Goal: Task Accomplishment & Management: Use online tool/utility

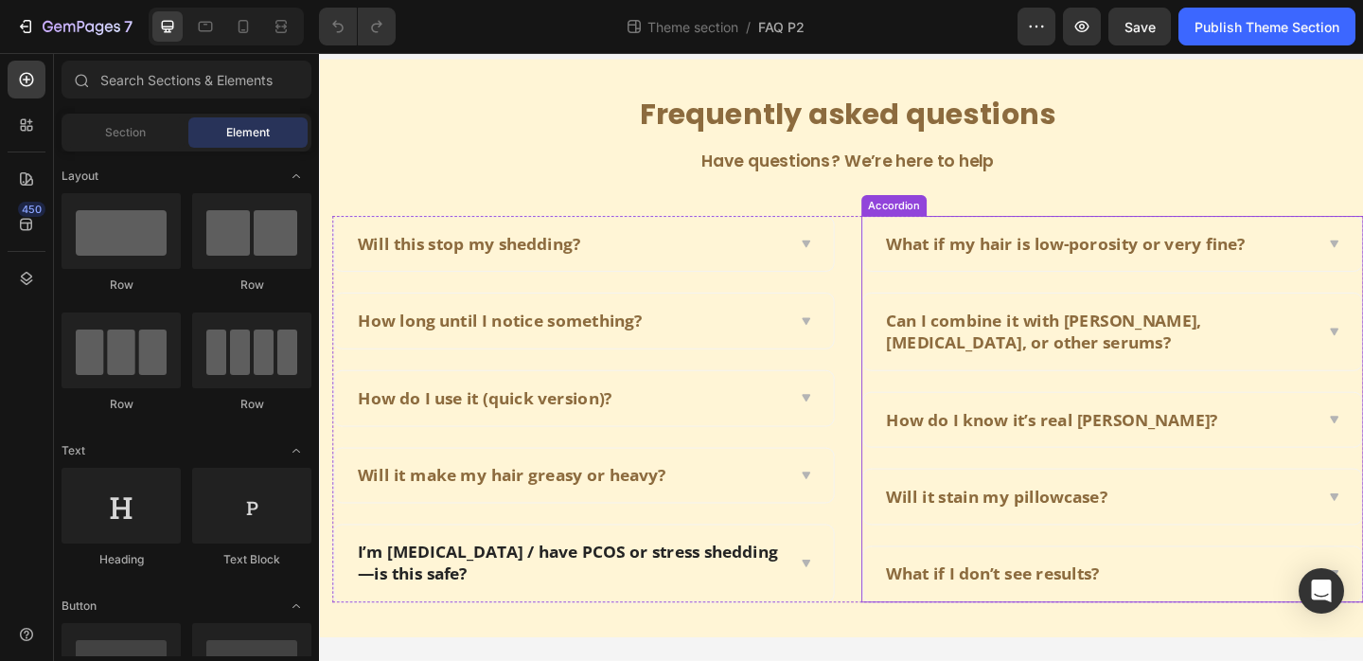
scroll to position [65, 0]
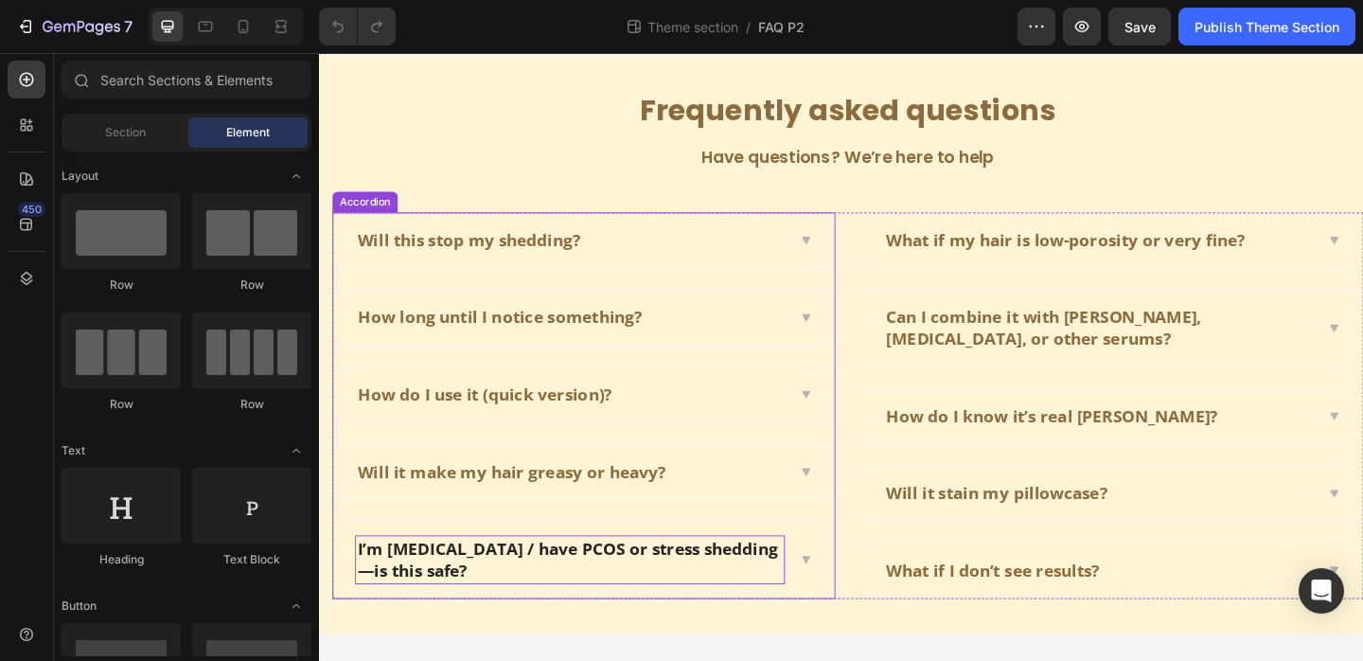
click at [642, 590] on p "I’m [MEDICAL_DATA] / have PCOS or stress shedding—is this safe?" at bounding box center [592, 603] width 462 height 46
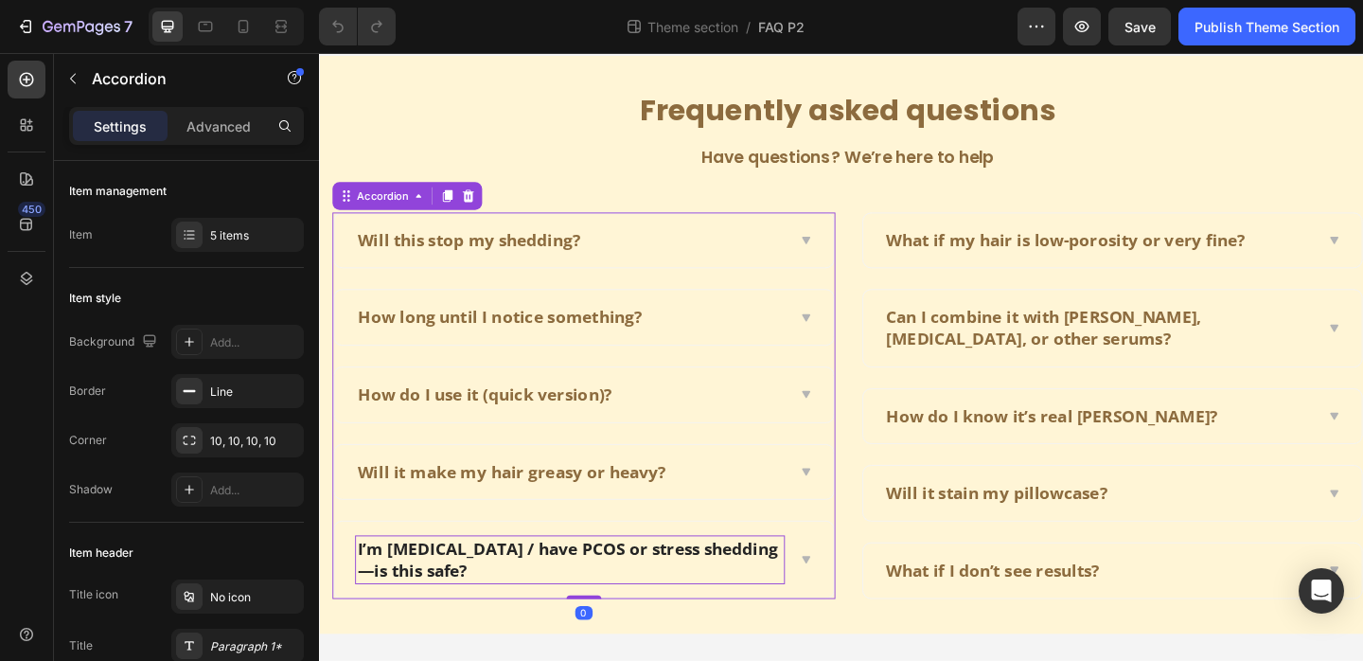
click at [642, 590] on p "I’m [MEDICAL_DATA] / have PCOS or stress shedding—is this safe?" at bounding box center [592, 603] width 462 height 46
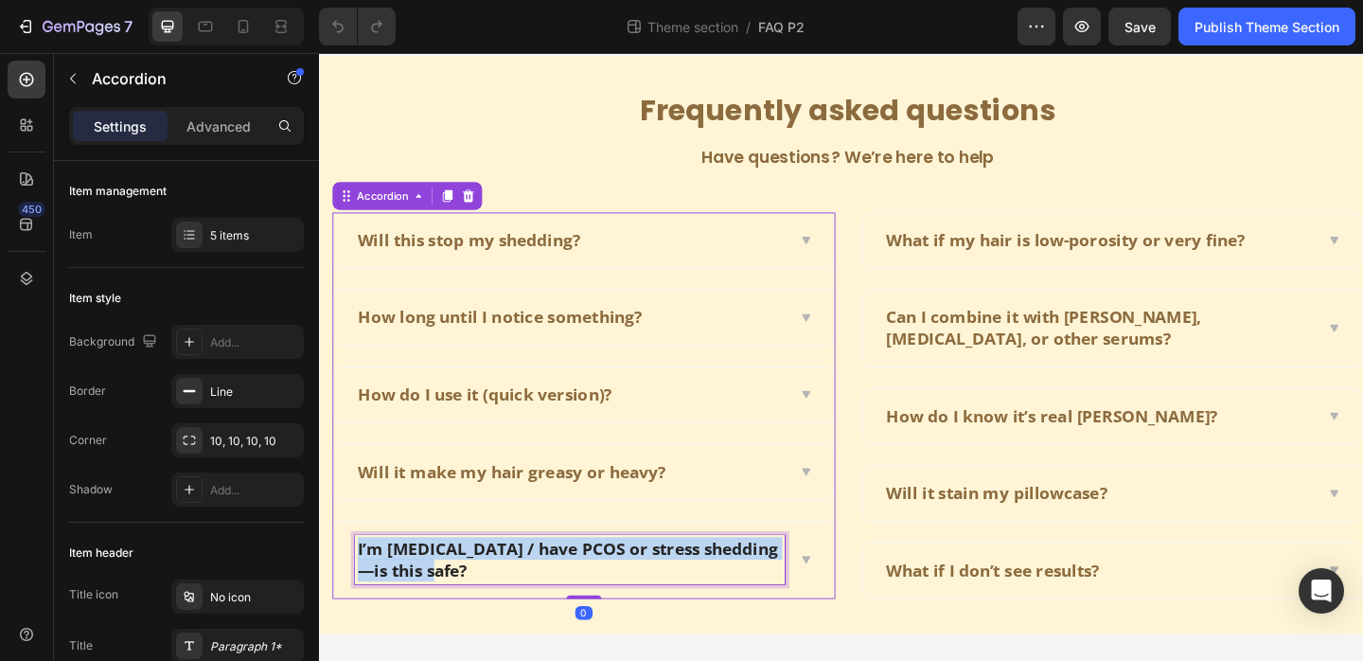
click at [642, 590] on p "I’m [MEDICAL_DATA] / have PCOS or stress shedding—is this safe?" at bounding box center [592, 603] width 462 height 46
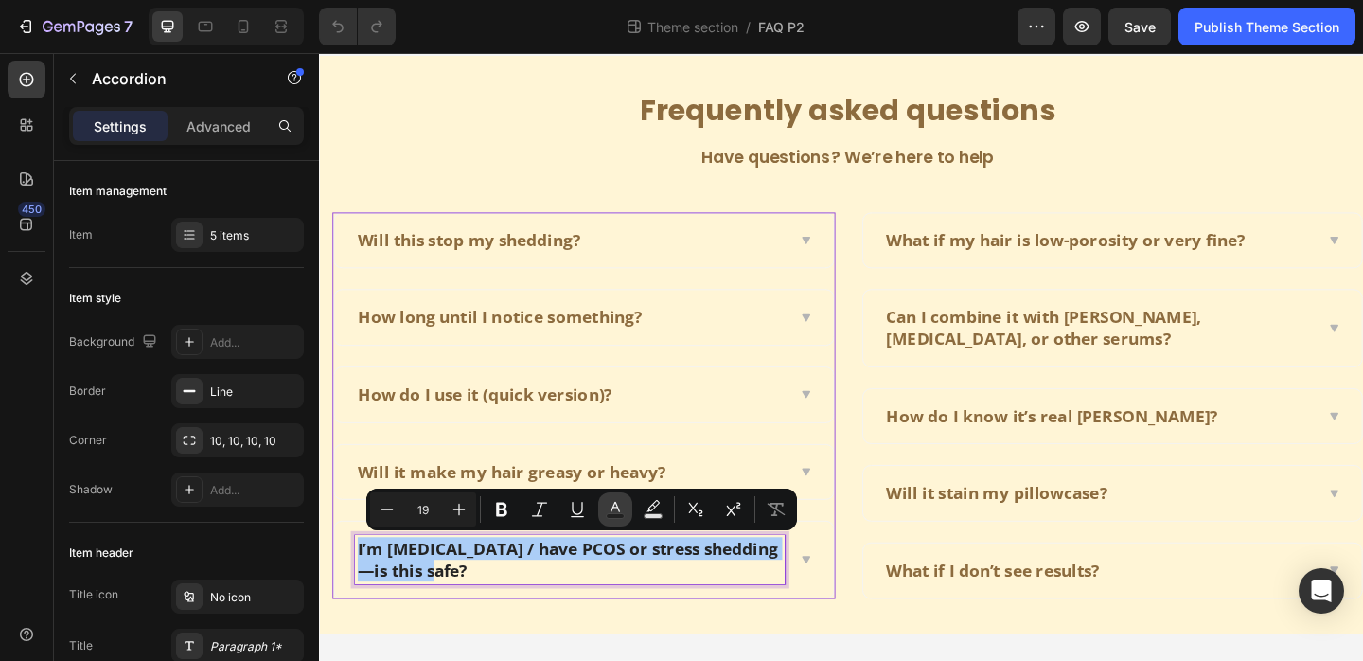
click at [608, 506] on icon "Editor contextual toolbar" at bounding box center [615, 509] width 19 height 19
type input "242424"
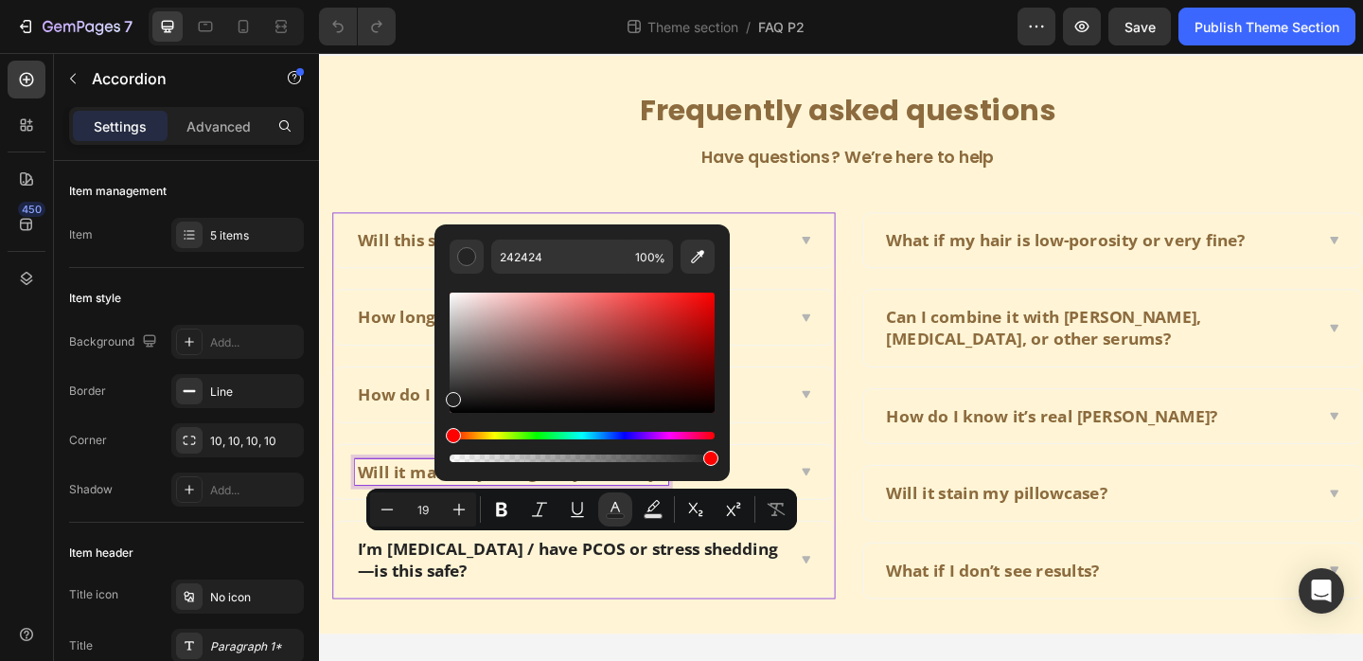
click at [367, 494] on div "Will it make my hair greasy or heavy?" at bounding box center [528, 508] width 341 height 29
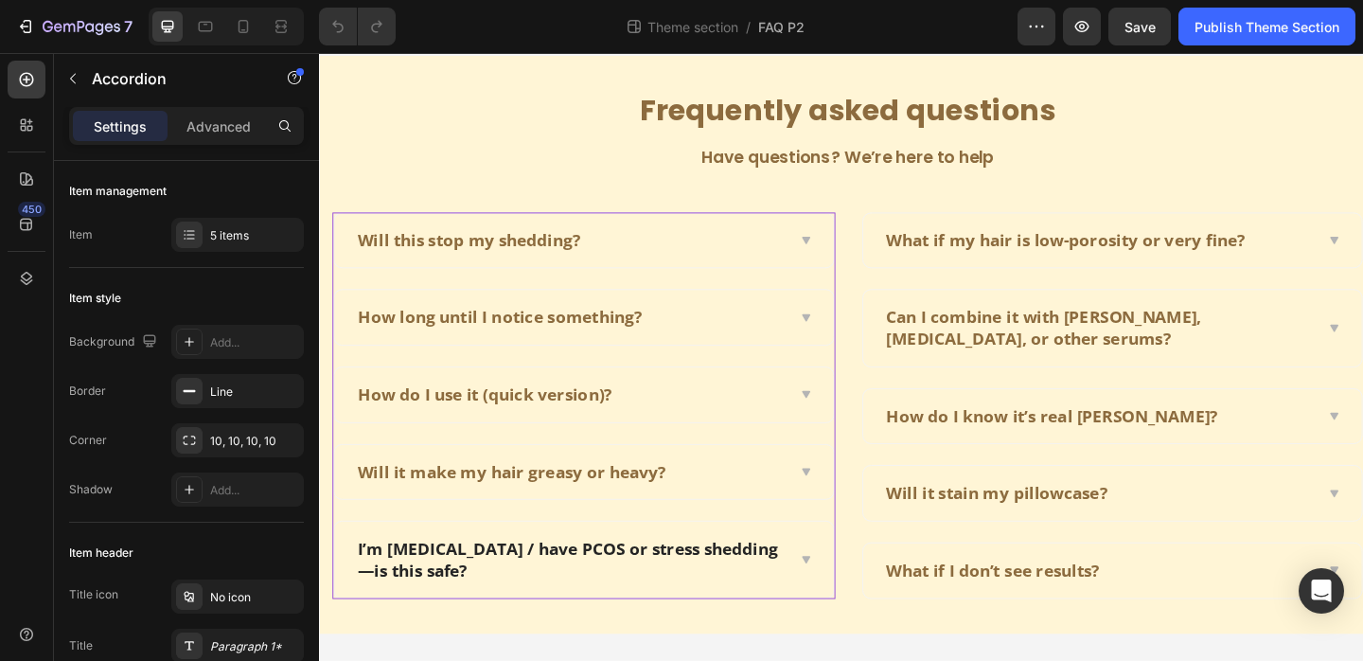
click at [841, 607] on span at bounding box center [848, 603] width 15 height 15
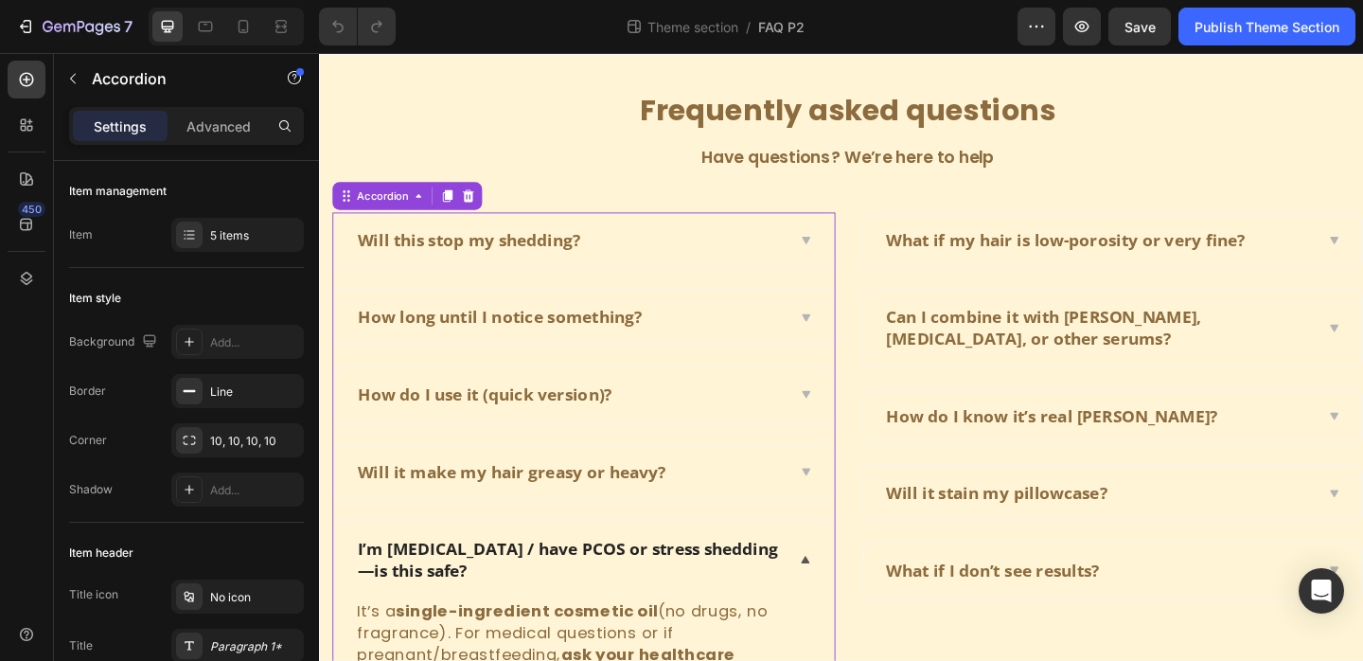
click at [653, 641] on div "I’m [MEDICAL_DATA] / have PCOS or stress shedding—is this safe?" at bounding box center [606, 603] width 543 height 82
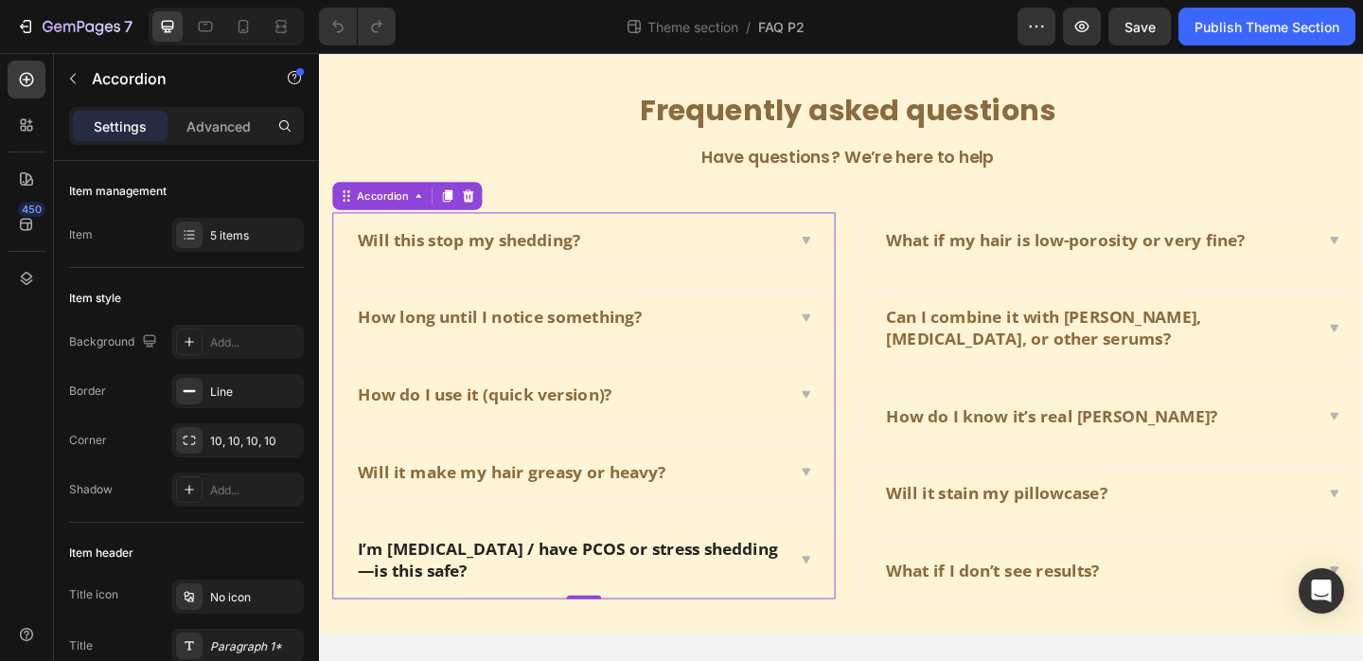
click at [640, 656] on div "Frequently asked questions Heading Have questions? We’re here to help Text bloc…" at bounding box center [887, 370] width 1136 height 629
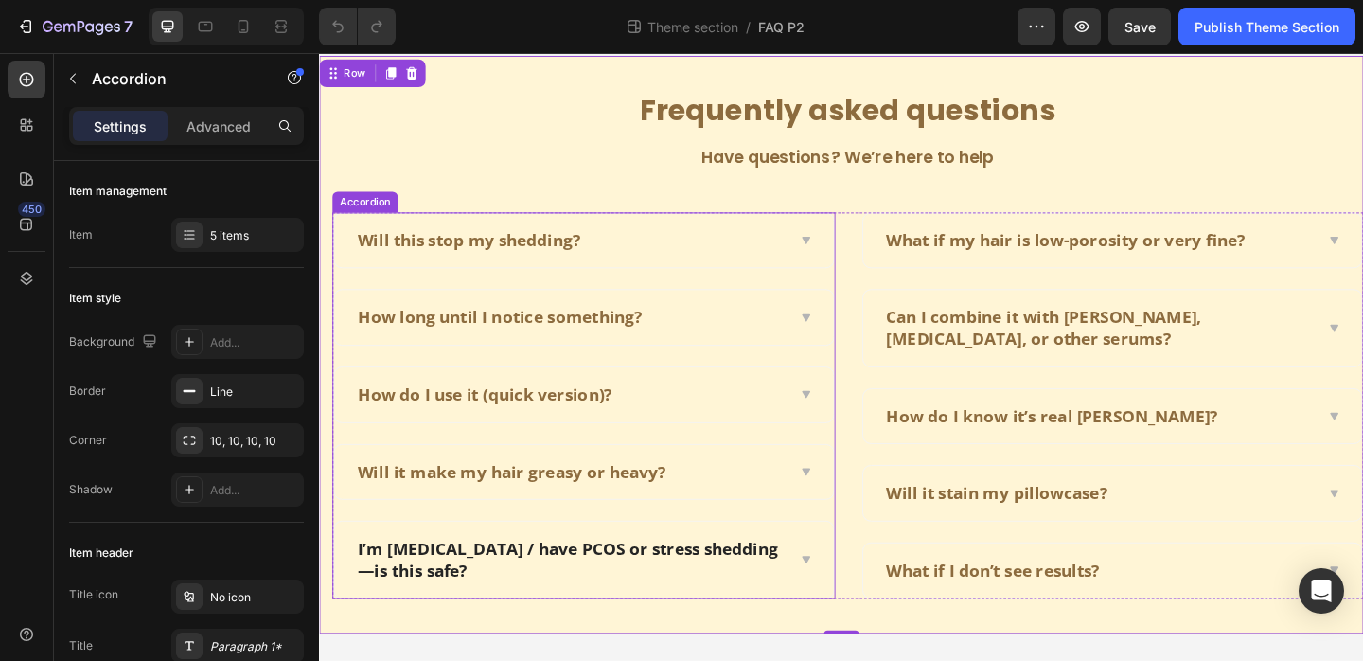
click at [851, 614] on div "I’m [MEDICAL_DATA] / have PCOS or stress shedding—is this safe?" at bounding box center [606, 603] width 543 height 82
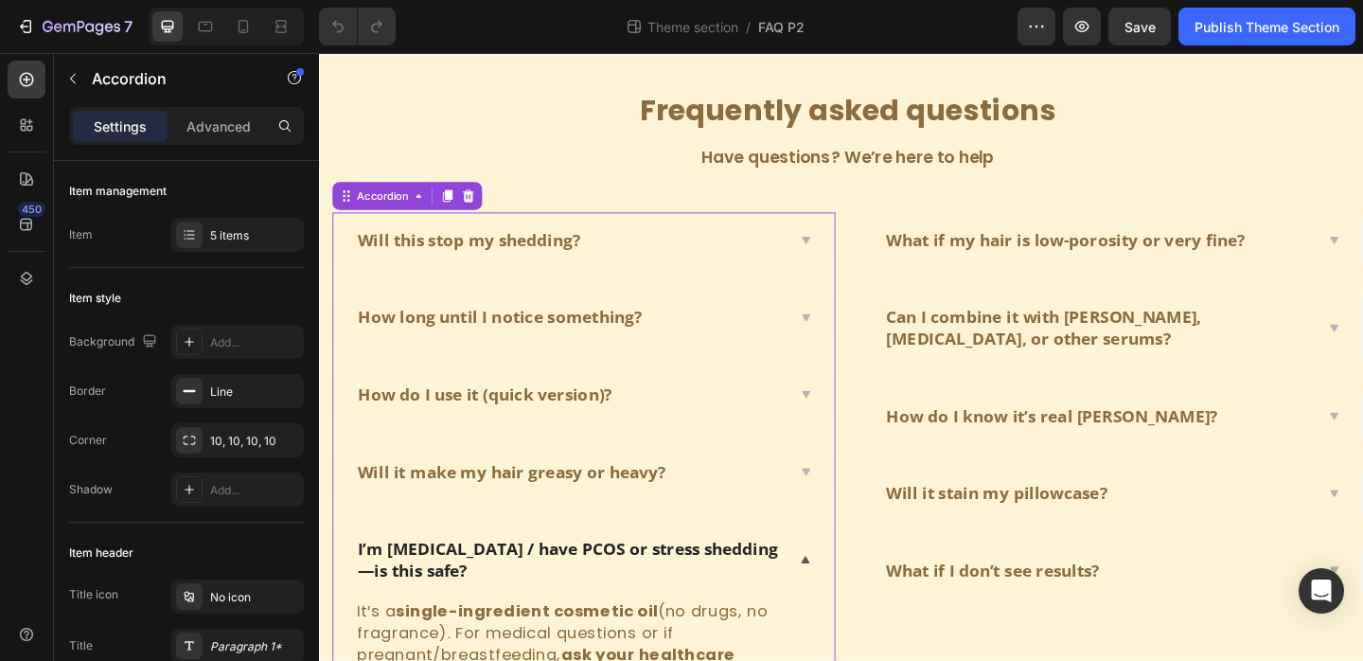
scroll to position [180, 0]
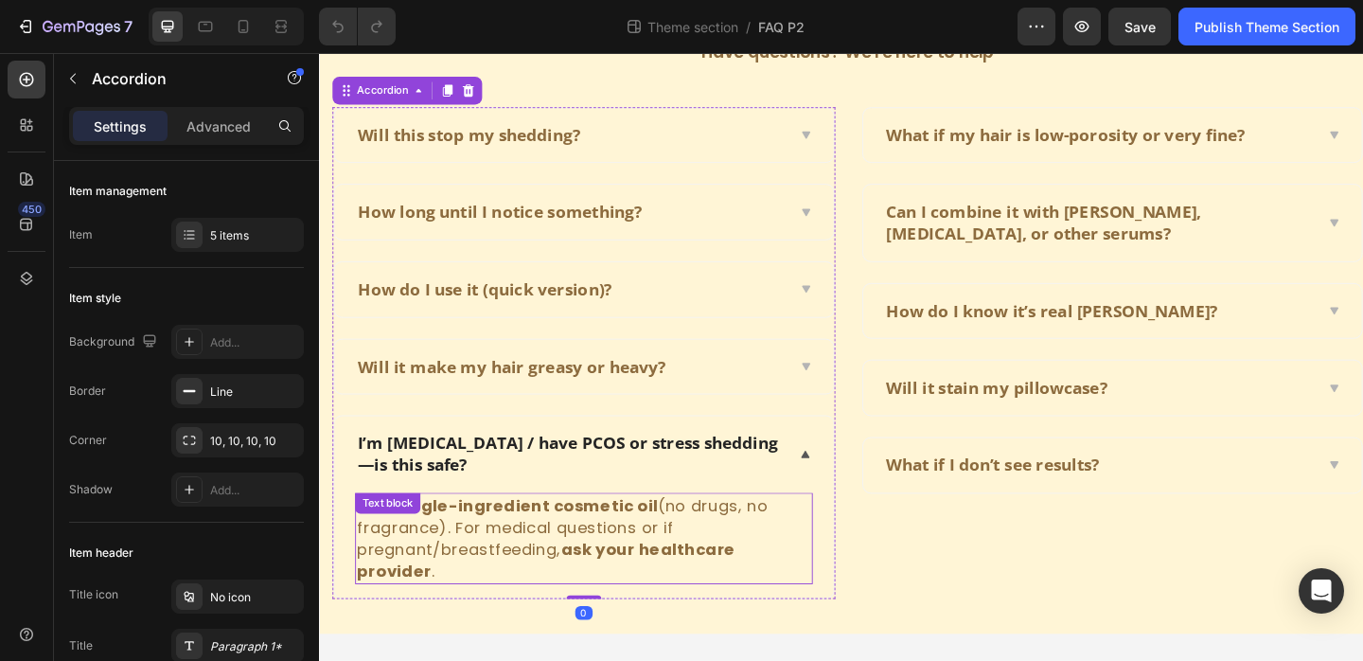
click at [632, 559] on p "It’s a single-ingredient cosmetic oil (no drugs, no fragrance). For medical que…" at bounding box center [607, 581] width 494 height 96
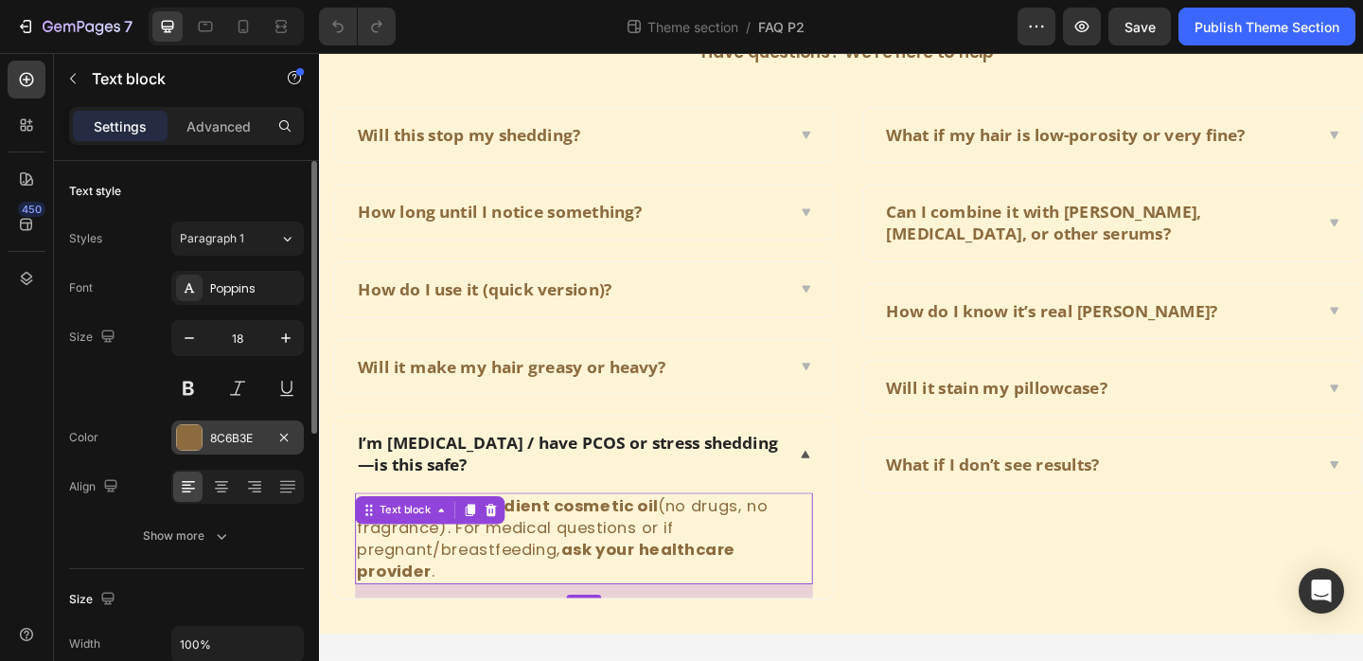
click at [210, 434] on div "8C6B3E" at bounding box center [237, 438] width 55 height 17
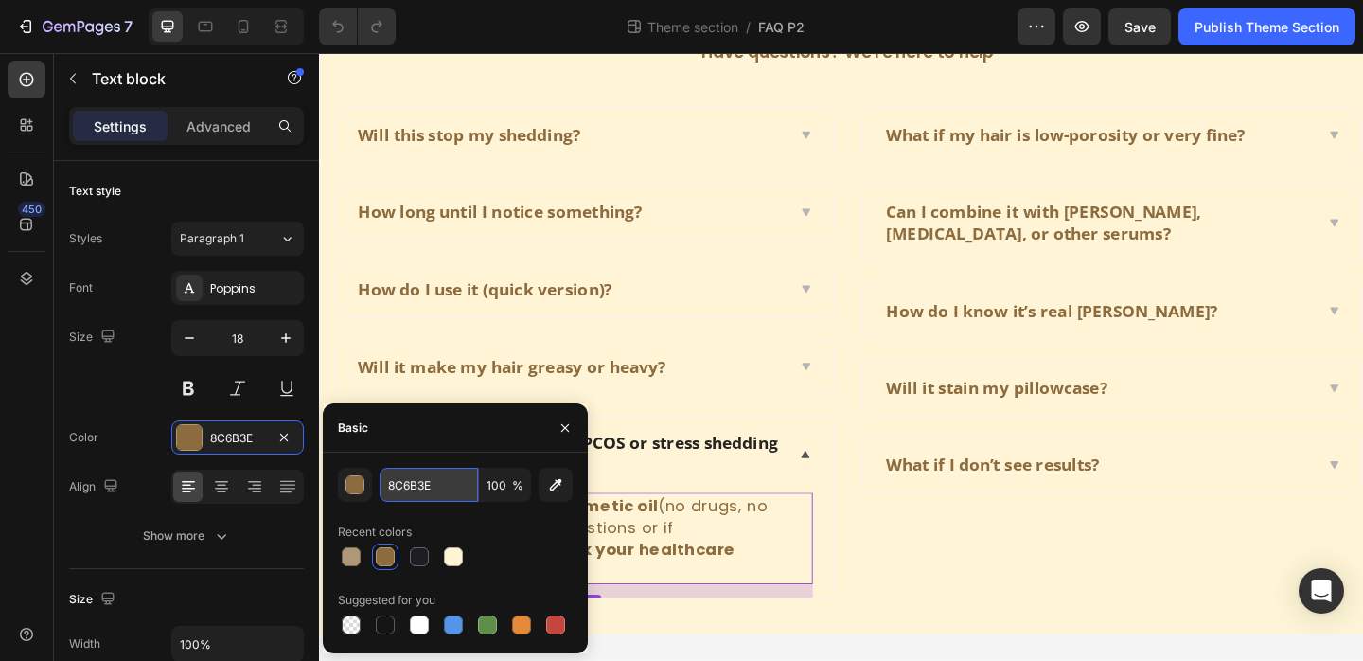
click at [419, 489] on input "8C6B3E" at bounding box center [429, 485] width 98 height 34
click at [449, 478] on input "8C6B3E" at bounding box center [429, 485] width 98 height 34
click at [682, 582] on strong "ask your healthcare provider" at bounding box center [566, 603] width 412 height 47
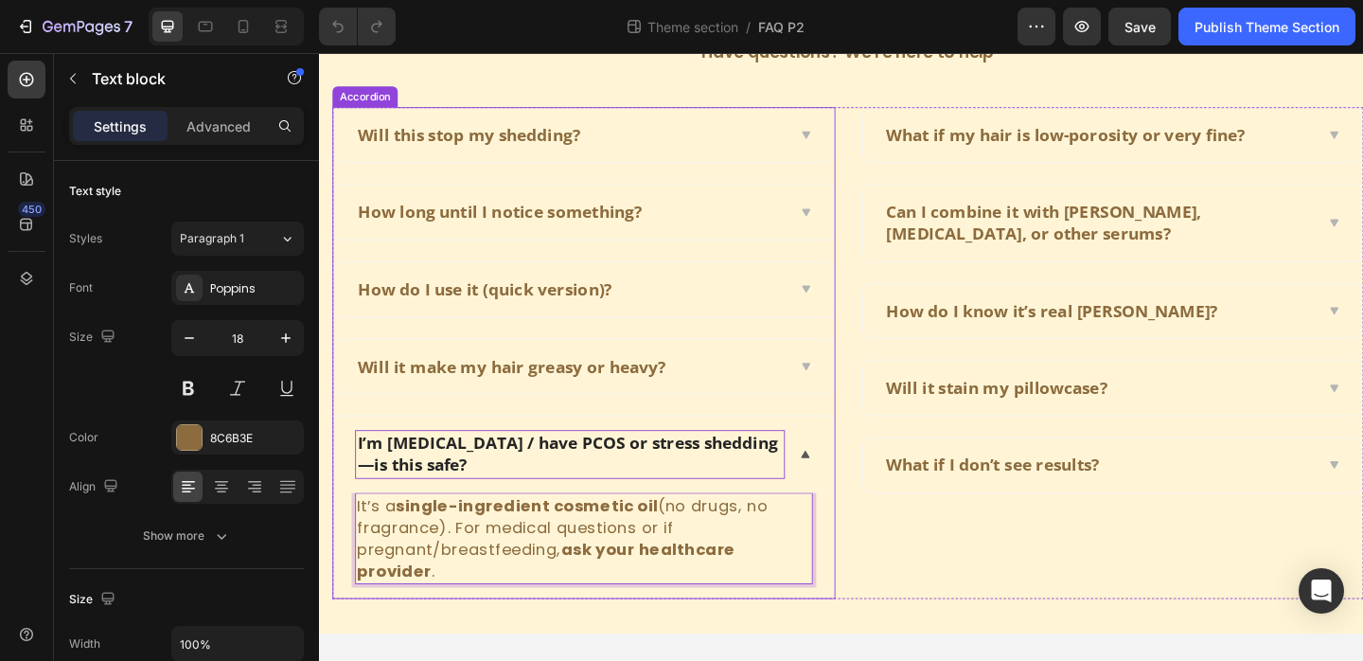
click at [738, 481] on p "I’m [MEDICAL_DATA] / have PCOS or stress shedding—is this safe?" at bounding box center [592, 489] width 462 height 46
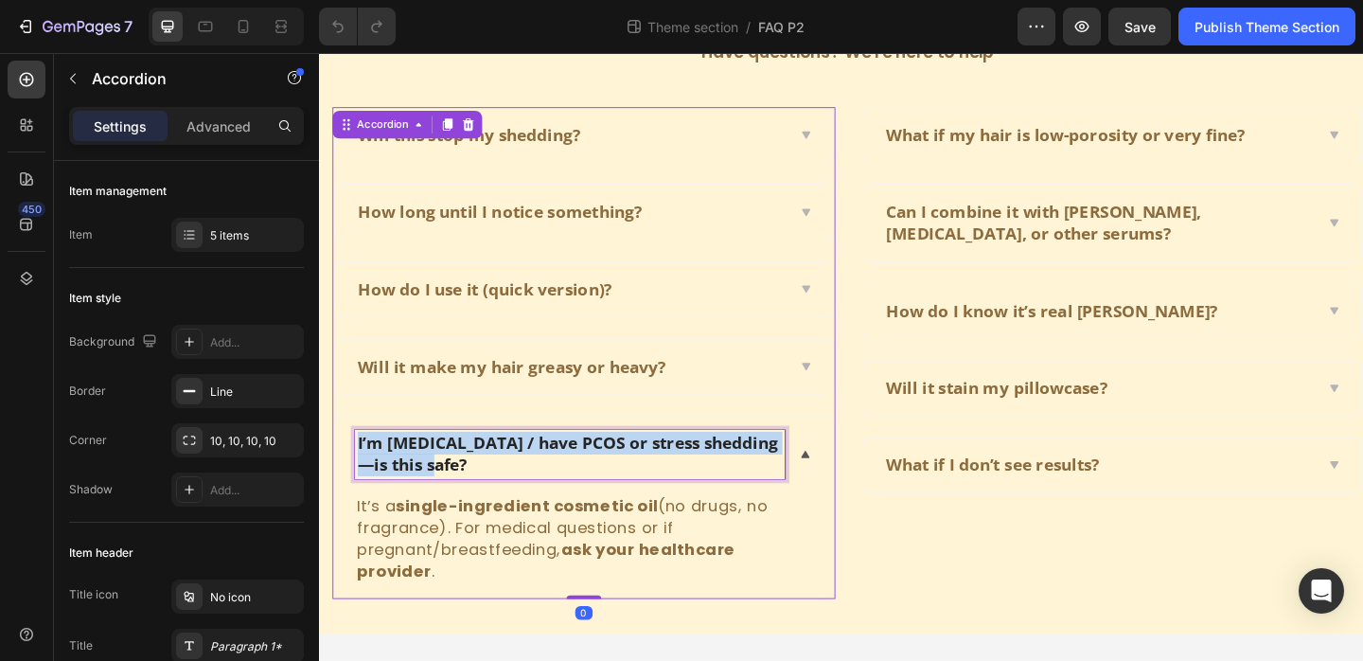
click at [738, 481] on p "I’m [MEDICAL_DATA] / have PCOS or stress shedding—is this safe?" at bounding box center [592, 489] width 462 height 46
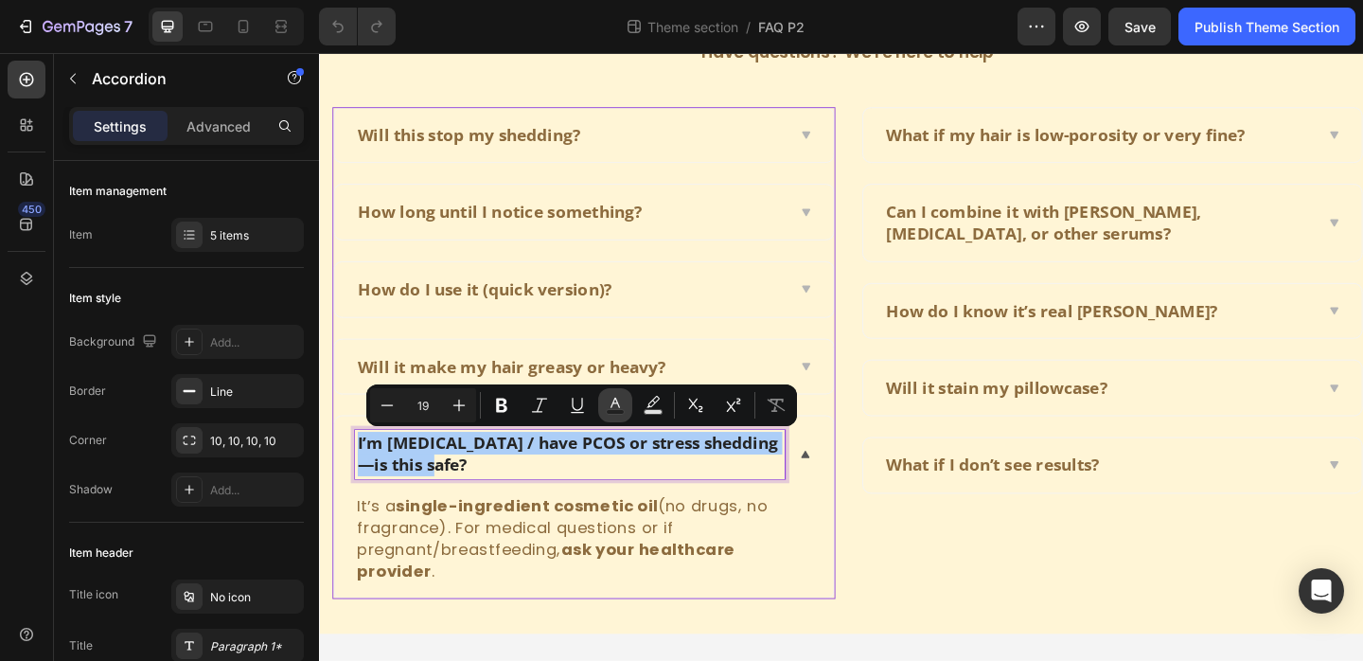
click at [601, 406] on button "Text Color" at bounding box center [615, 405] width 34 height 34
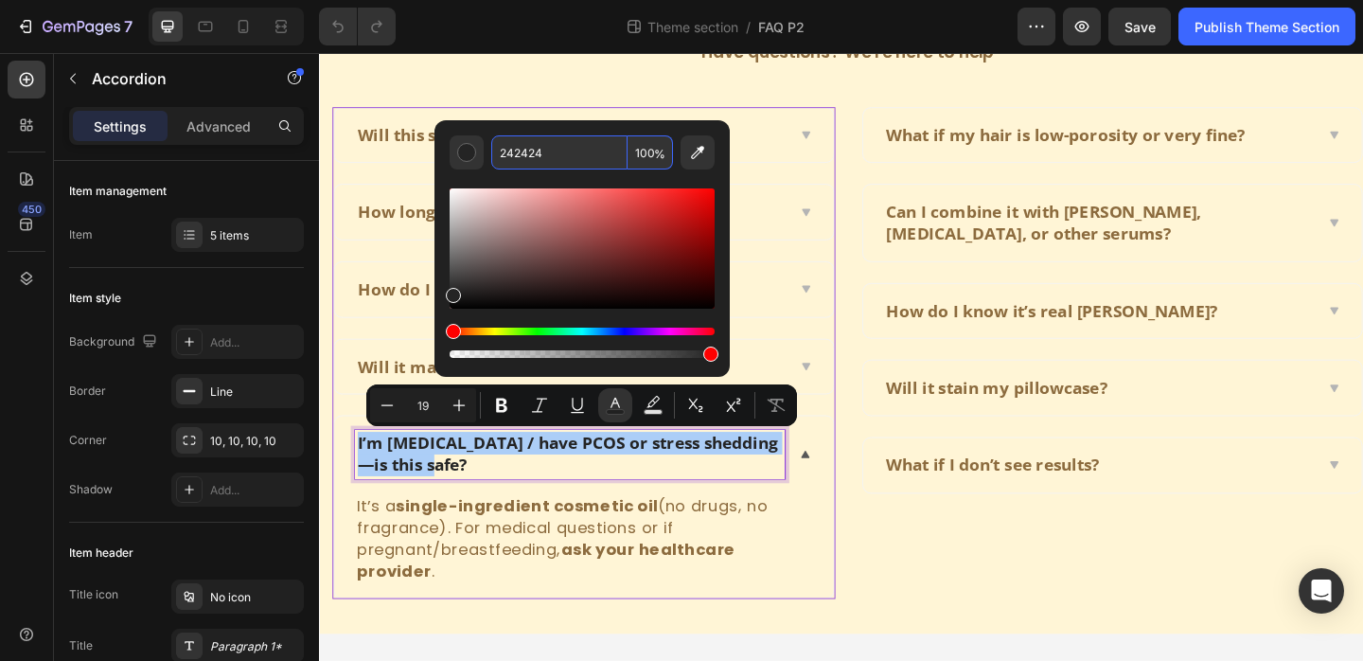
click at [532, 154] on input "242424" at bounding box center [559, 152] width 136 height 34
paste input "8C6B3E"
type input "8C6B3E"
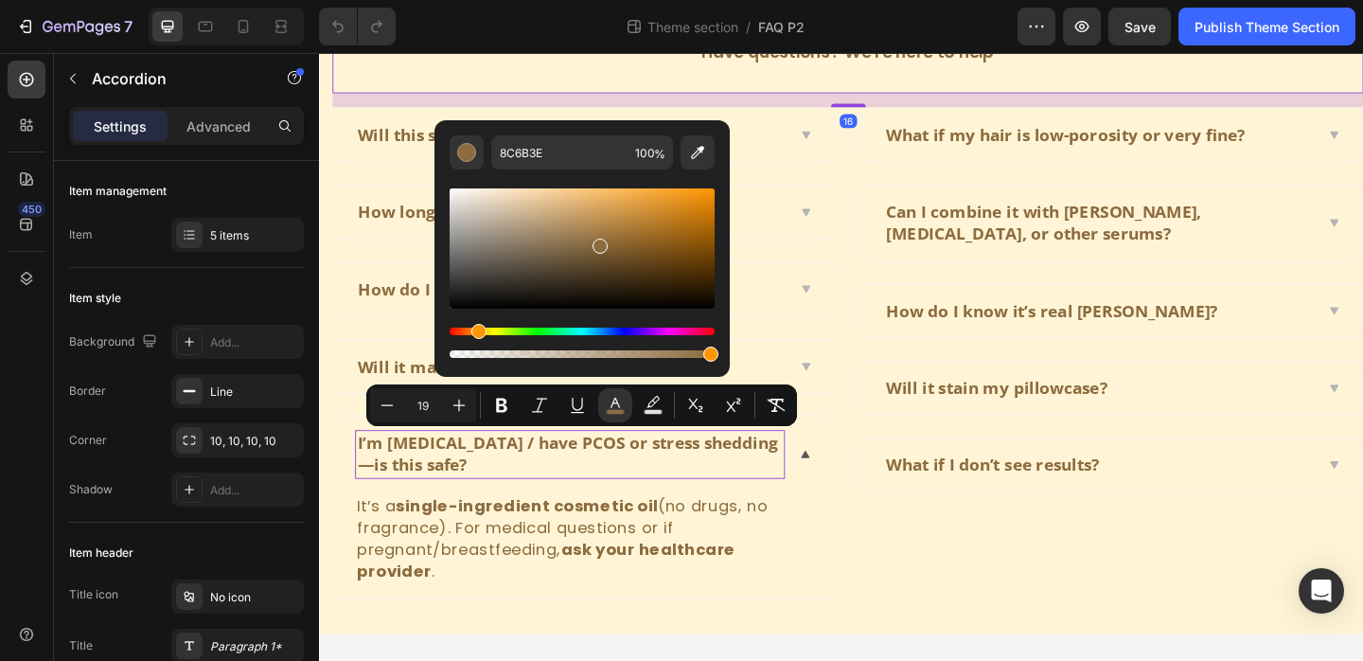
click at [637, 80] on div "Frequently asked questions Heading Have questions? We’re here to help Text block" at bounding box center [894, 37] width 1122 height 117
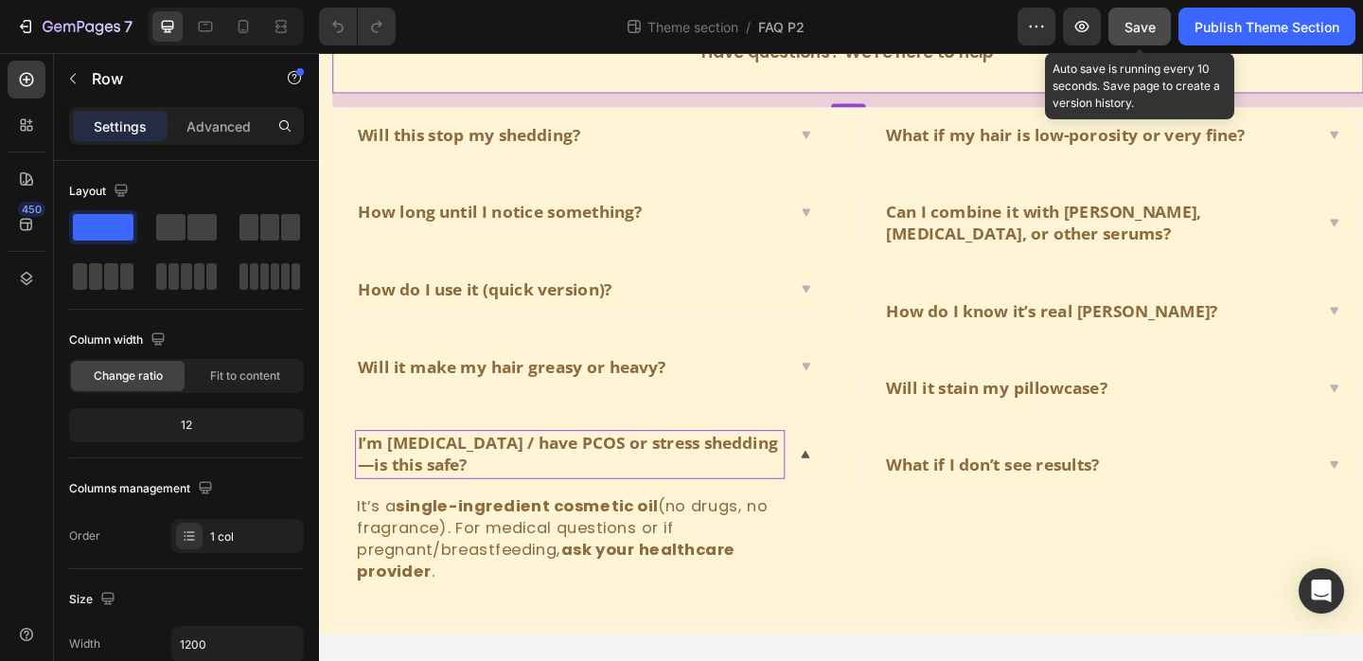
click at [1148, 43] on button "Save" at bounding box center [1140, 27] width 62 height 38
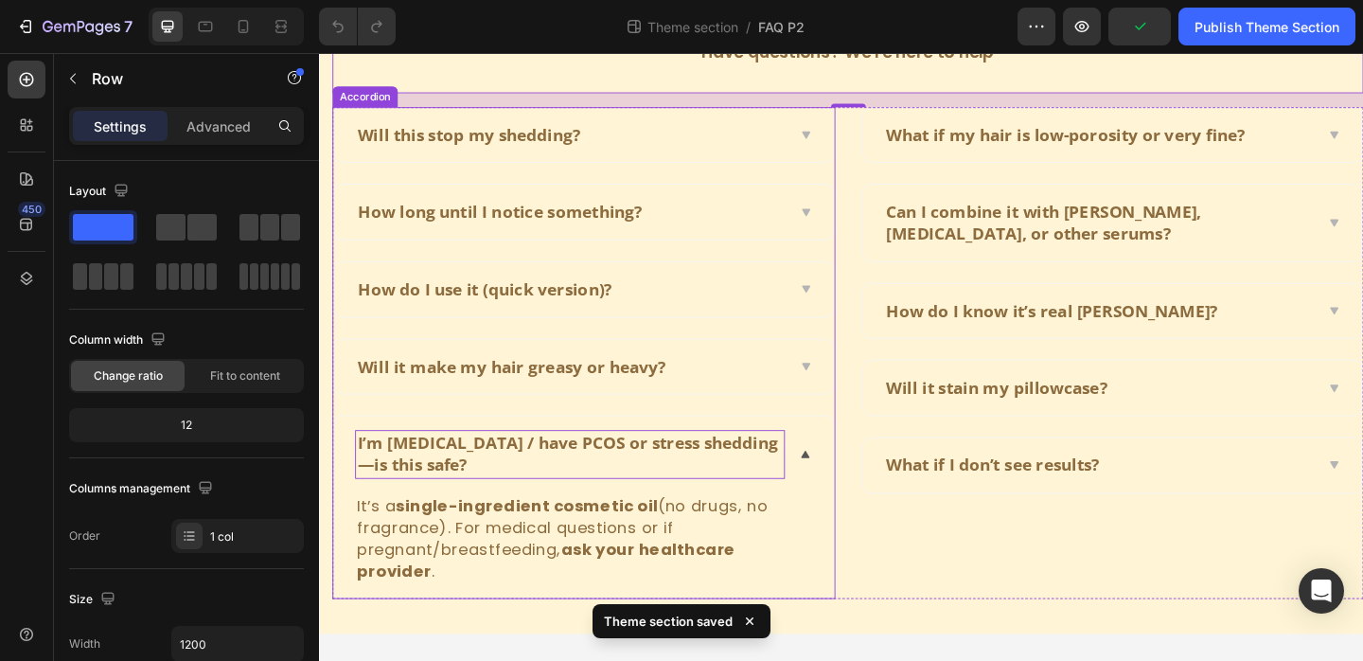
scroll to position [0, 0]
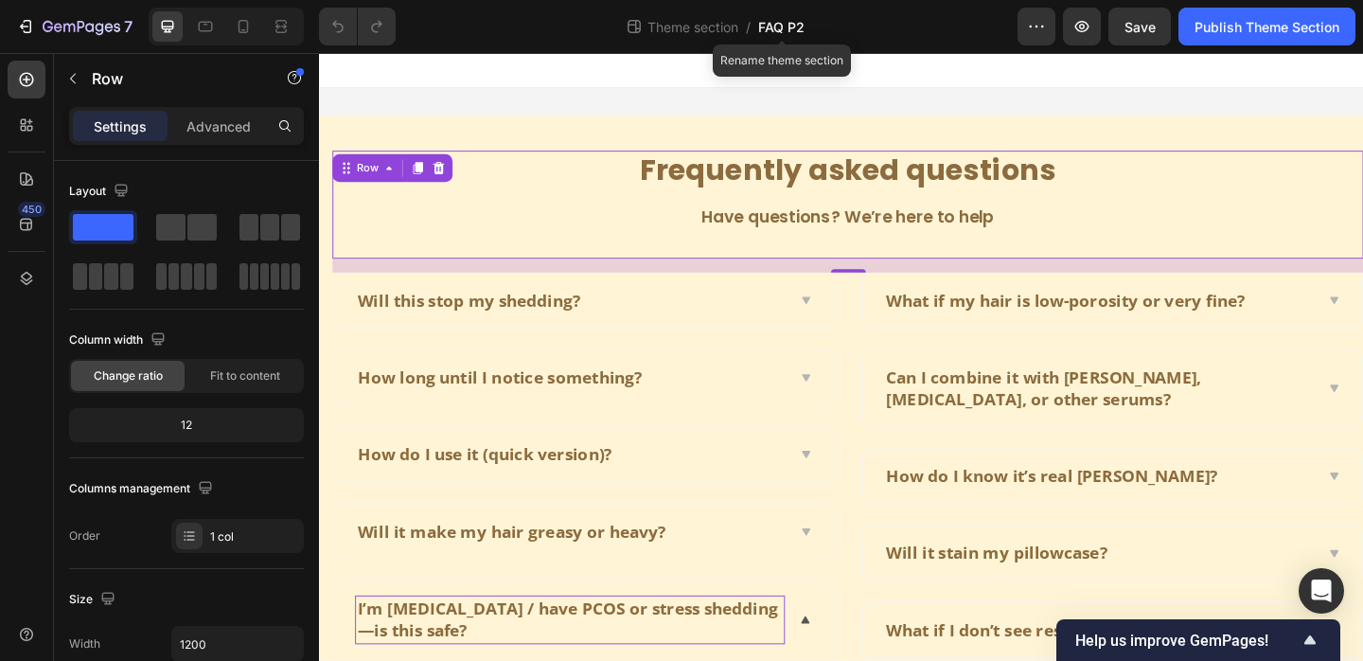
click at [775, 30] on span "FAQ P2" at bounding box center [781, 27] width 46 height 20
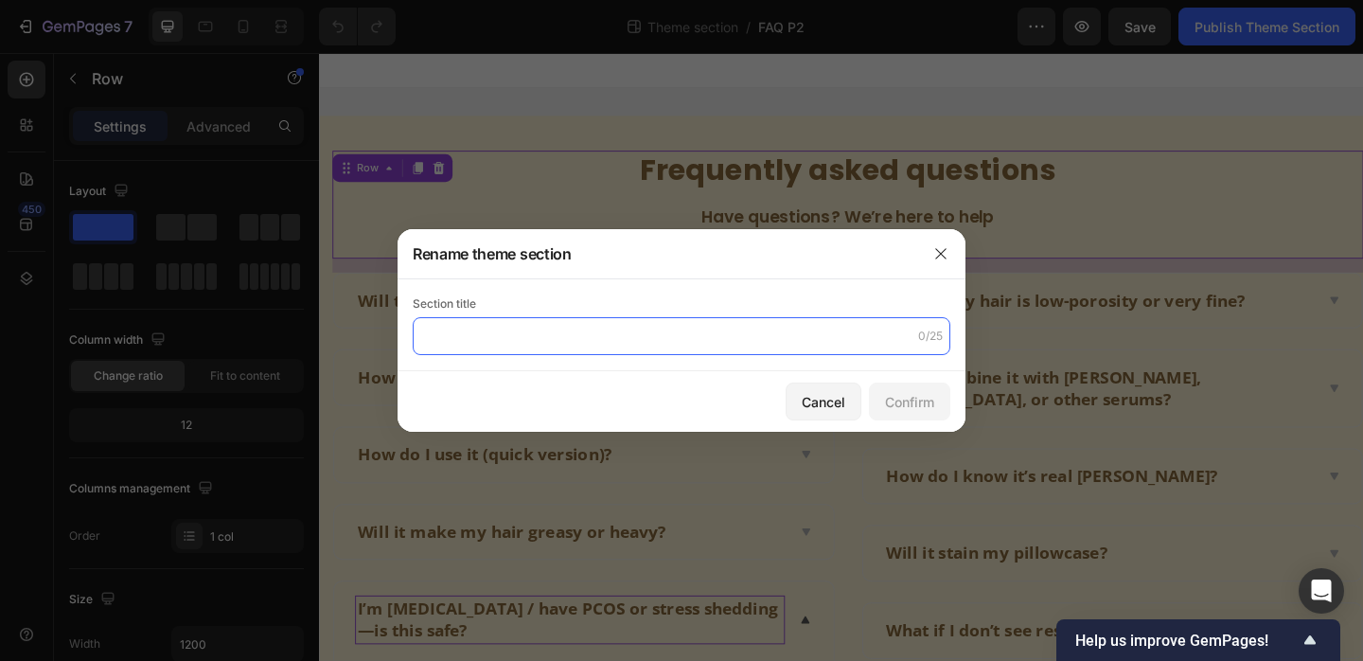
click at [629, 330] on input "text" at bounding box center [682, 336] width 538 height 38
type input "FAQ P2 Final"
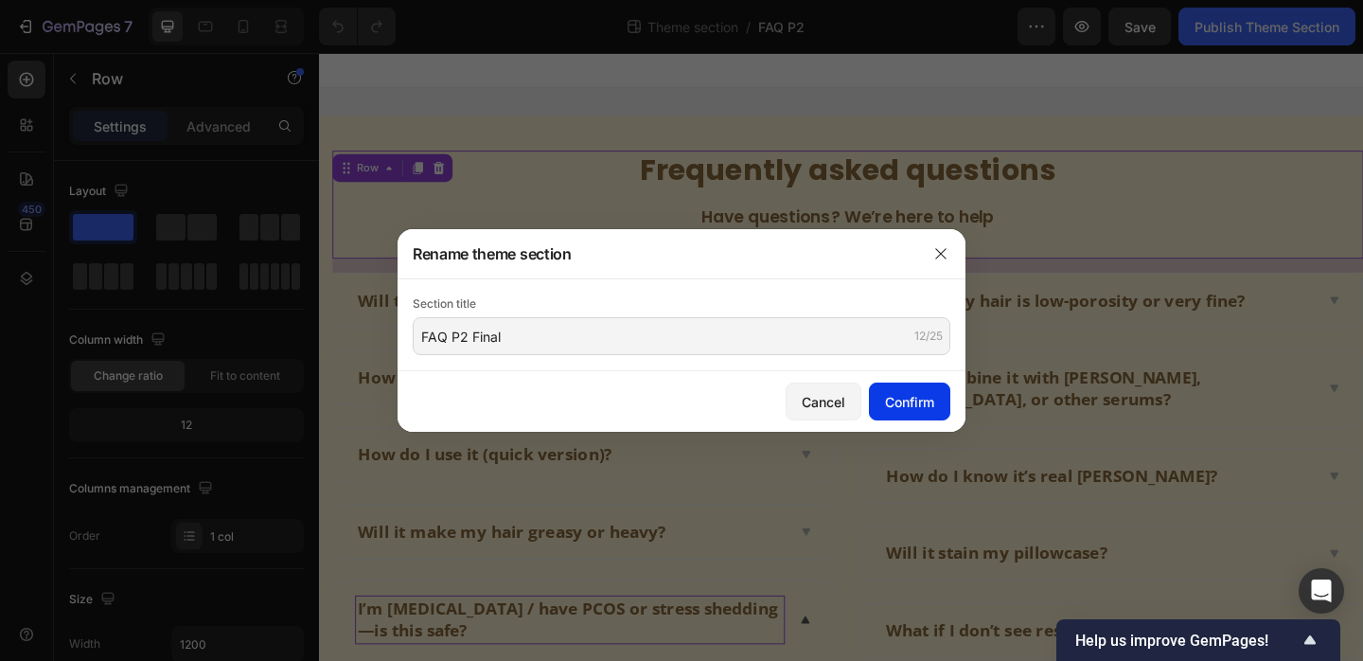
click at [938, 402] on button "Confirm" at bounding box center [909, 402] width 81 height 38
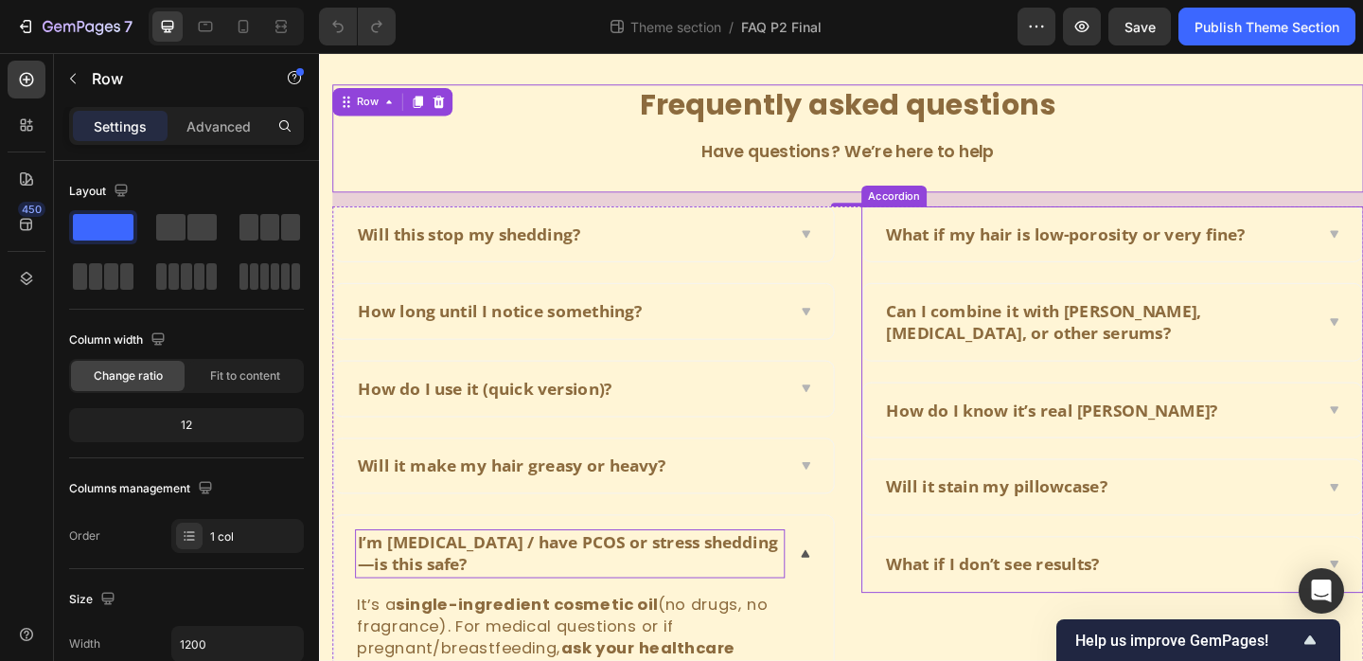
scroll to position [71, 0]
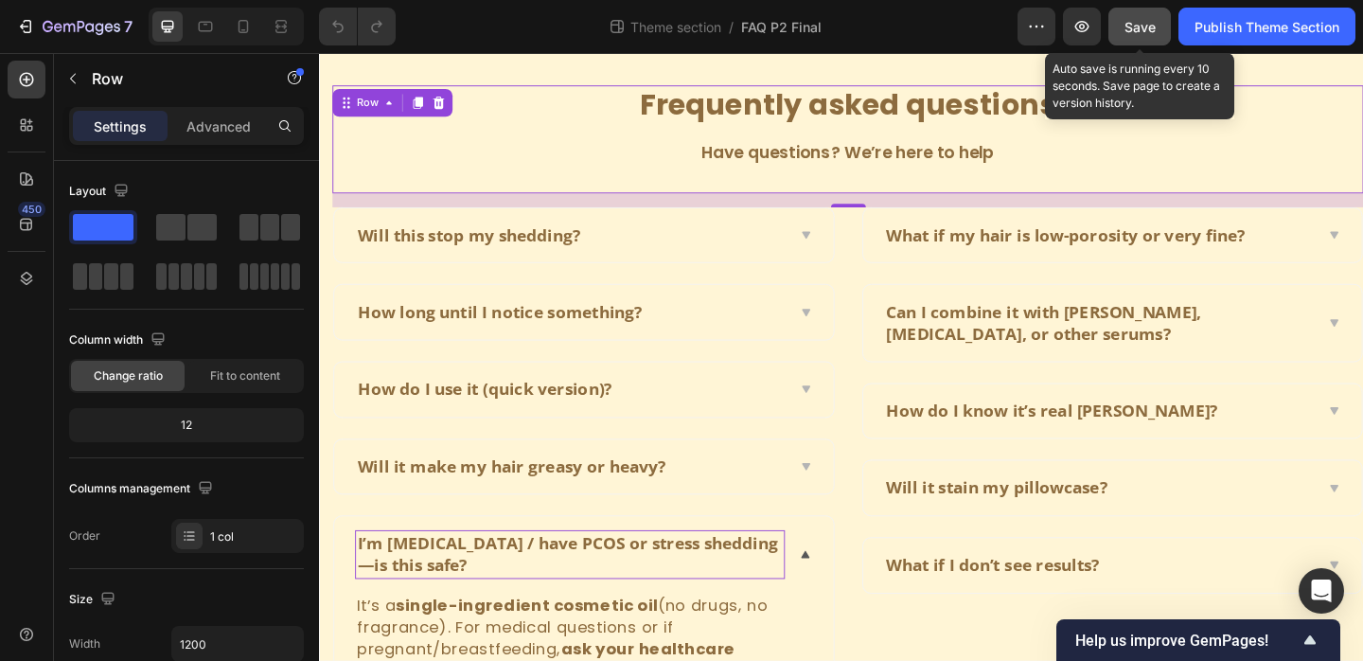
click at [1168, 27] on button "Save" at bounding box center [1140, 27] width 62 height 38
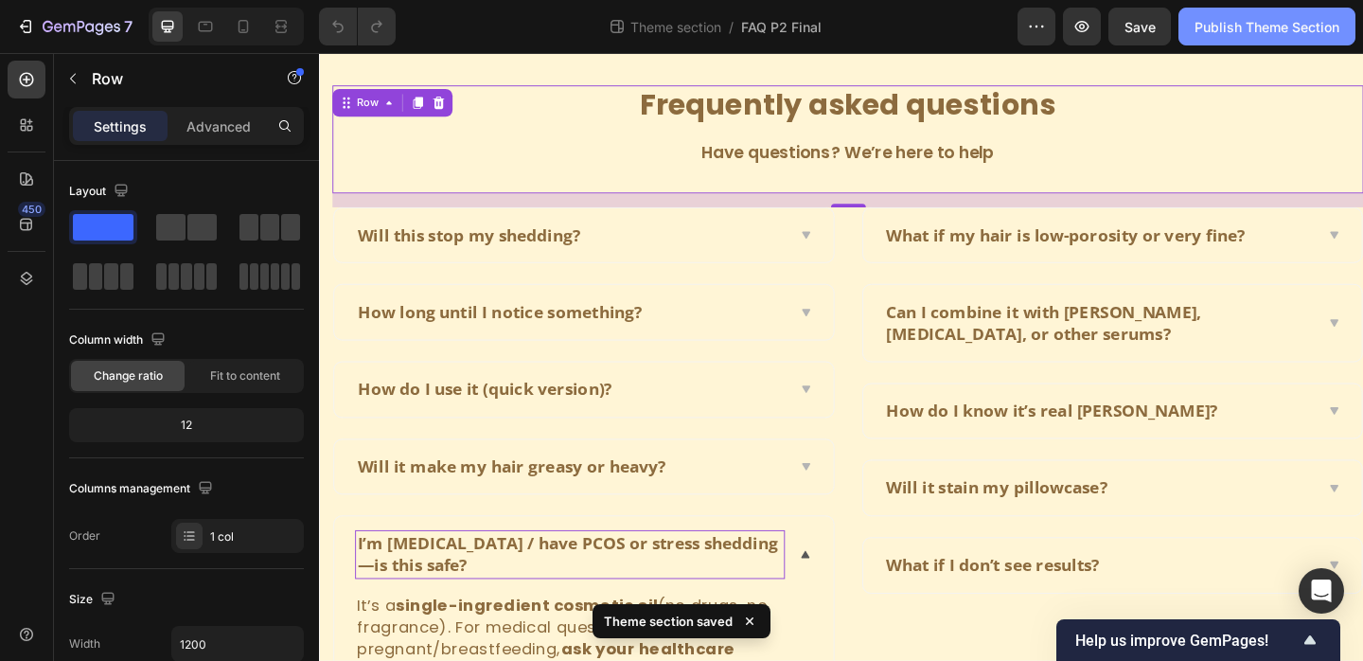
click at [1264, 32] on div "Publish Theme Section" at bounding box center [1267, 27] width 145 height 20
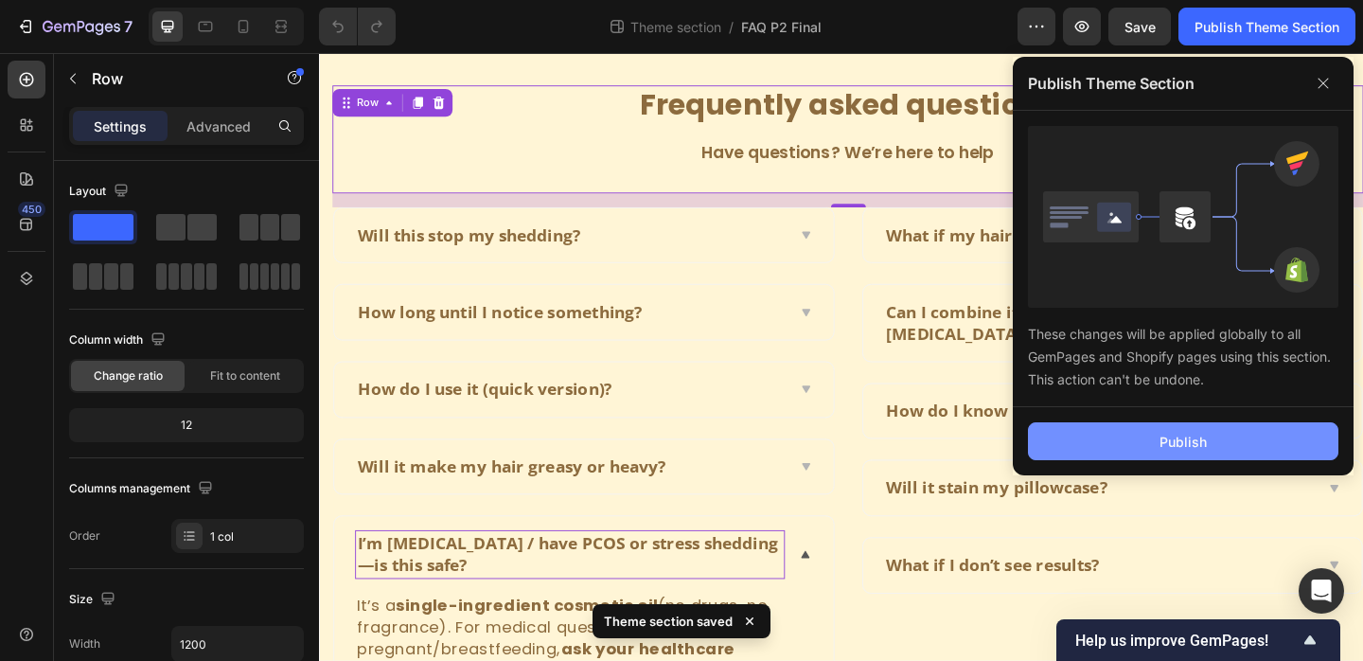
click at [1200, 443] on div "Publish" at bounding box center [1183, 442] width 47 height 20
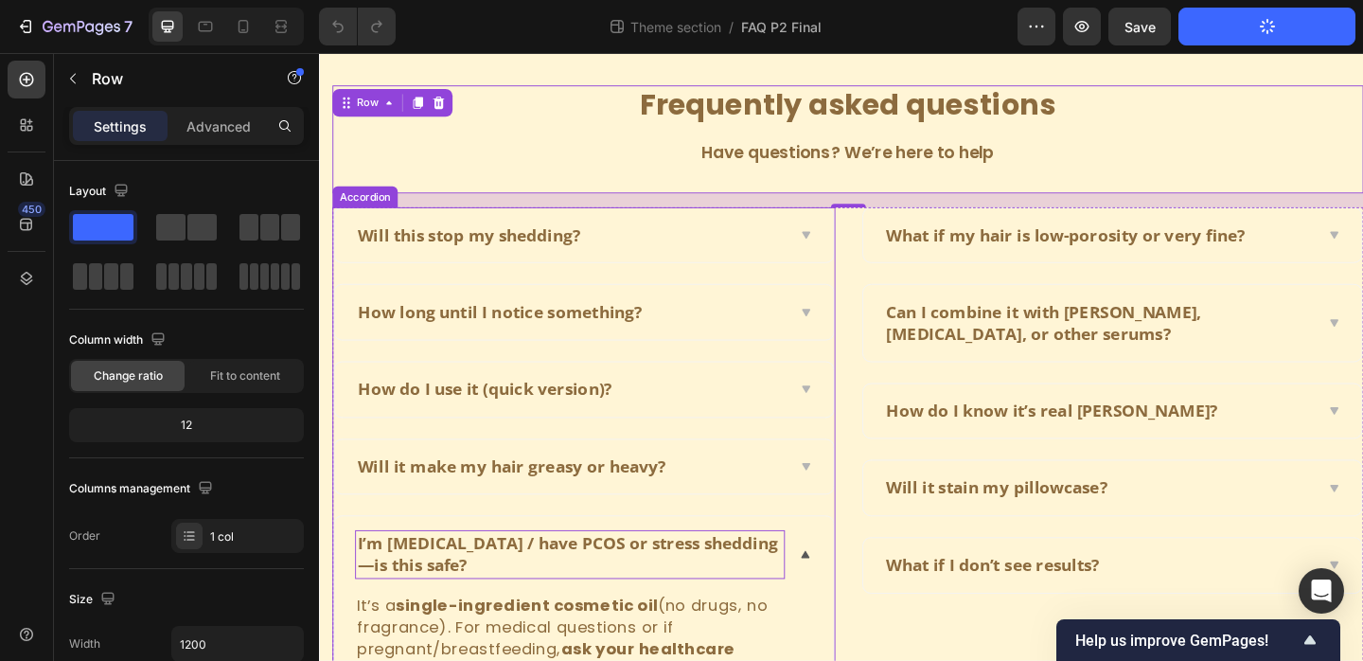
scroll to position [180, 0]
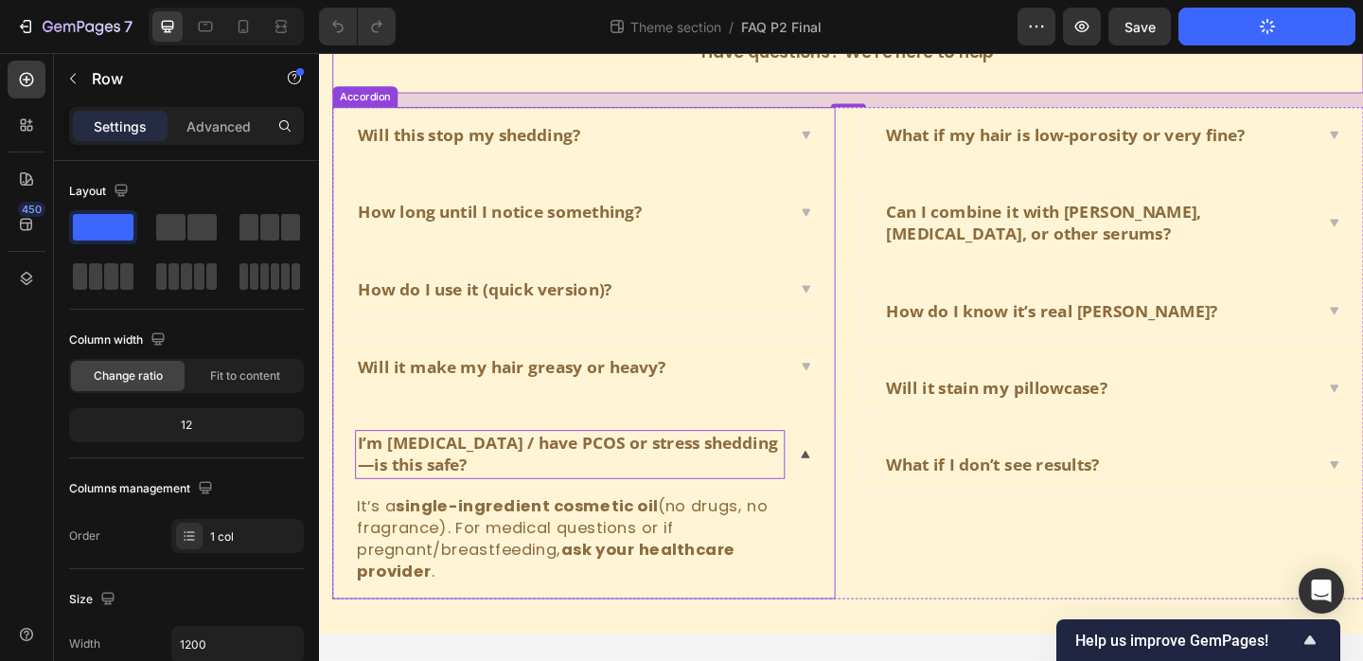
click at [848, 493] on icon at bounding box center [848, 489] width 14 height 15
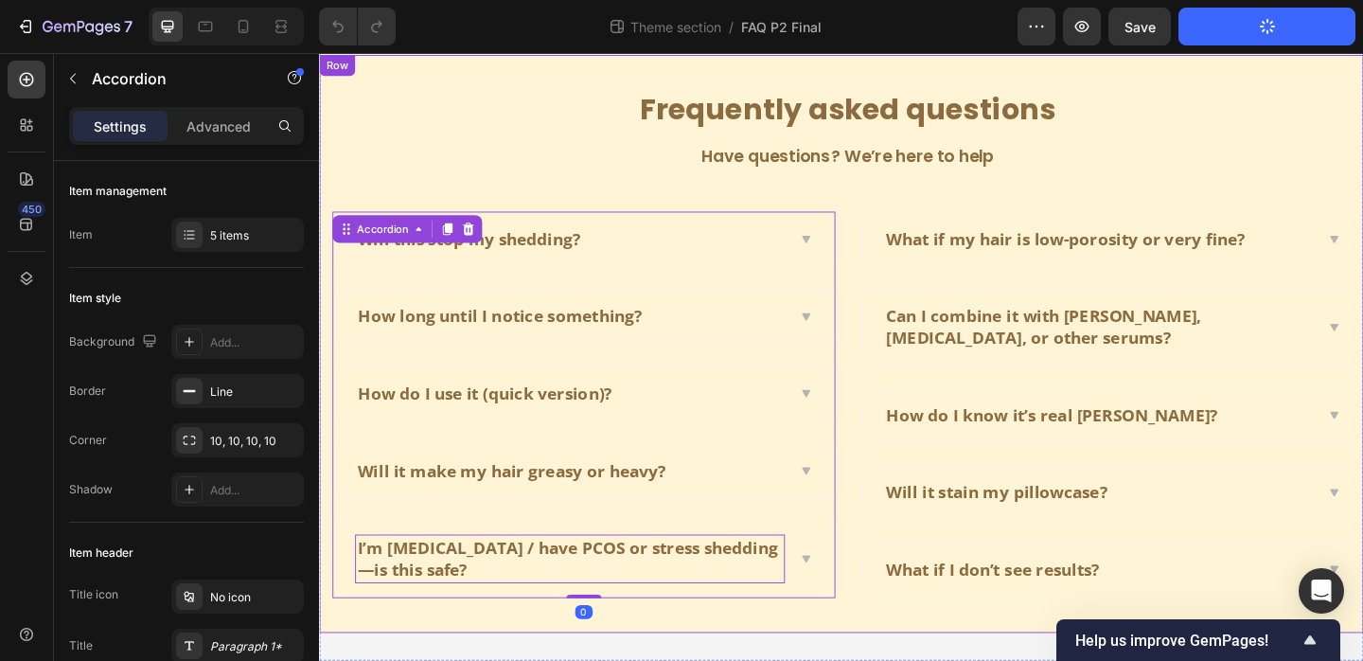
scroll to position [65, 0]
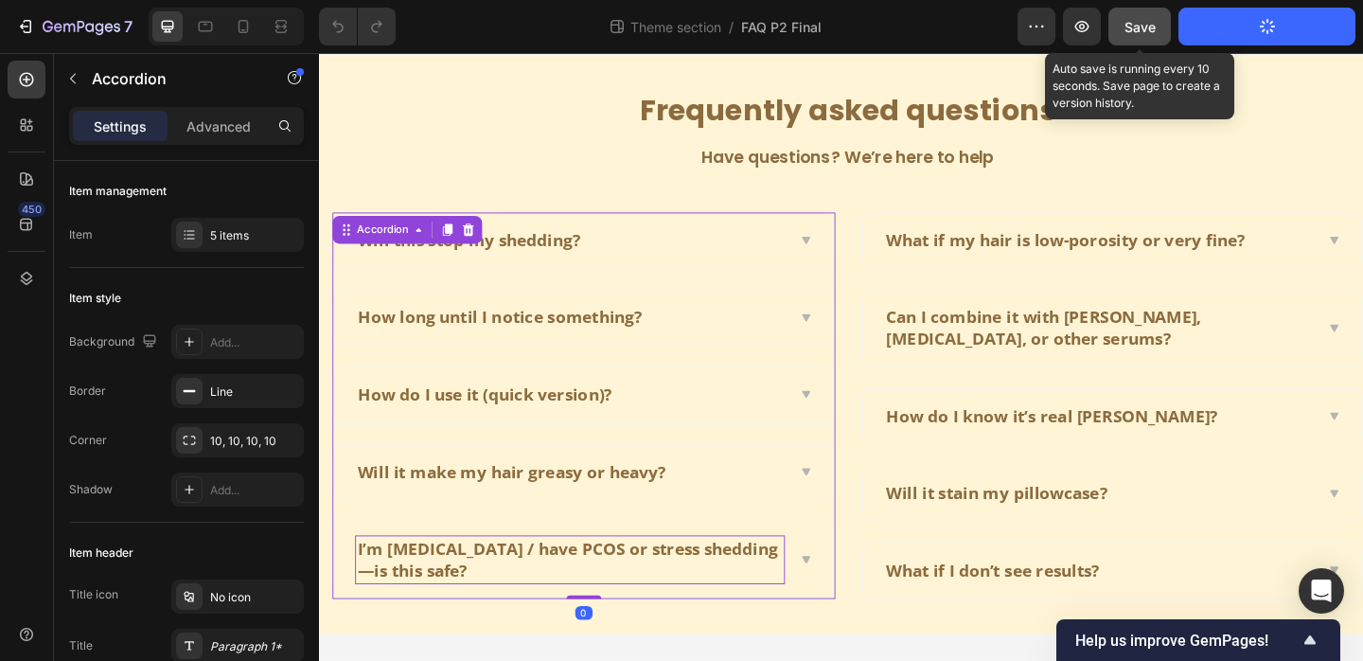
click at [1135, 35] on div "Save" at bounding box center [1140, 27] width 31 height 20
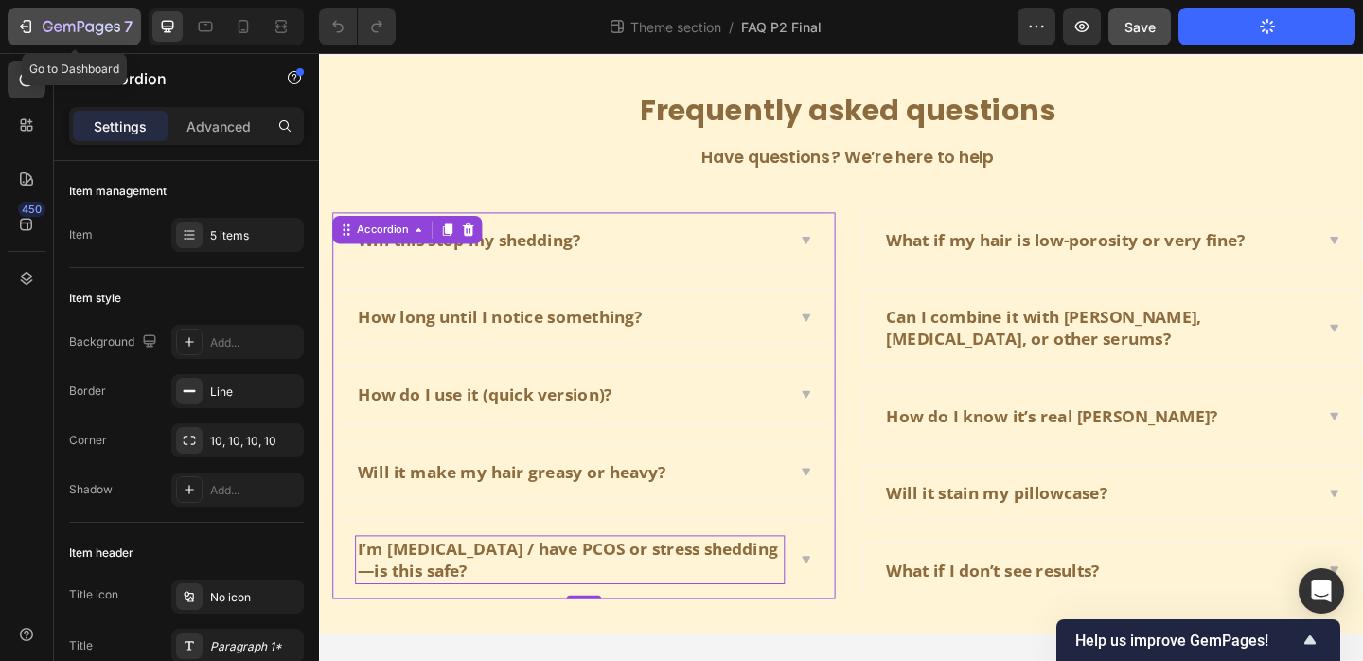
click at [74, 34] on icon "button" at bounding box center [82, 28] width 78 height 16
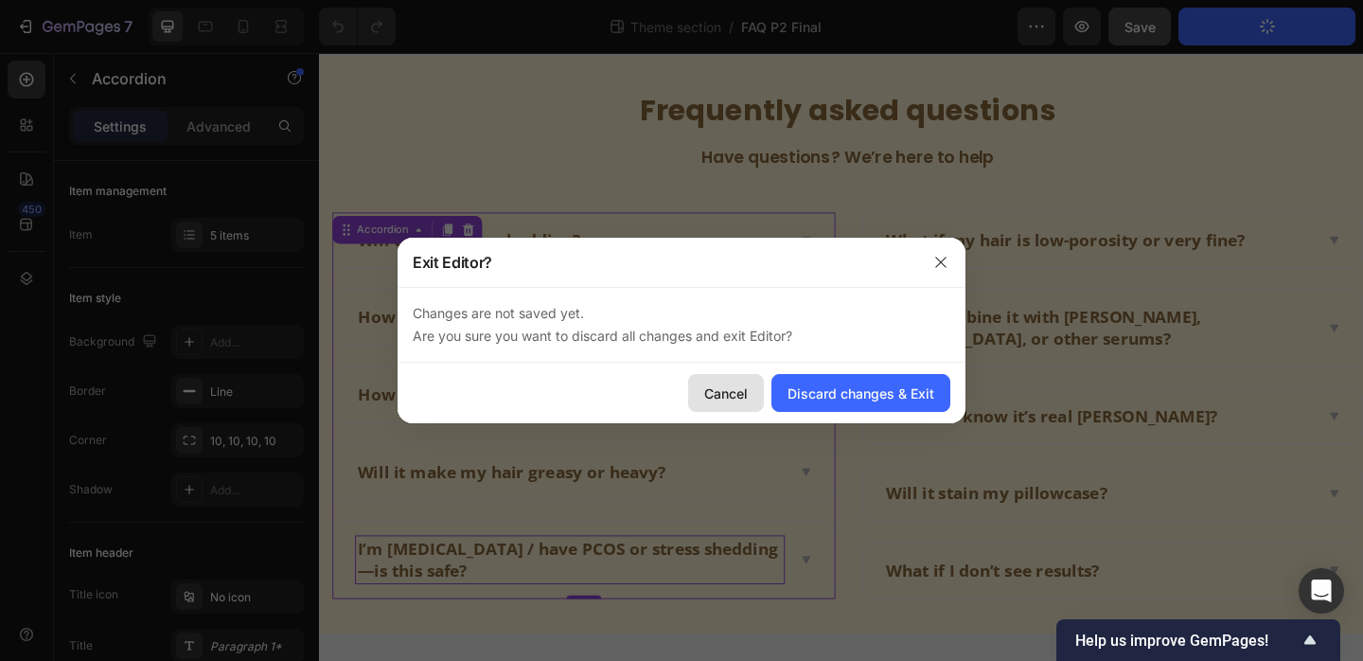
click at [735, 385] on div "Cancel" at bounding box center [726, 393] width 44 height 20
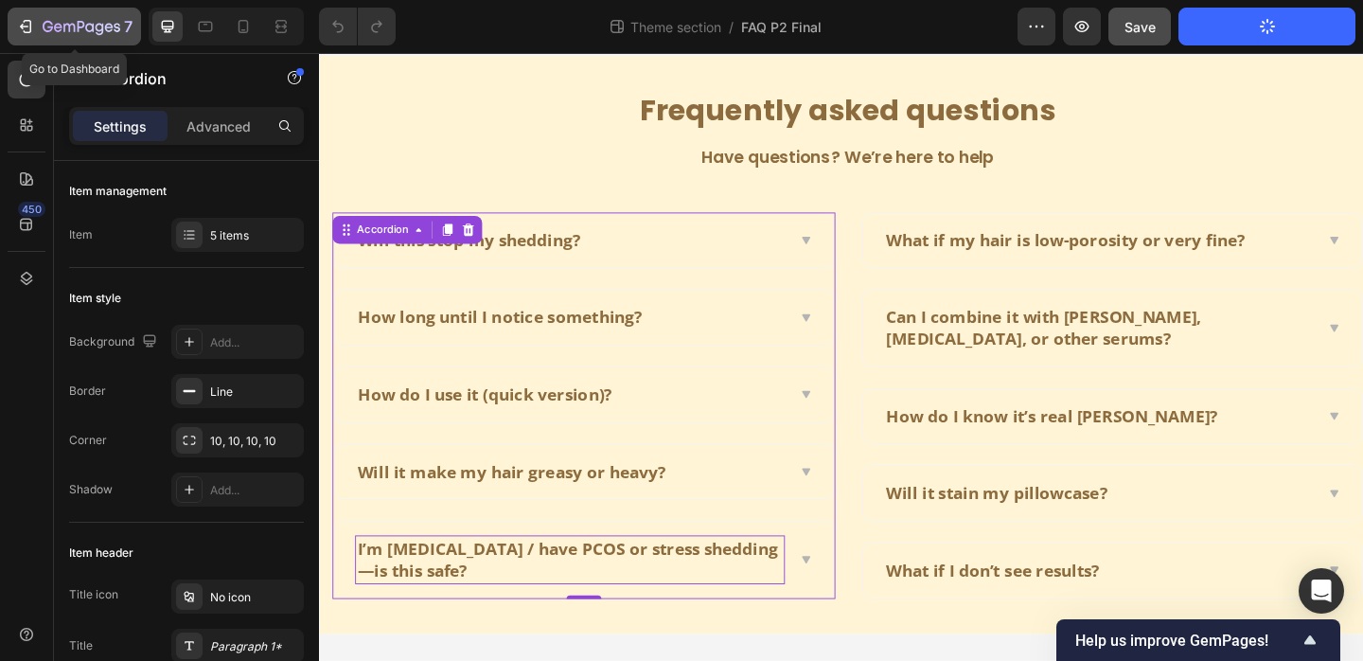
click at [89, 19] on div "7" at bounding box center [88, 26] width 90 height 23
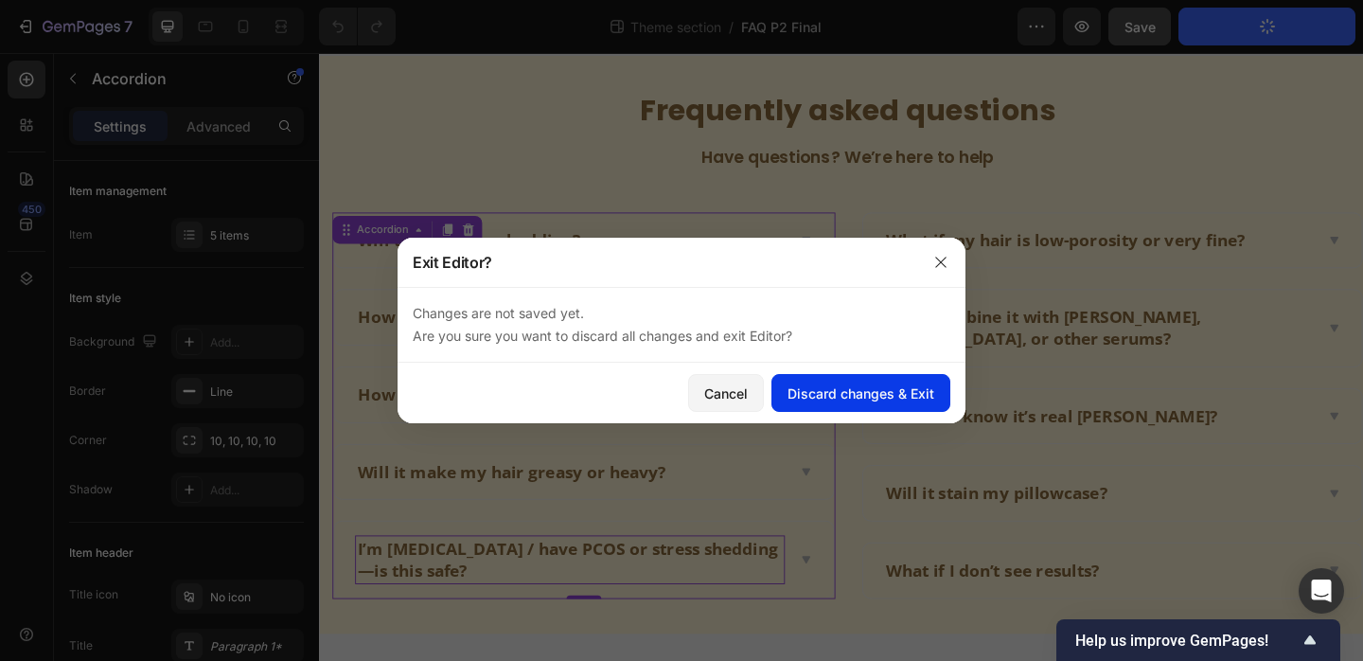
click at [816, 375] on button "Discard changes & Exit" at bounding box center [861, 393] width 179 height 38
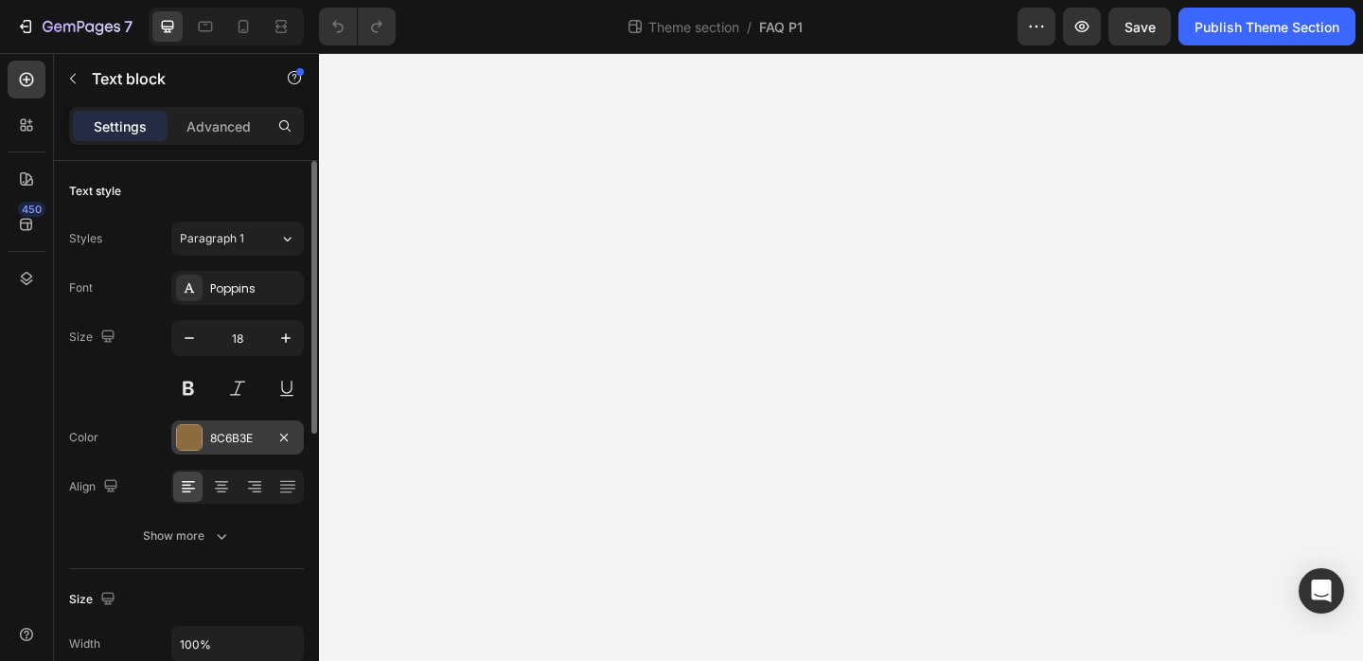
click at [247, 441] on div "8C6B3E" at bounding box center [237, 438] width 55 height 17
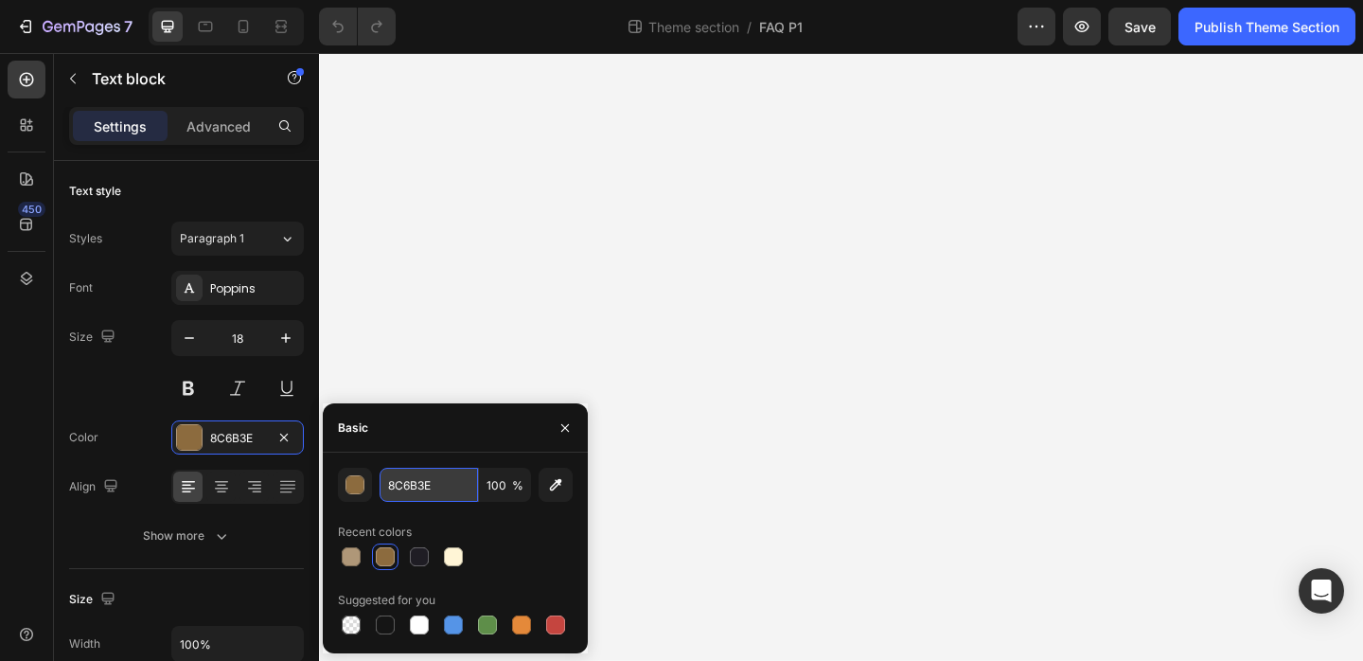
click at [442, 468] on input "8C6B3E" at bounding box center [429, 485] width 98 height 34
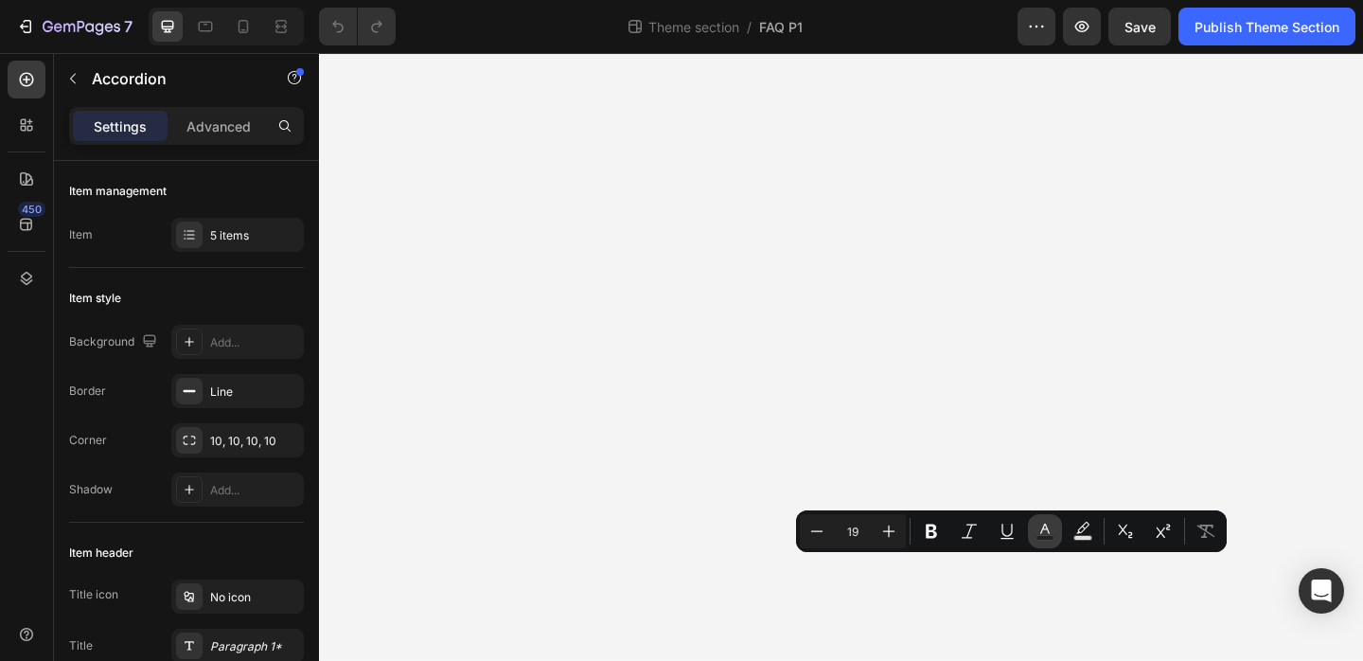
click at [1039, 540] on rect "Editor contextual toolbar" at bounding box center [1046, 538] width 18 height 5
type input "242424"
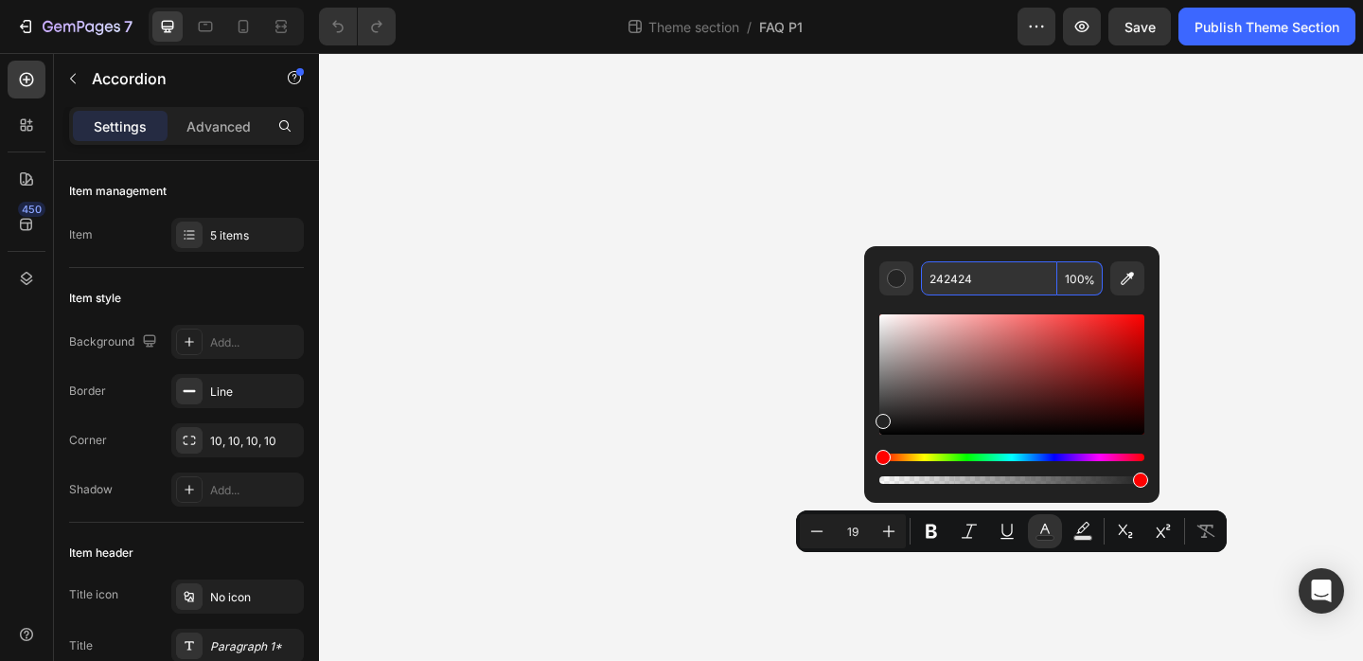
click at [979, 281] on input "242424" at bounding box center [989, 278] width 136 height 34
paste input "8C6B3E"
type input "8C6B3E"
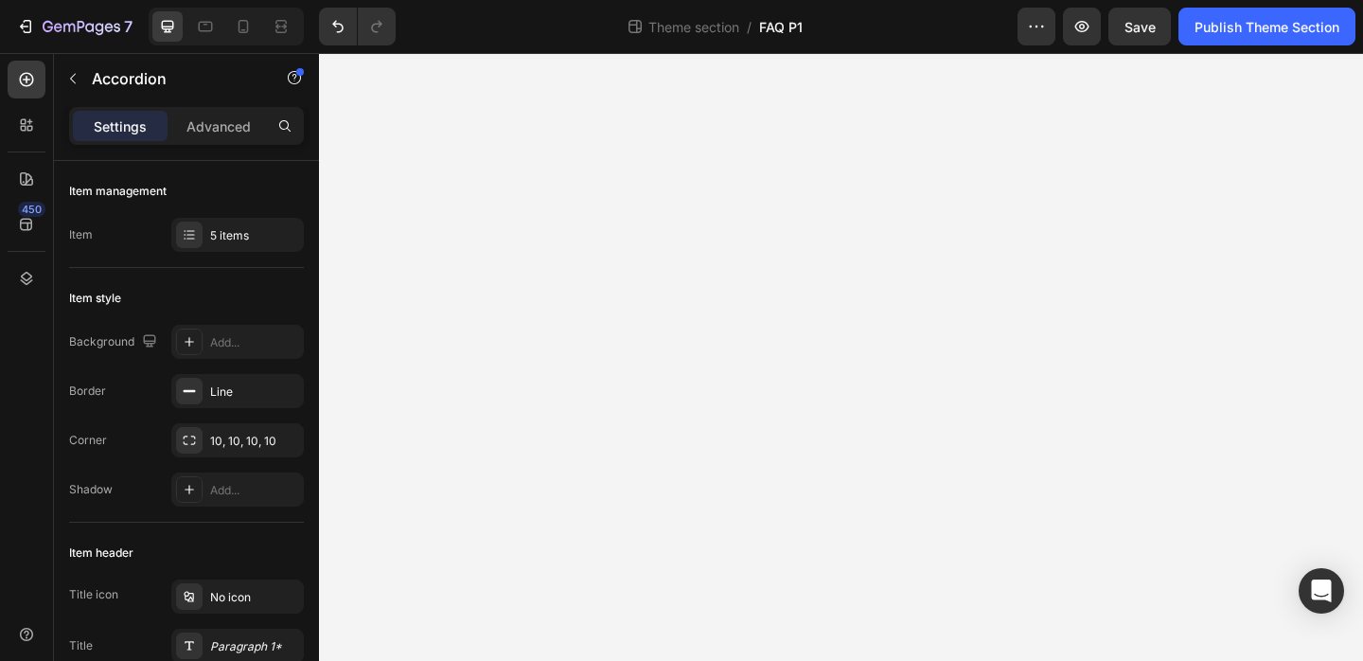
click at [802, 25] on span "FAQ P1" at bounding box center [781, 27] width 44 height 20
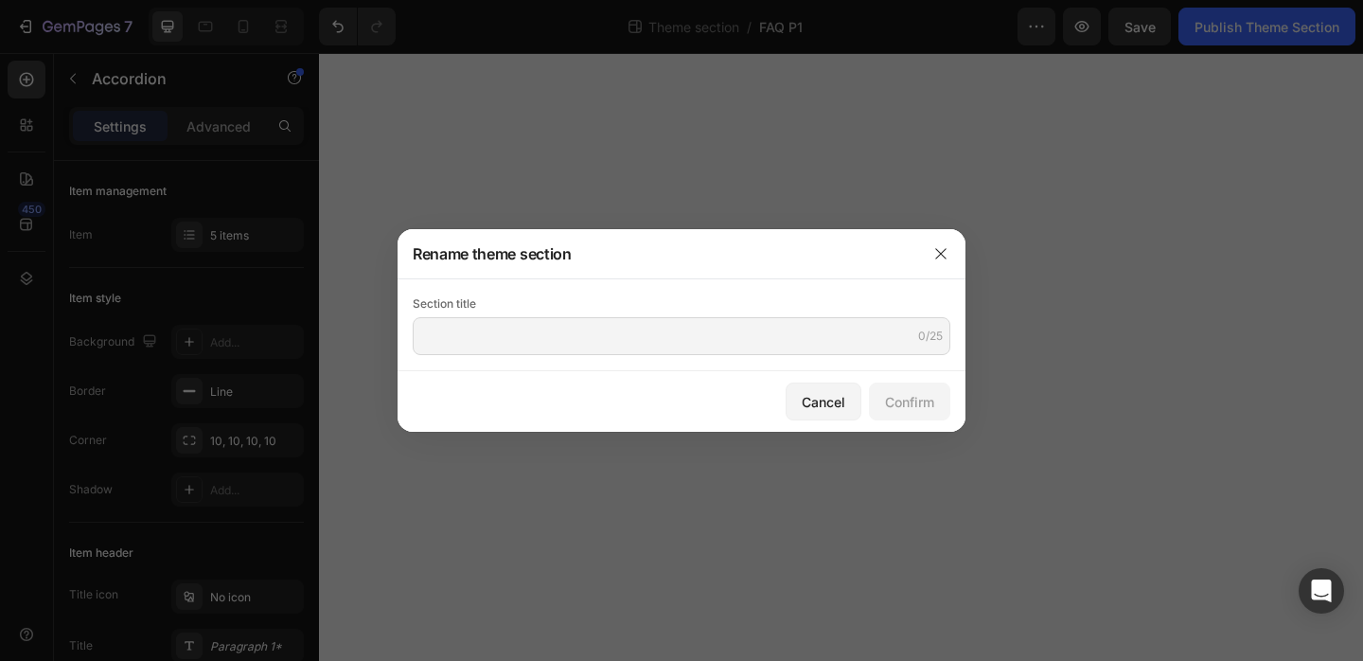
click at [668, 316] on div "Section title 0/25" at bounding box center [682, 324] width 538 height 61
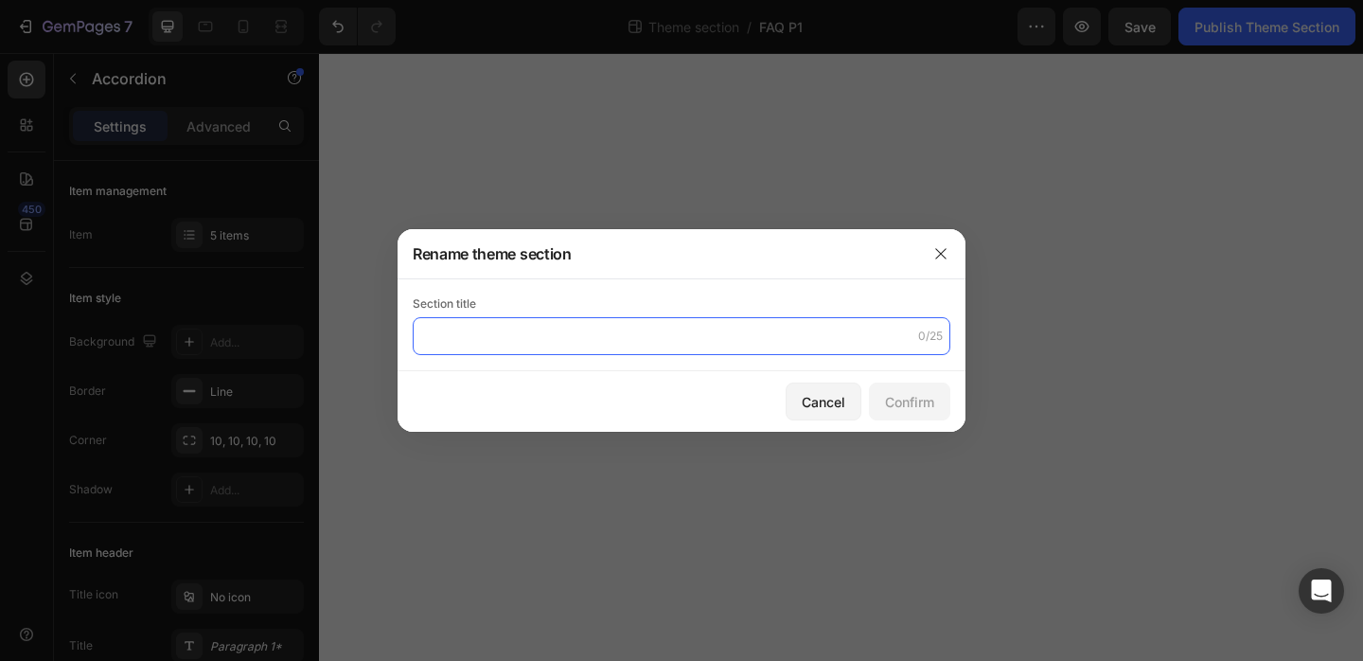
click at [619, 337] on input "text" at bounding box center [682, 336] width 538 height 38
type input "FAQ P1 Final"
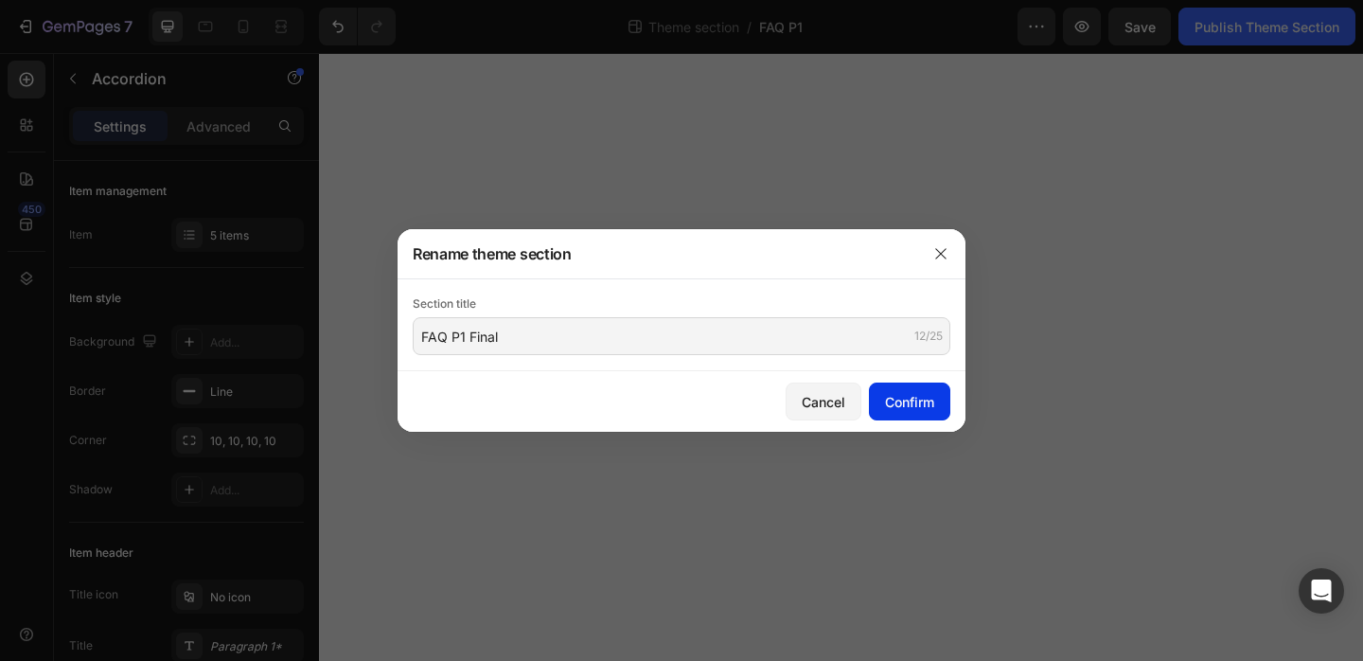
click at [907, 399] on div "Confirm" at bounding box center [909, 402] width 49 height 20
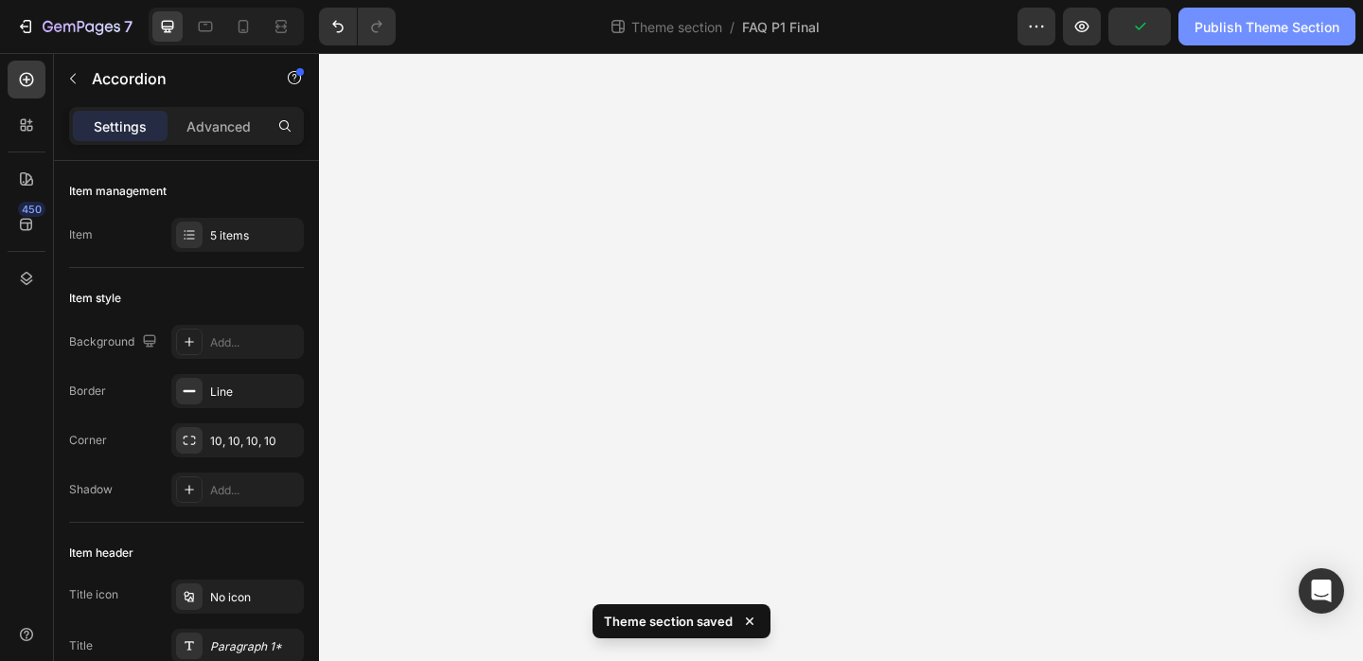
click at [1253, 27] on div "Publish Theme Section" at bounding box center [1267, 27] width 145 height 20
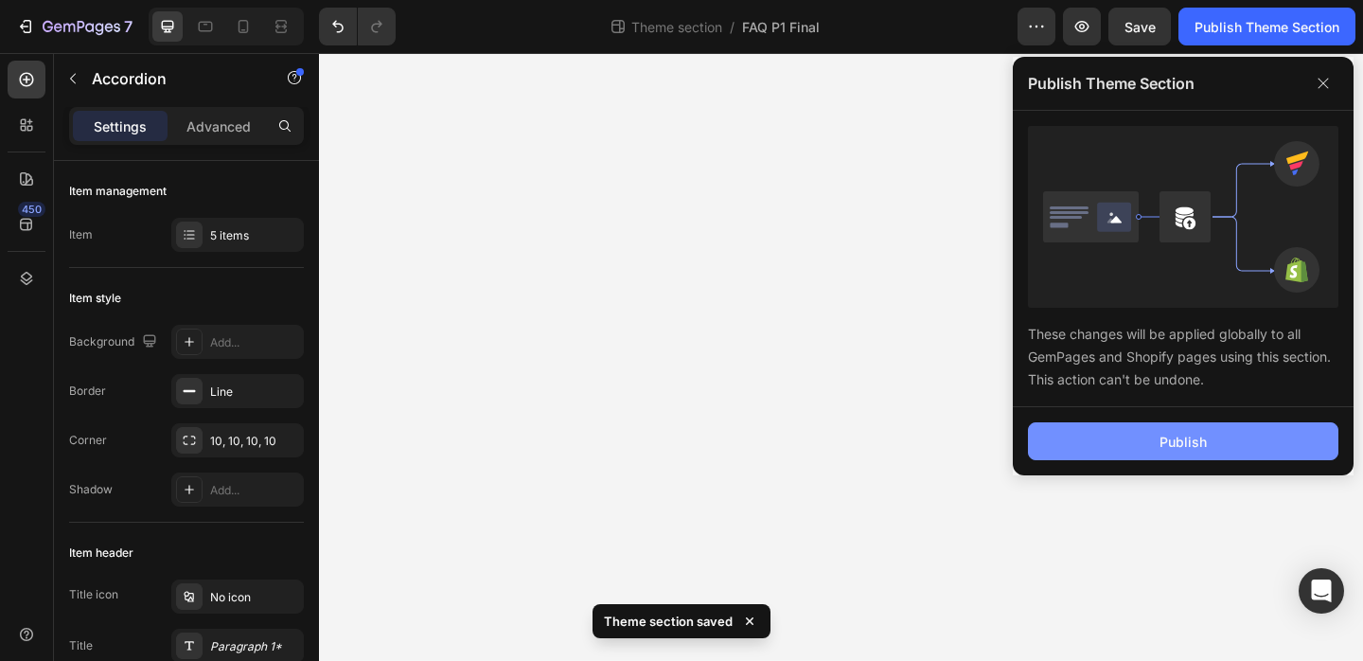
click at [1122, 448] on button "Publish" at bounding box center [1183, 441] width 311 height 38
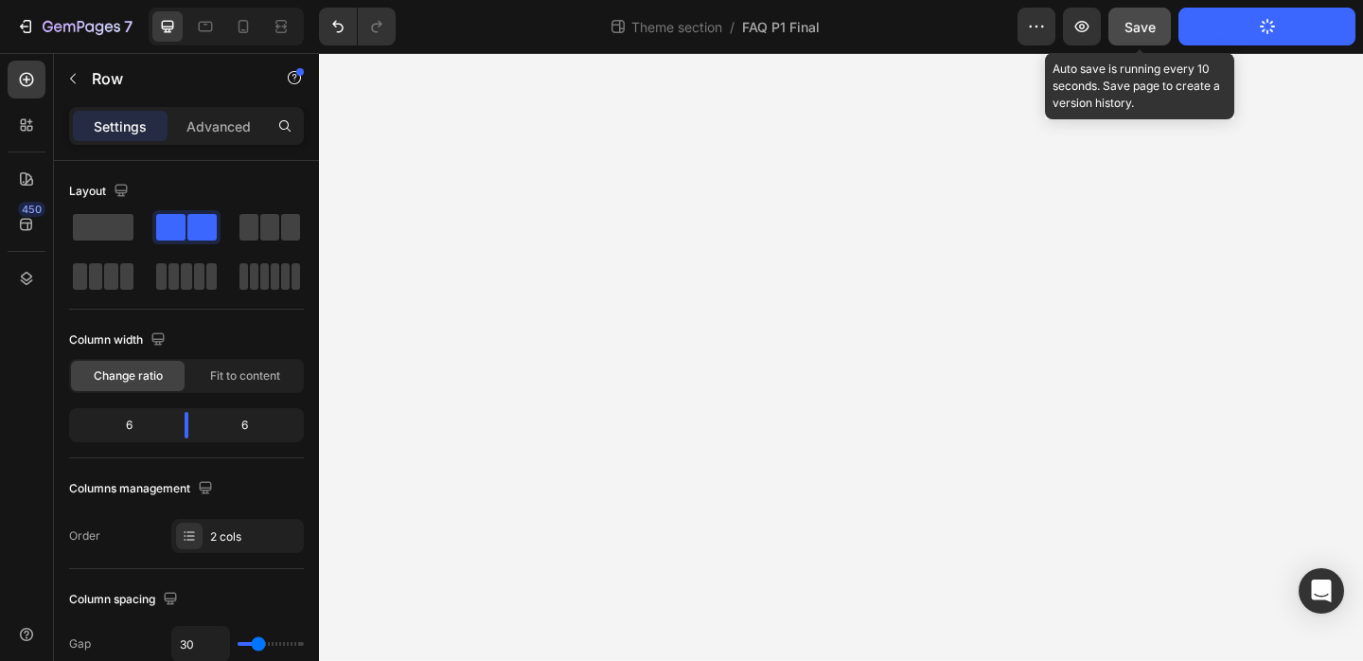
click at [1114, 33] on button "Save" at bounding box center [1140, 27] width 62 height 38
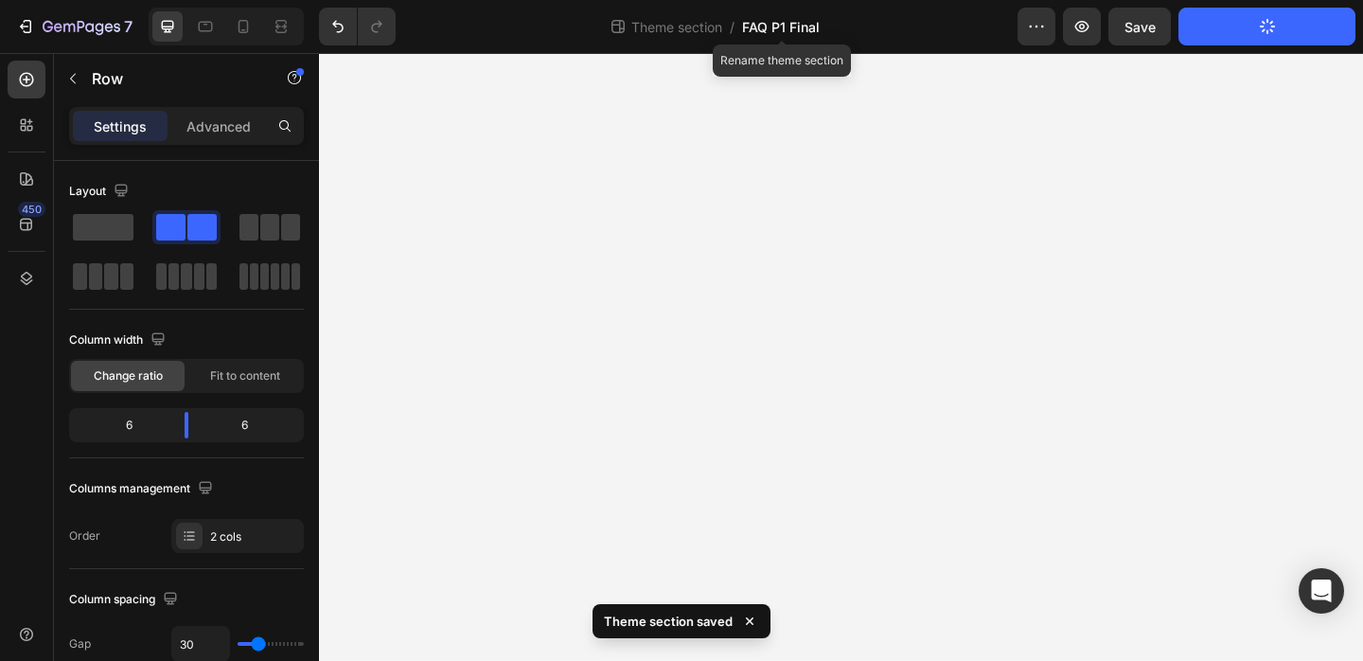
click at [767, 31] on span "FAQ P1 Final" at bounding box center [781, 27] width 78 height 20
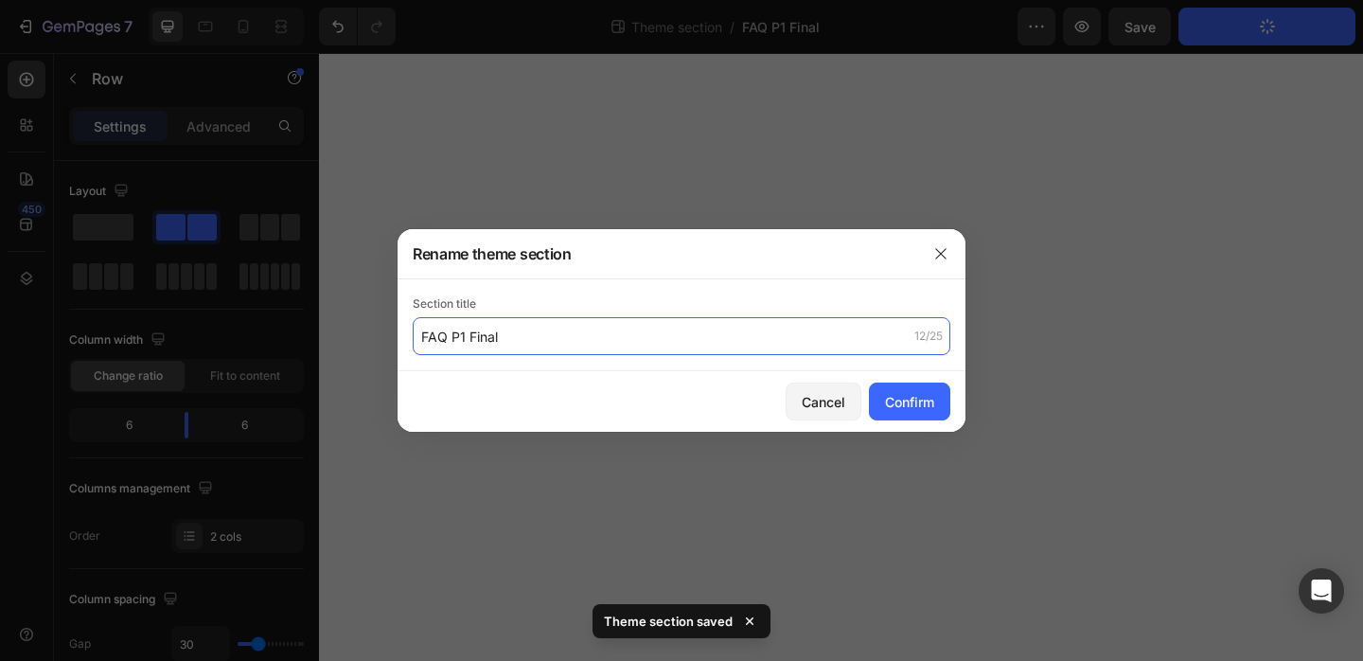
click at [587, 339] on input "FAQ P1 Final" at bounding box center [682, 336] width 538 height 38
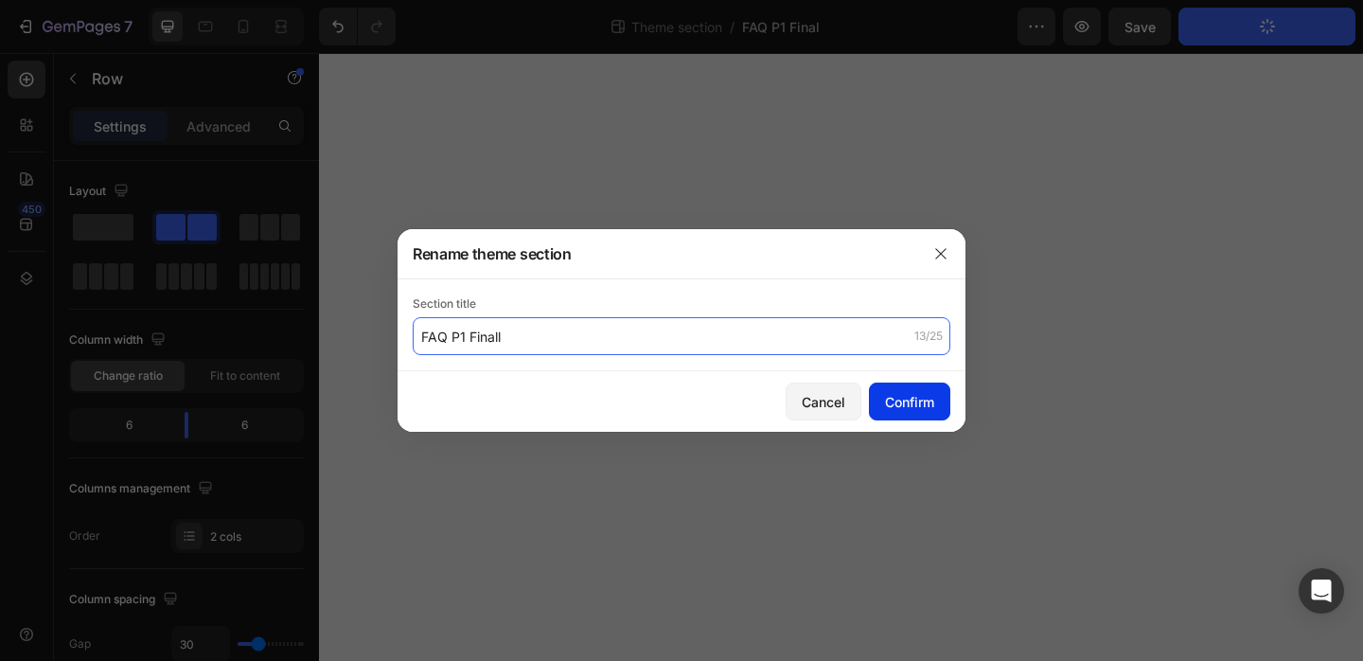
type input "FAQ P1 Finall"
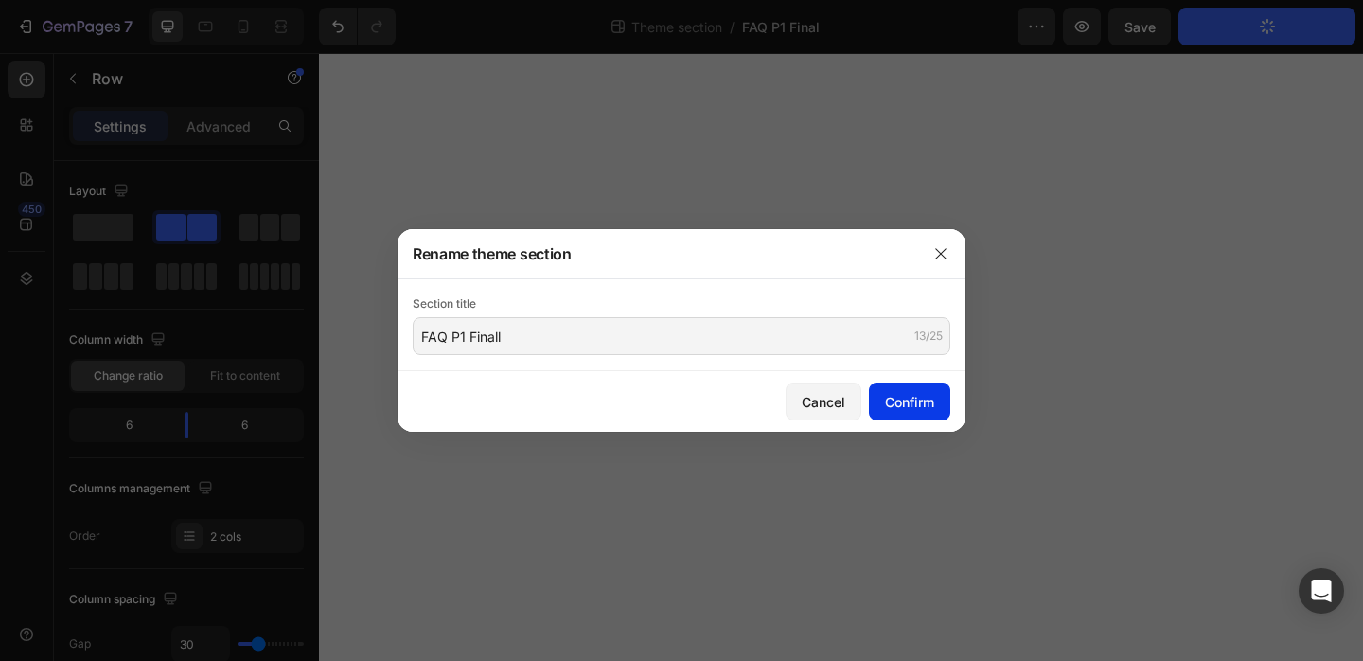
click at [901, 400] on div "Confirm" at bounding box center [909, 402] width 49 height 20
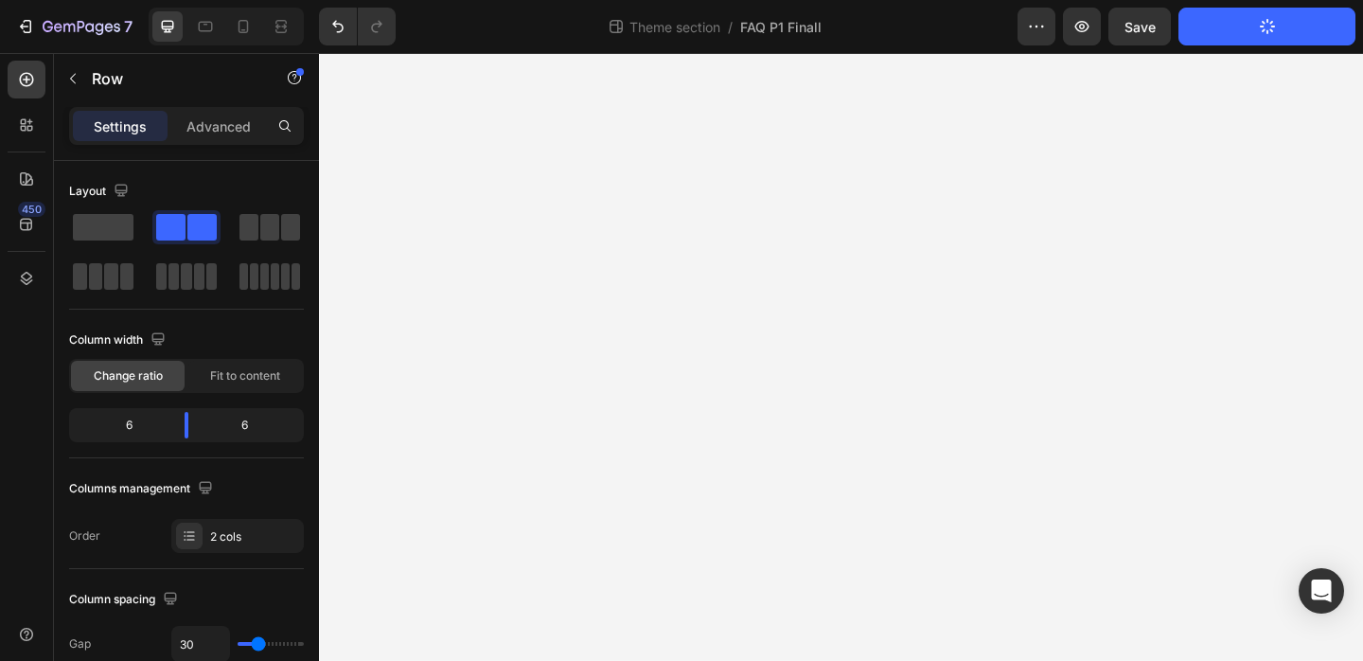
click at [1229, 29] on button "Publish Theme Section" at bounding box center [1267, 27] width 177 height 38
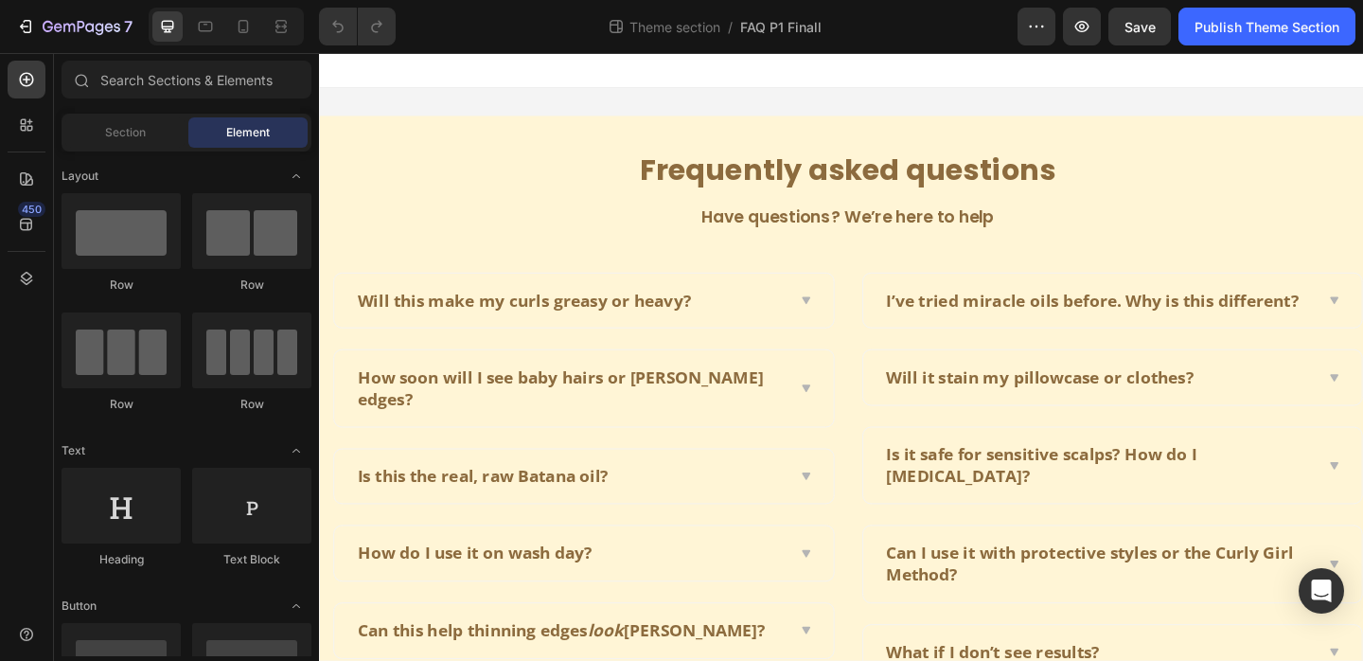
scroll to position [65, 0]
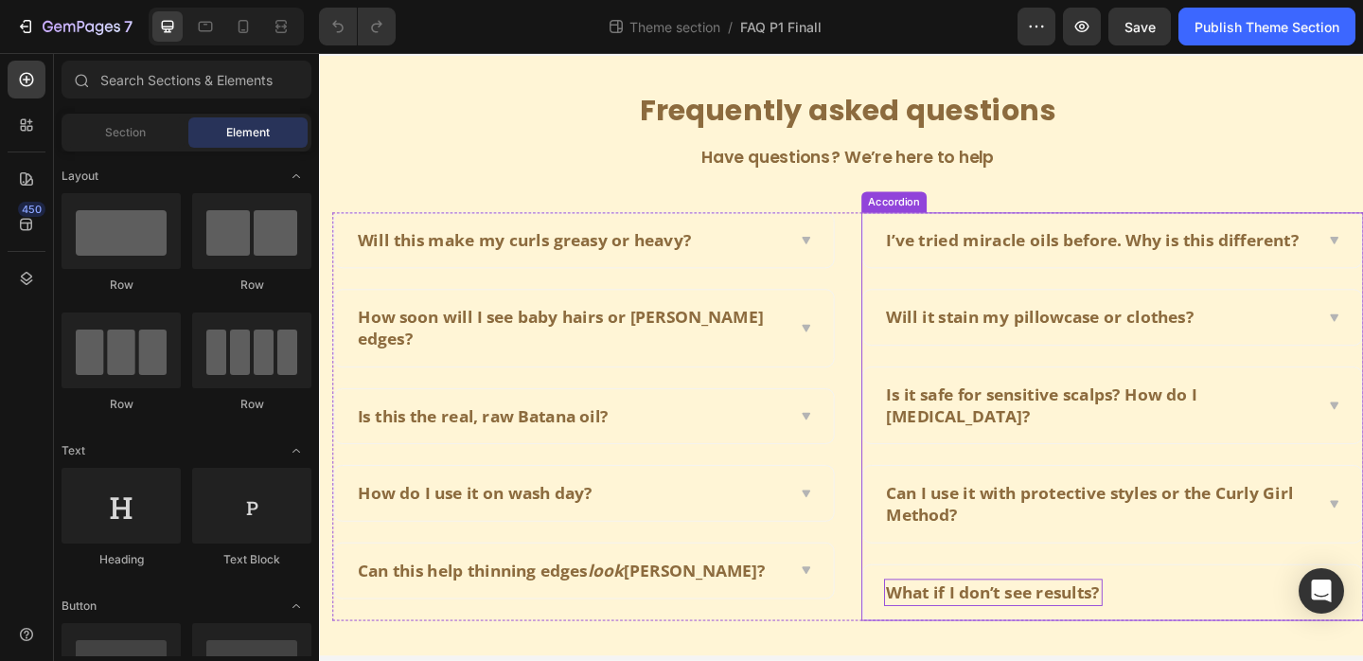
click at [1152, 627] on span "What if I don’t see results?" at bounding box center [1052, 639] width 232 height 25
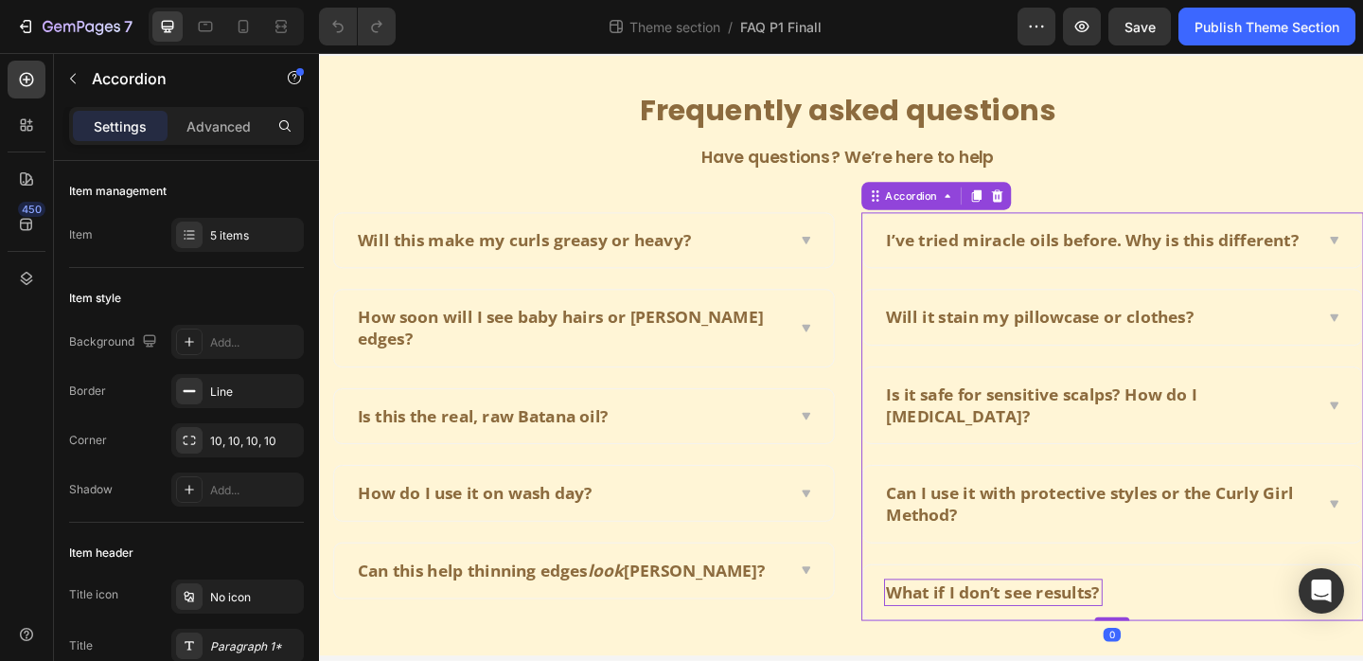
click at [1152, 627] on span "What if I don’t see results?" at bounding box center [1052, 639] width 232 height 25
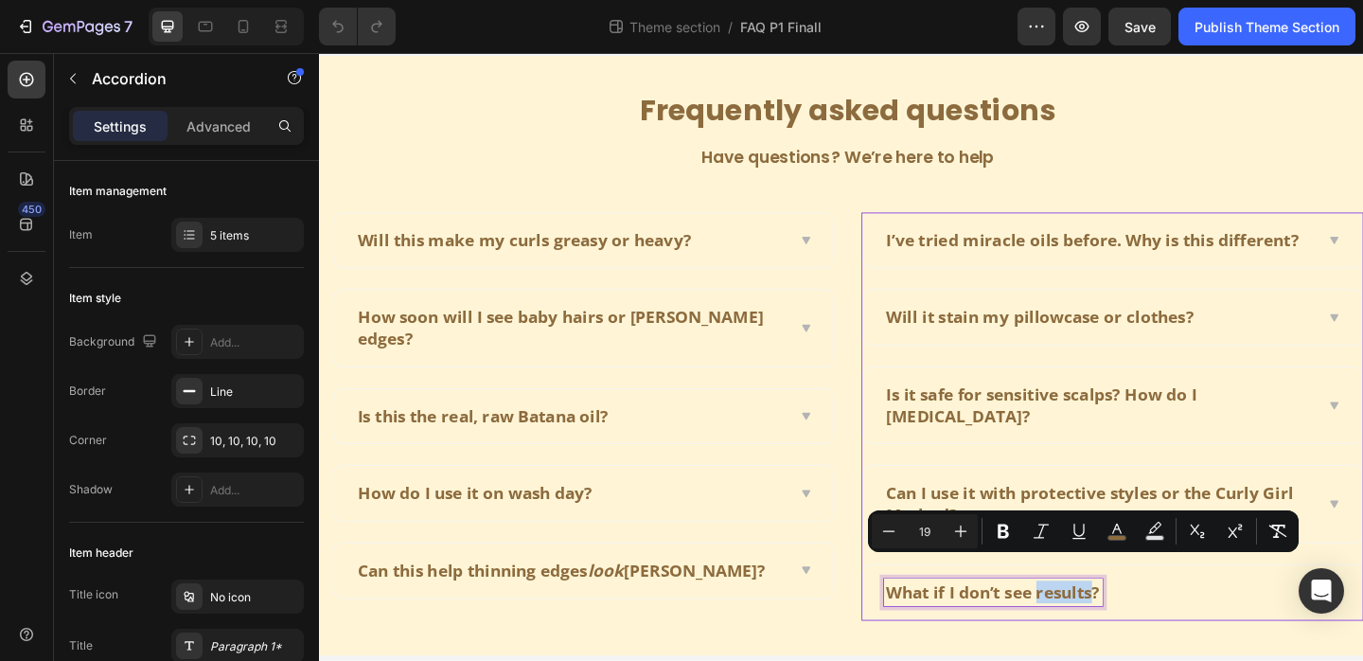
click at [1141, 627] on span "What if I don’t see results?" at bounding box center [1052, 639] width 232 height 25
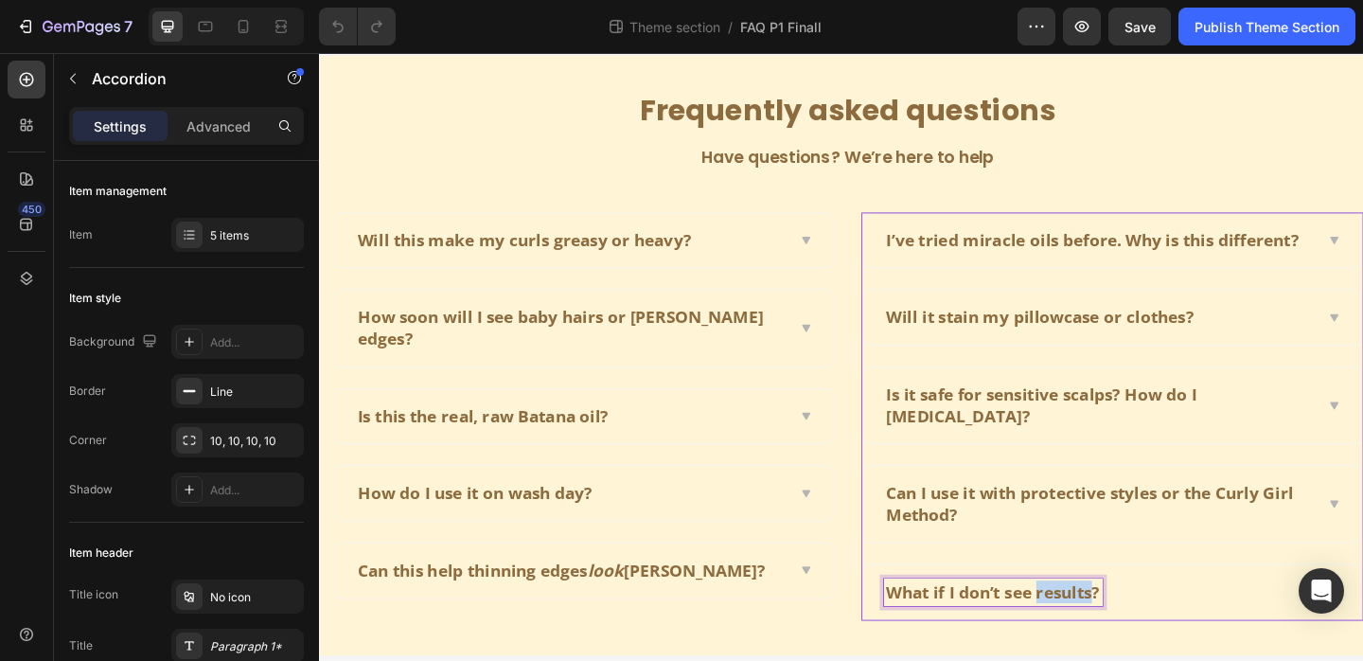
click at [1141, 627] on span "What if I don’t see results?" at bounding box center [1052, 639] width 232 height 25
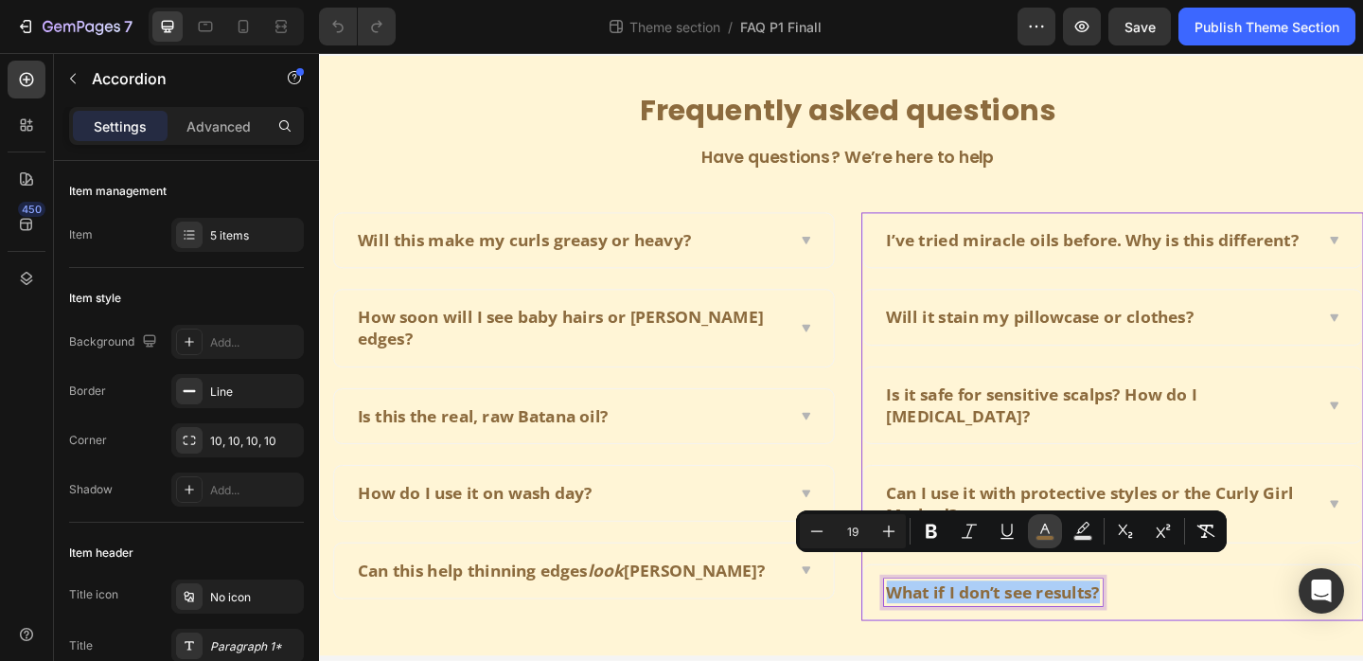
click at [1047, 534] on icon "Editor contextual toolbar" at bounding box center [1045, 531] width 19 height 19
type input "8C6B3E"
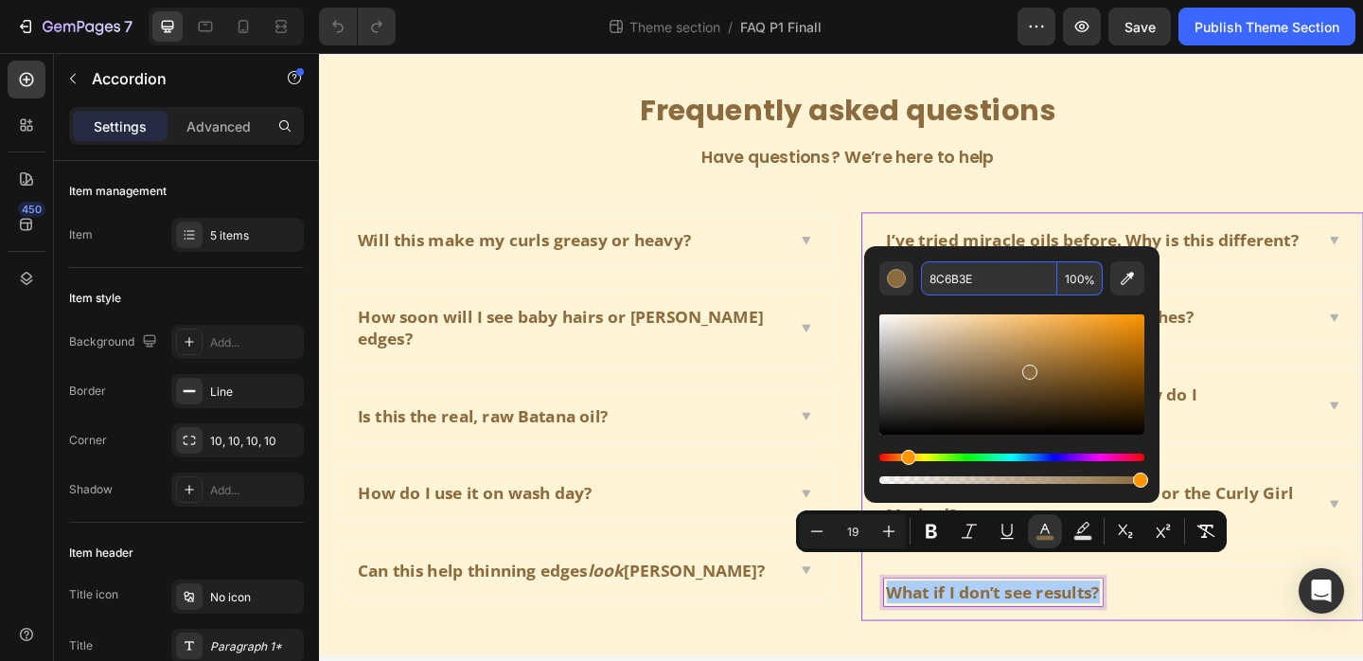
click at [963, 281] on input "8C6B3E" at bounding box center [989, 278] width 136 height 34
click at [971, 283] on input "8C6B3E" at bounding box center [989, 278] width 136 height 34
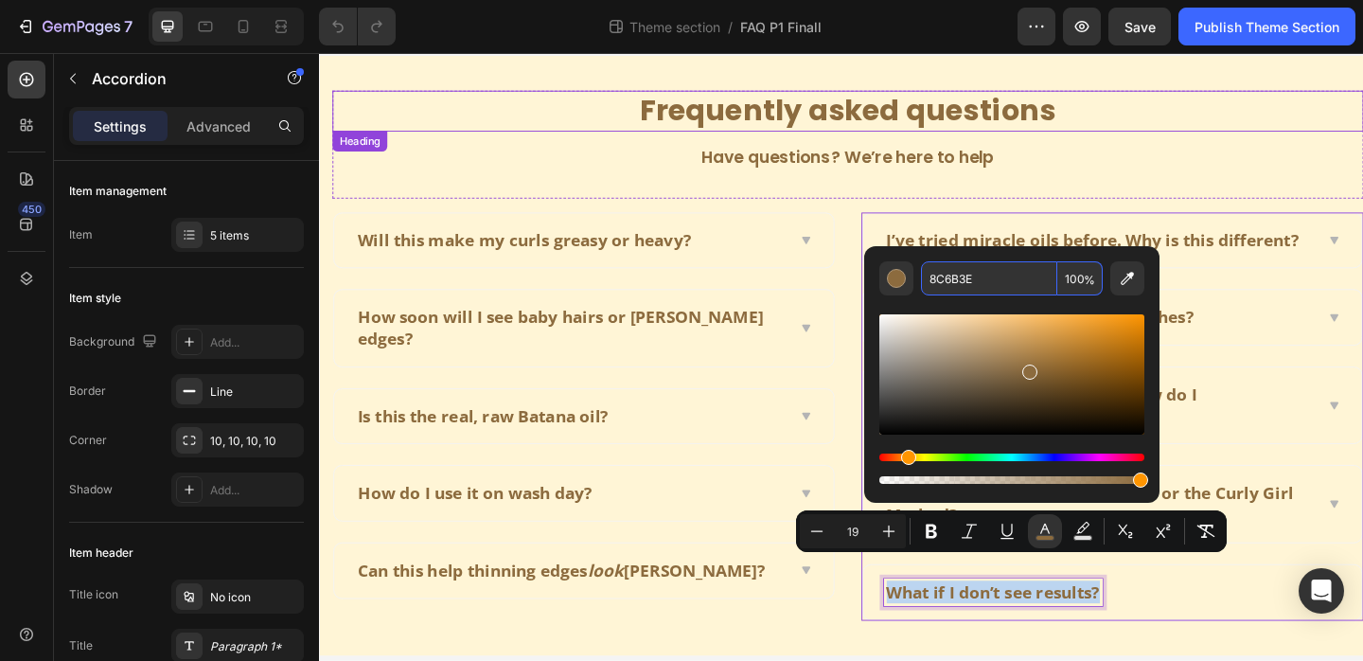
click at [1193, 98] on p "Frequently asked questions" at bounding box center [894, 116] width 1118 height 41
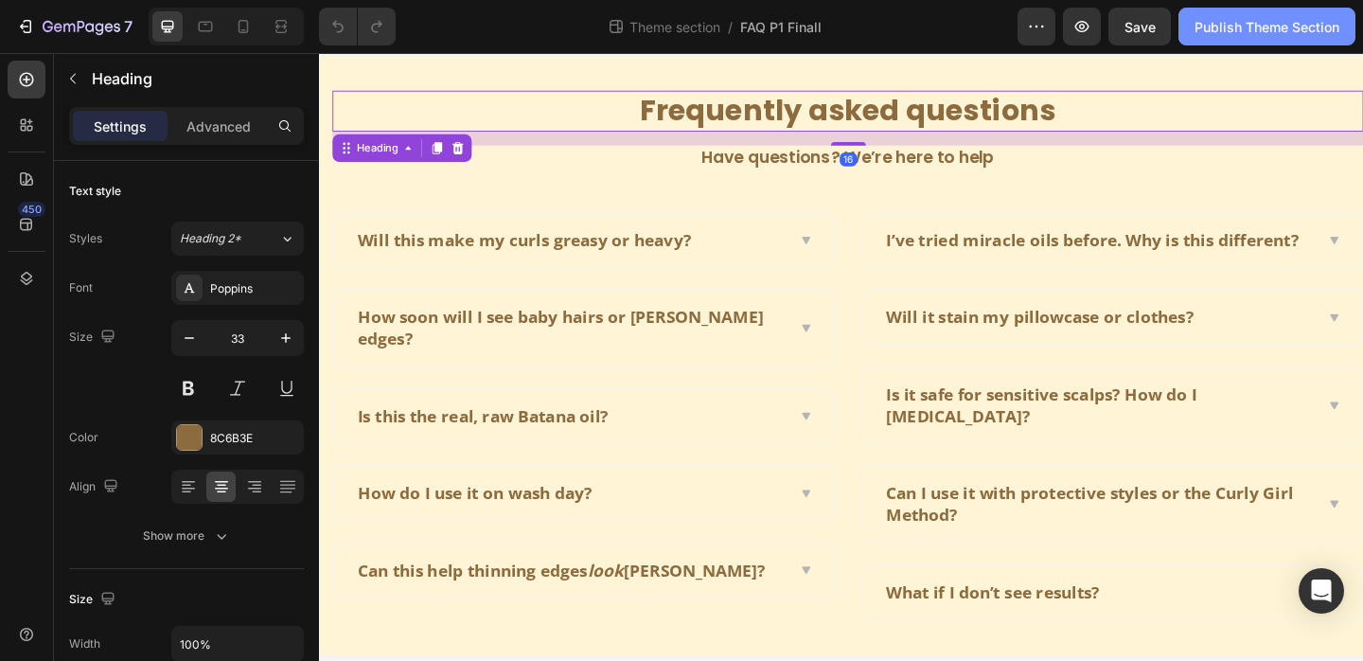
click at [1266, 35] on div "Publish Theme Section" at bounding box center [1267, 27] width 145 height 20
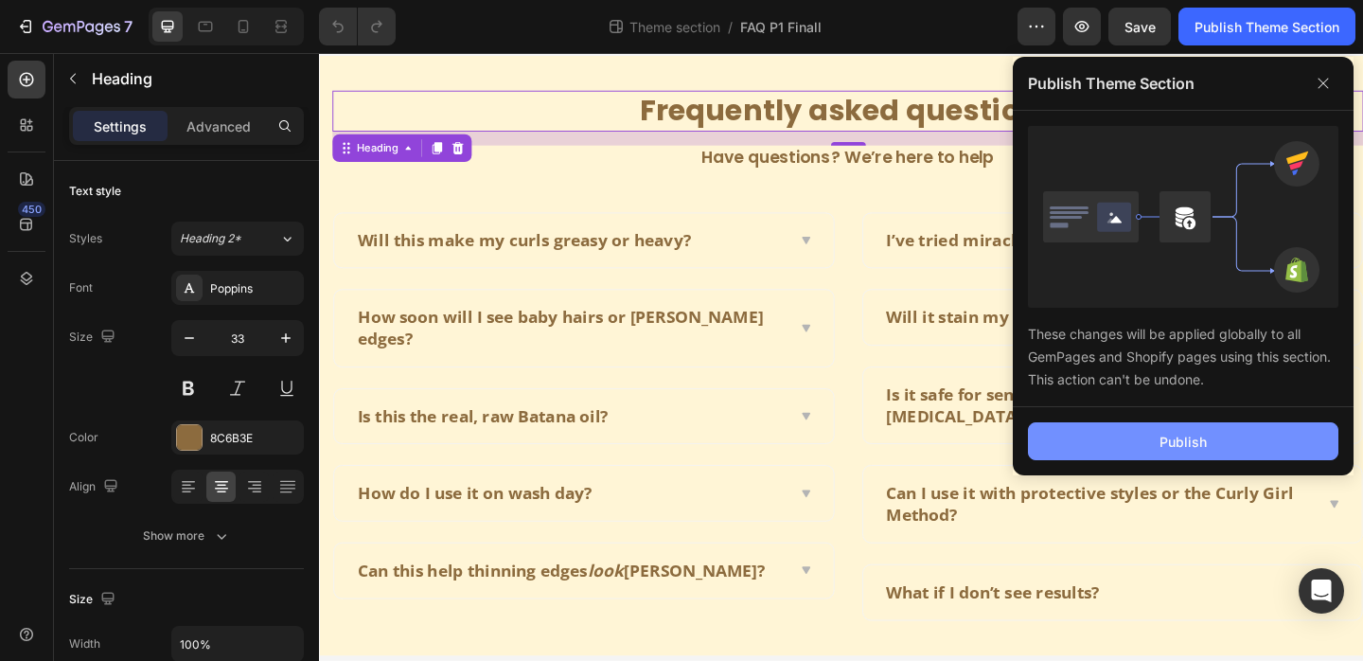
click at [1177, 432] on div "Publish" at bounding box center [1183, 442] width 47 height 20
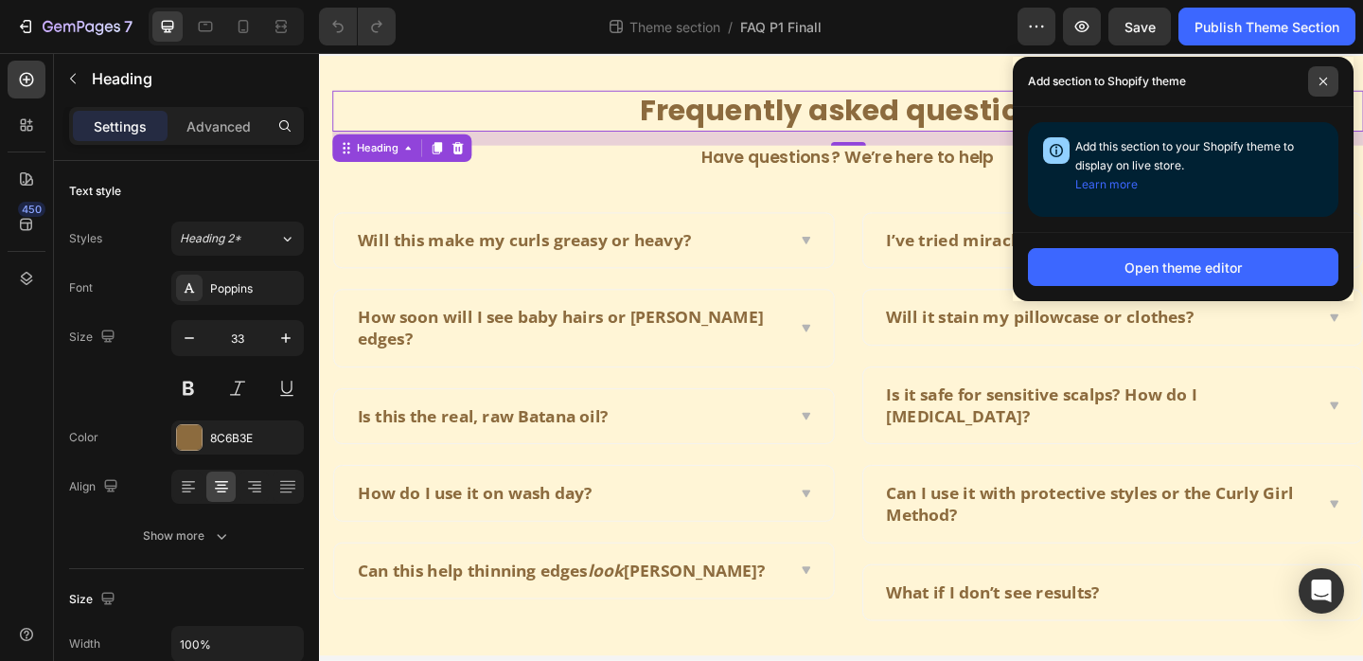
click at [1326, 87] on span at bounding box center [1323, 81] width 30 height 30
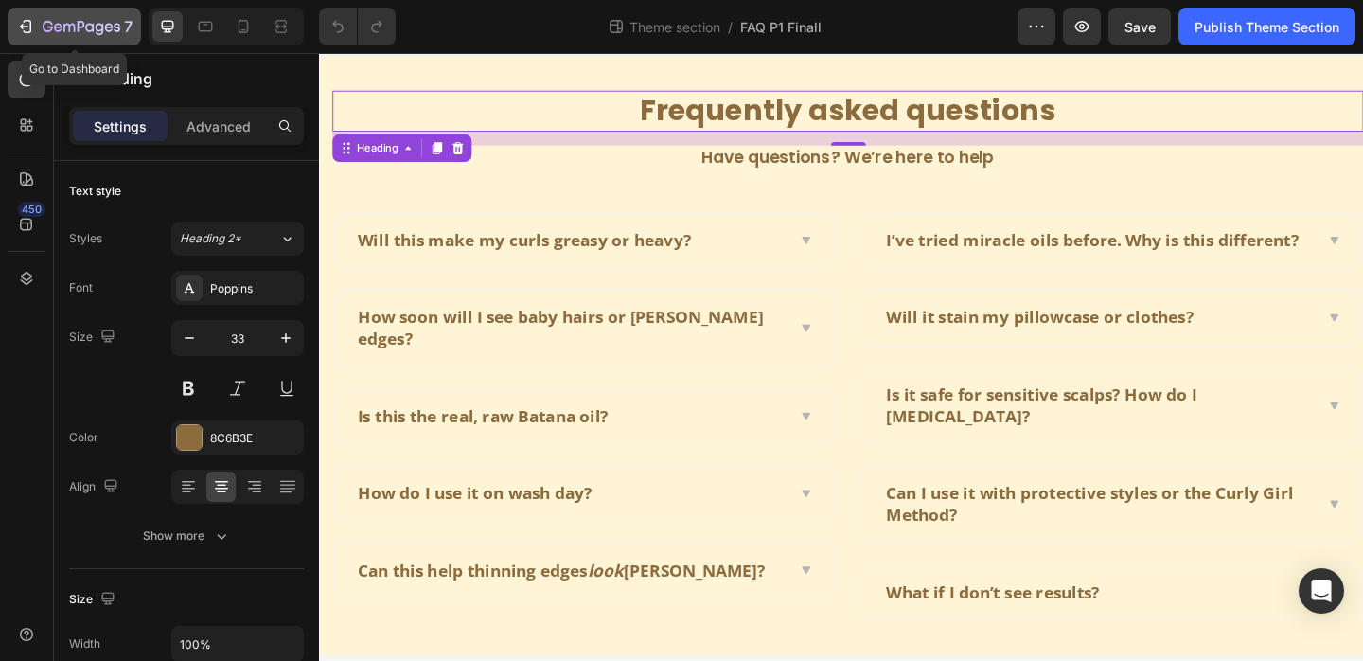
click at [65, 14] on button "7" at bounding box center [74, 27] width 133 height 38
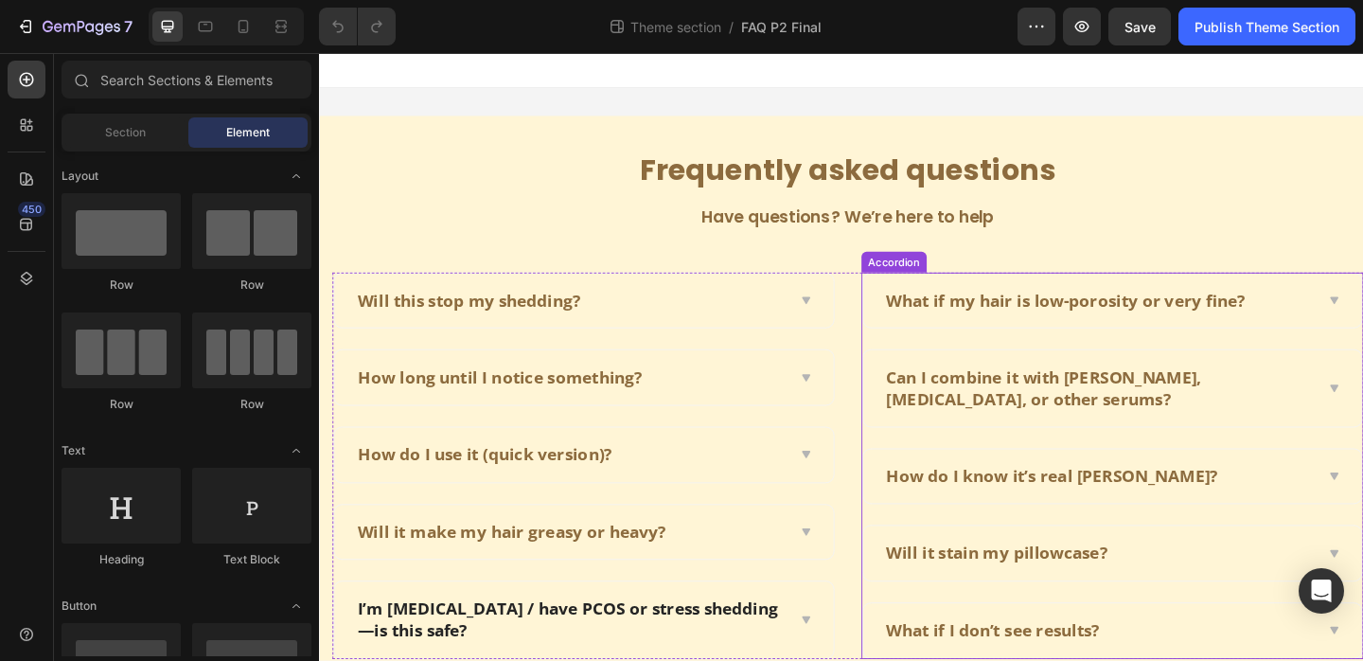
scroll to position [65, 0]
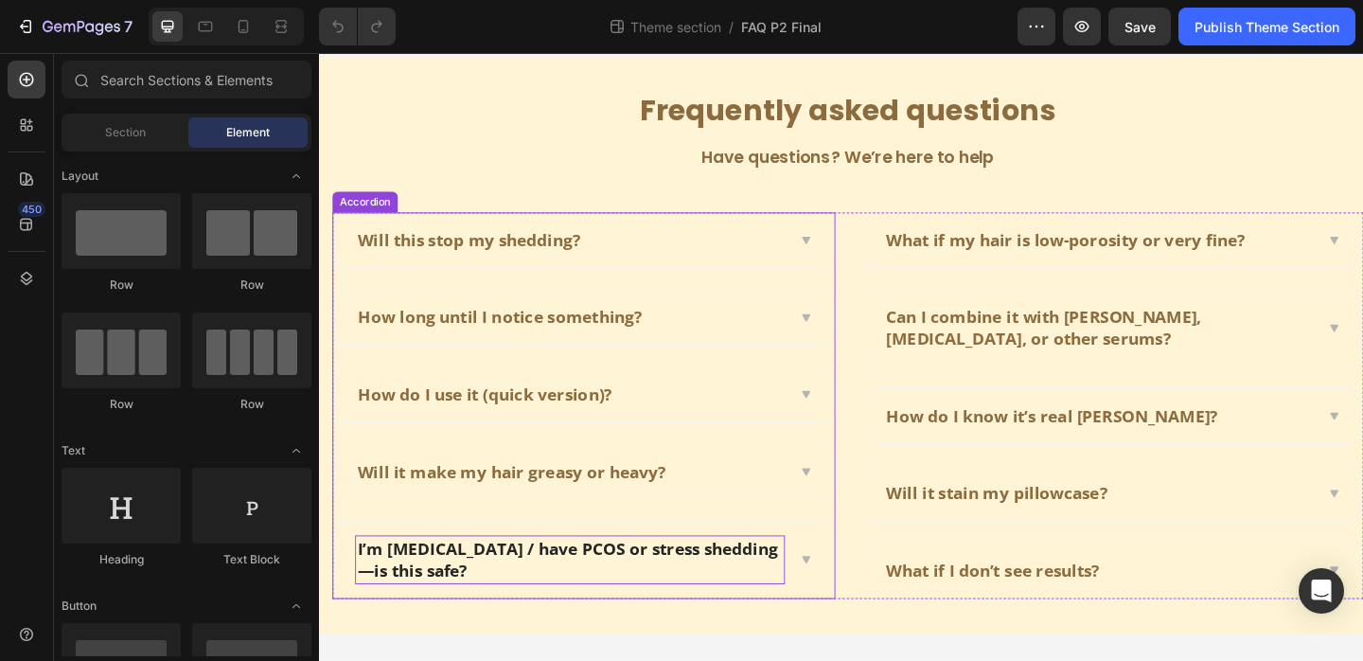
click at [681, 599] on p "I’m [MEDICAL_DATA] / have PCOS or stress shedding—is this safe?" at bounding box center [592, 603] width 462 height 46
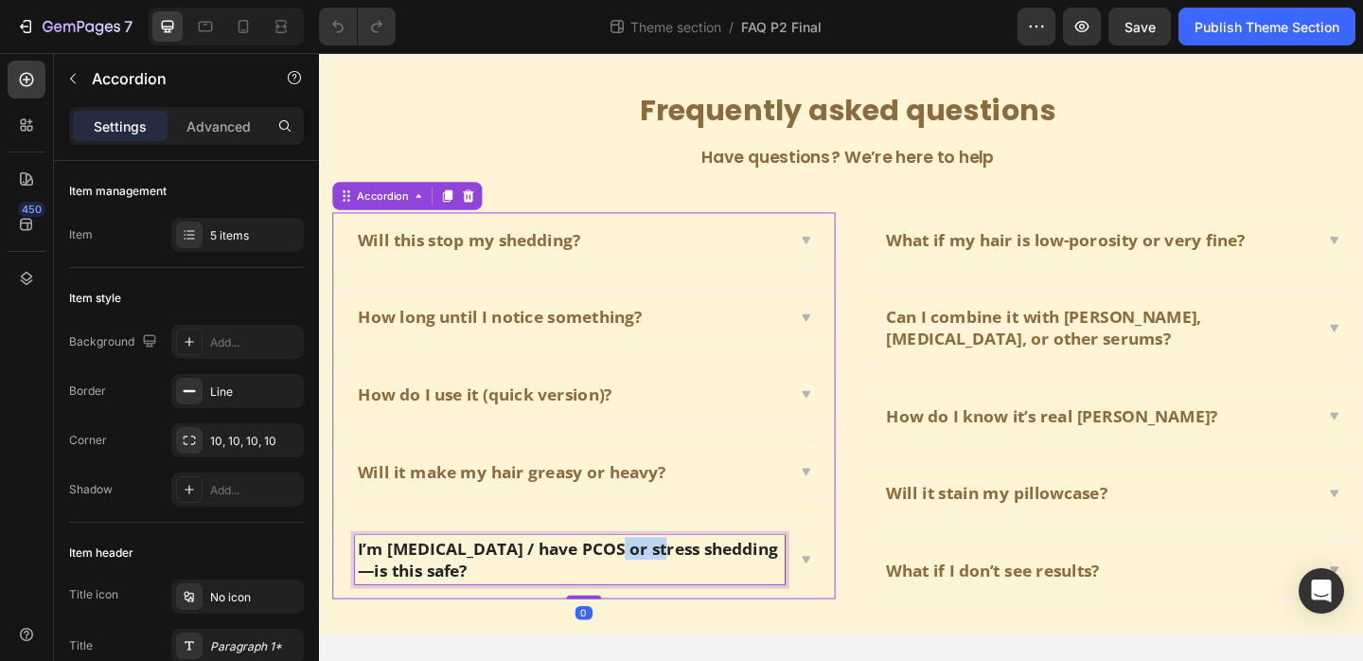
click at [681, 599] on p "I’m [MEDICAL_DATA] / have PCOS or stress shedding—is this safe?" at bounding box center [592, 603] width 462 height 46
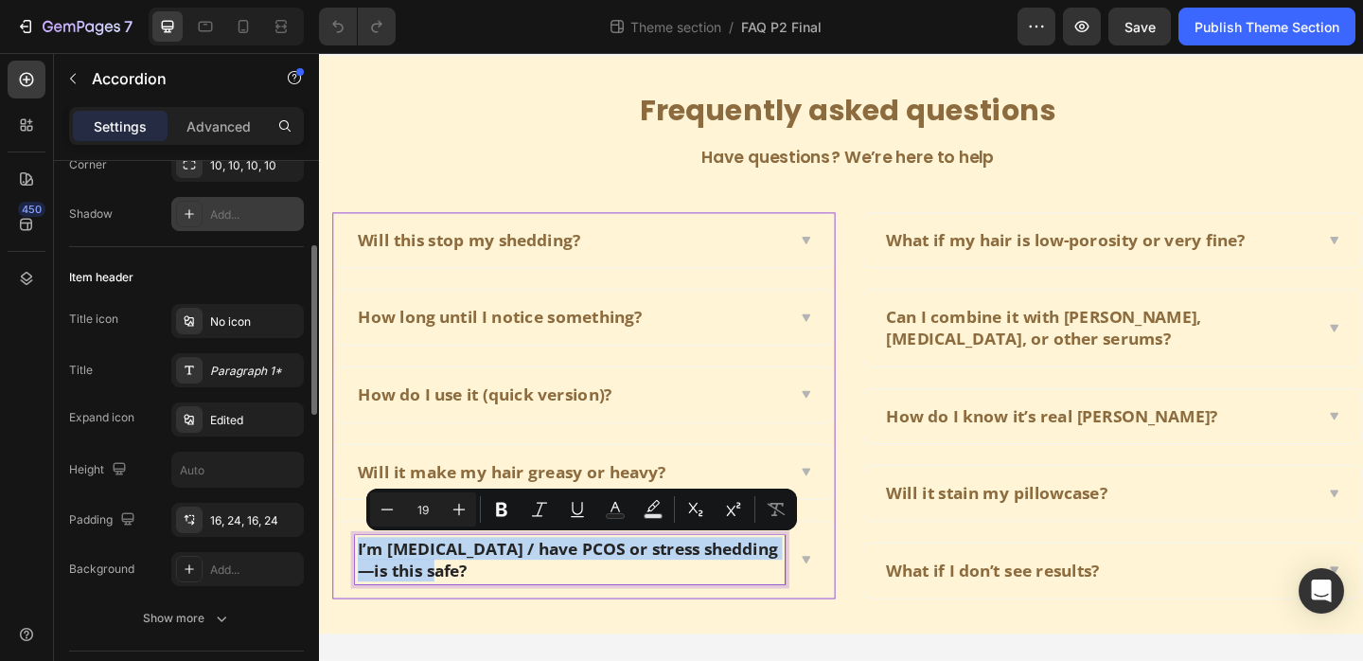
scroll to position [276, 0]
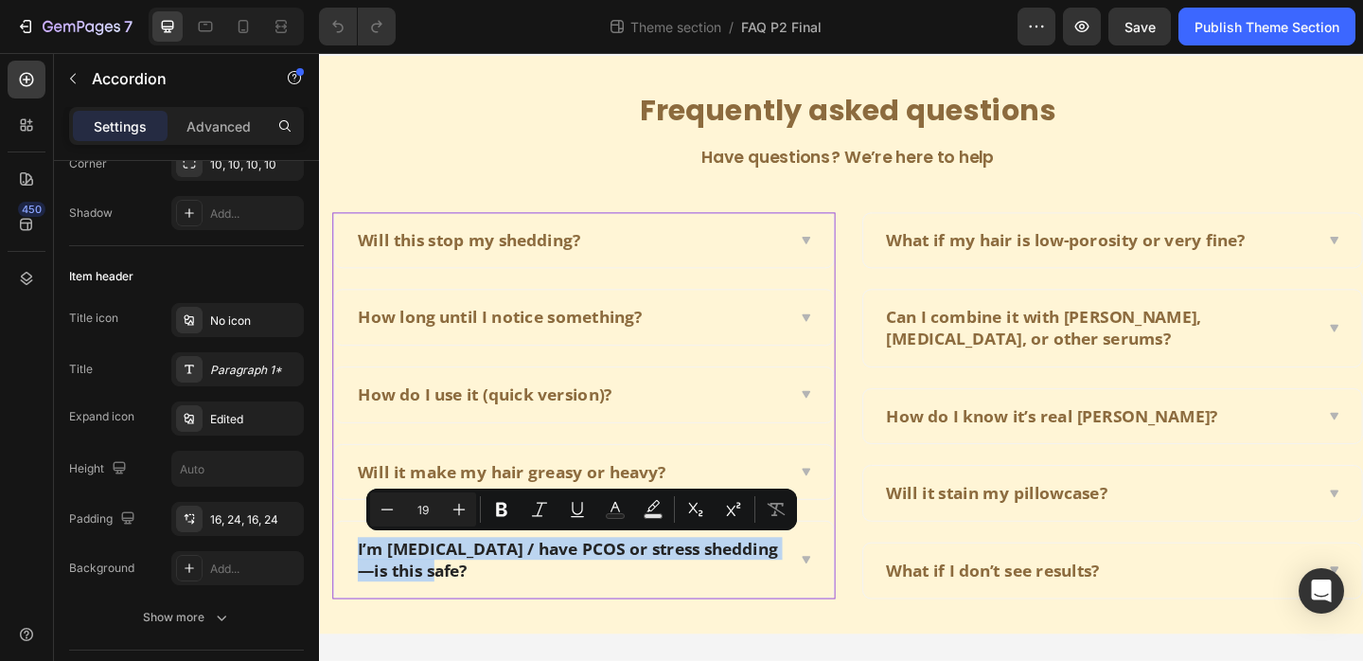
click at [837, 589] on div "I’m [MEDICAL_DATA] / have PCOS or stress shedding—is this safe?" at bounding box center [606, 603] width 543 height 82
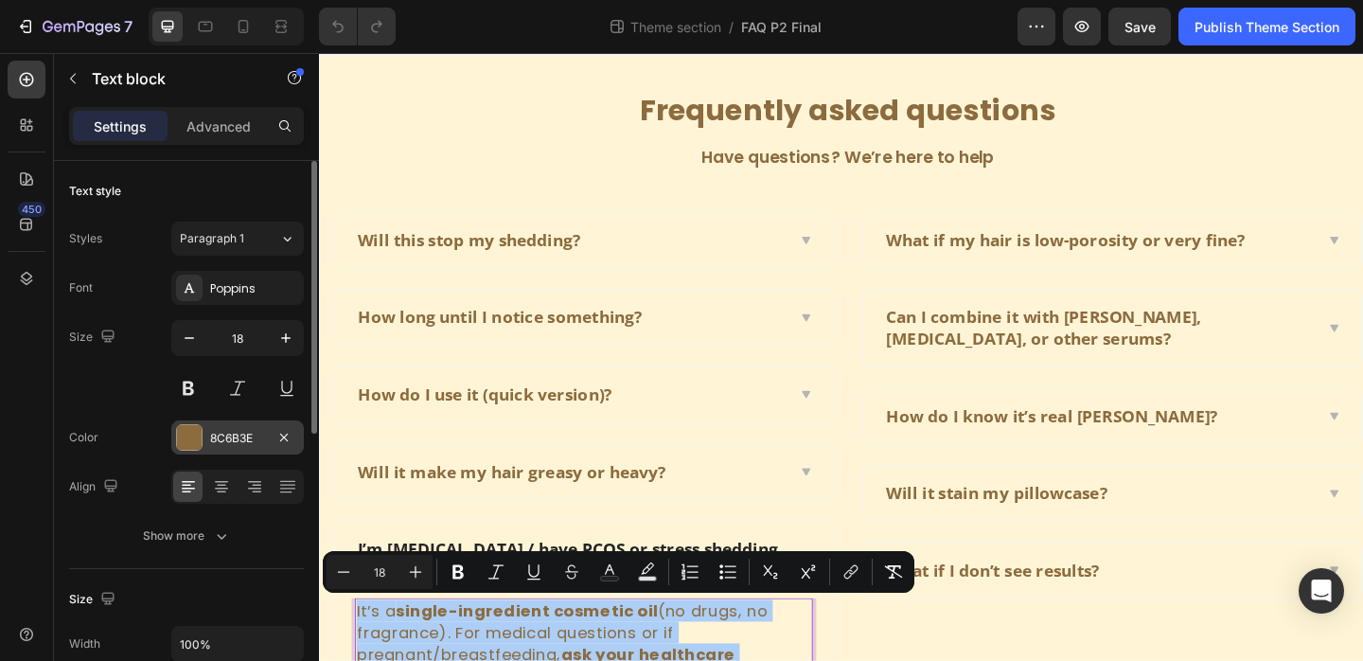
click at [240, 438] on div "8C6B3E" at bounding box center [237, 438] width 55 height 17
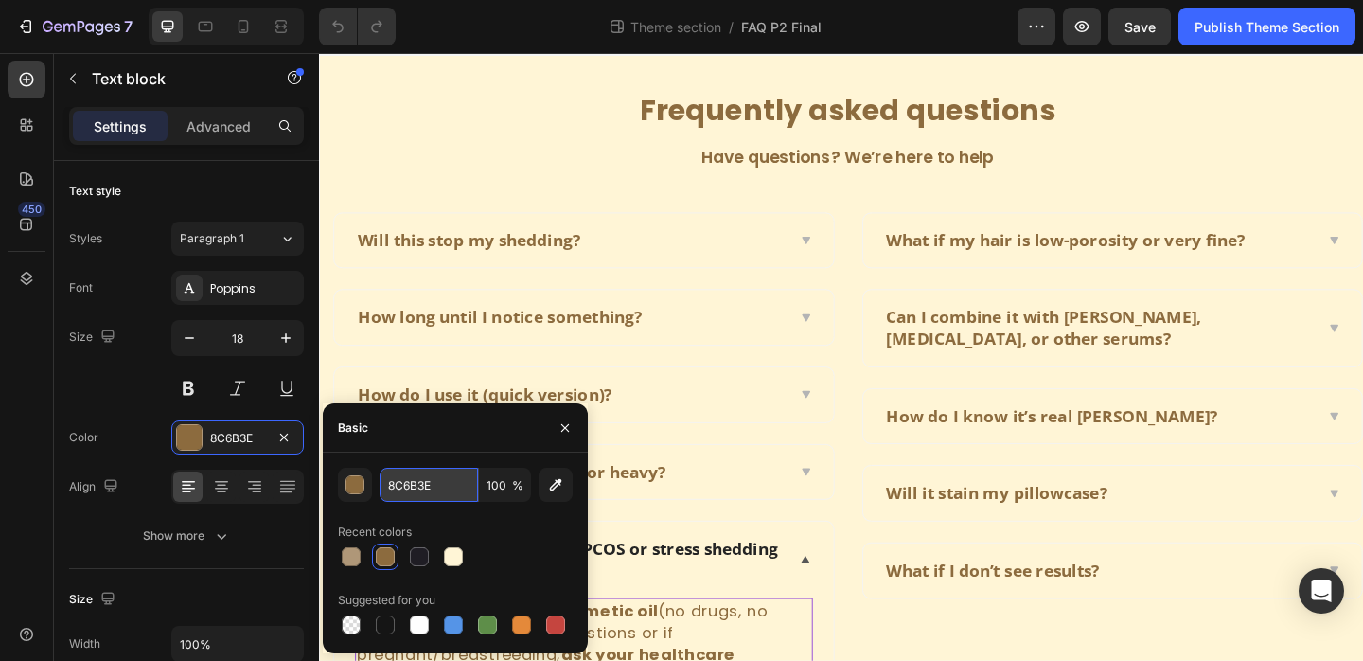
click at [426, 491] on input "8C6B3E" at bounding box center [429, 485] width 98 height 34
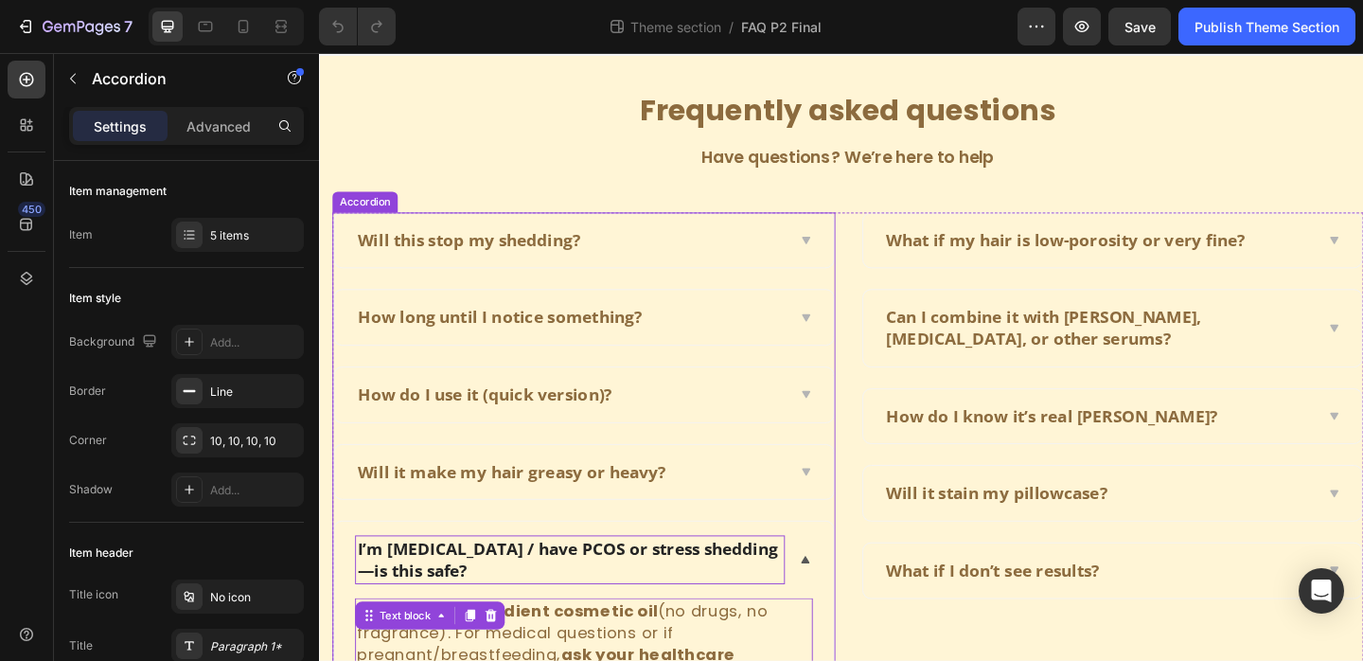
click at [687, 597] on p "I’m postpartum / have PCOS or stress shedding—is this safe?" at bounding box center [592, 603] width 462 height 46
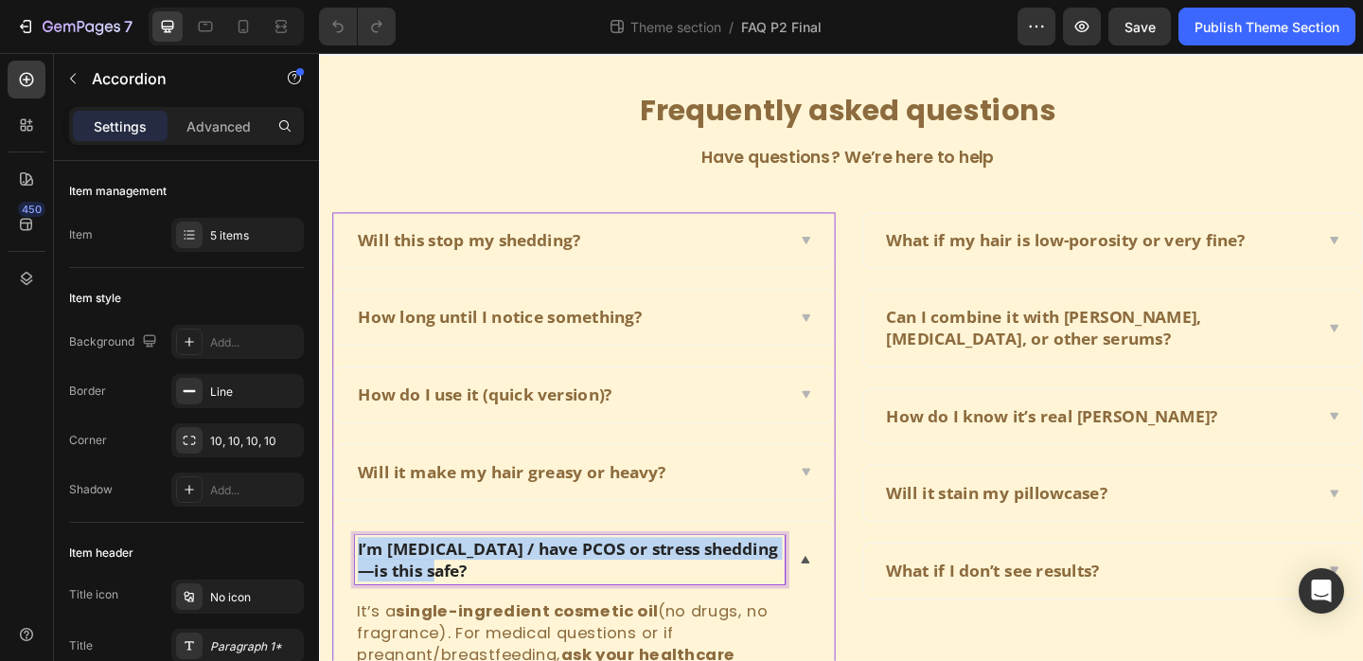
click at [687, 597] on p "I’m postpartum / have PCOS or stress shedding—is this safe?" at bounding box center [592, 603] width 462 height 46
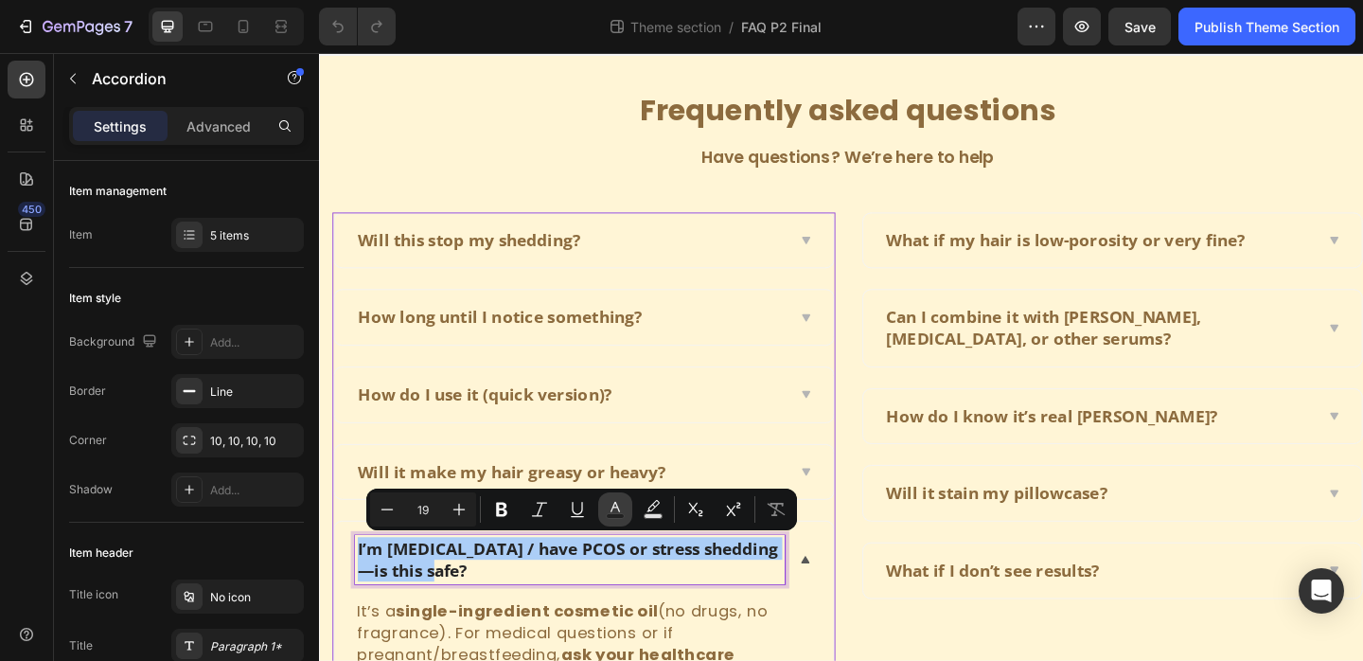
click at [621, 510] on icon "Editor contextual toolbar" at bounding box center [615, 509] width 19 height 19
type input "242424"
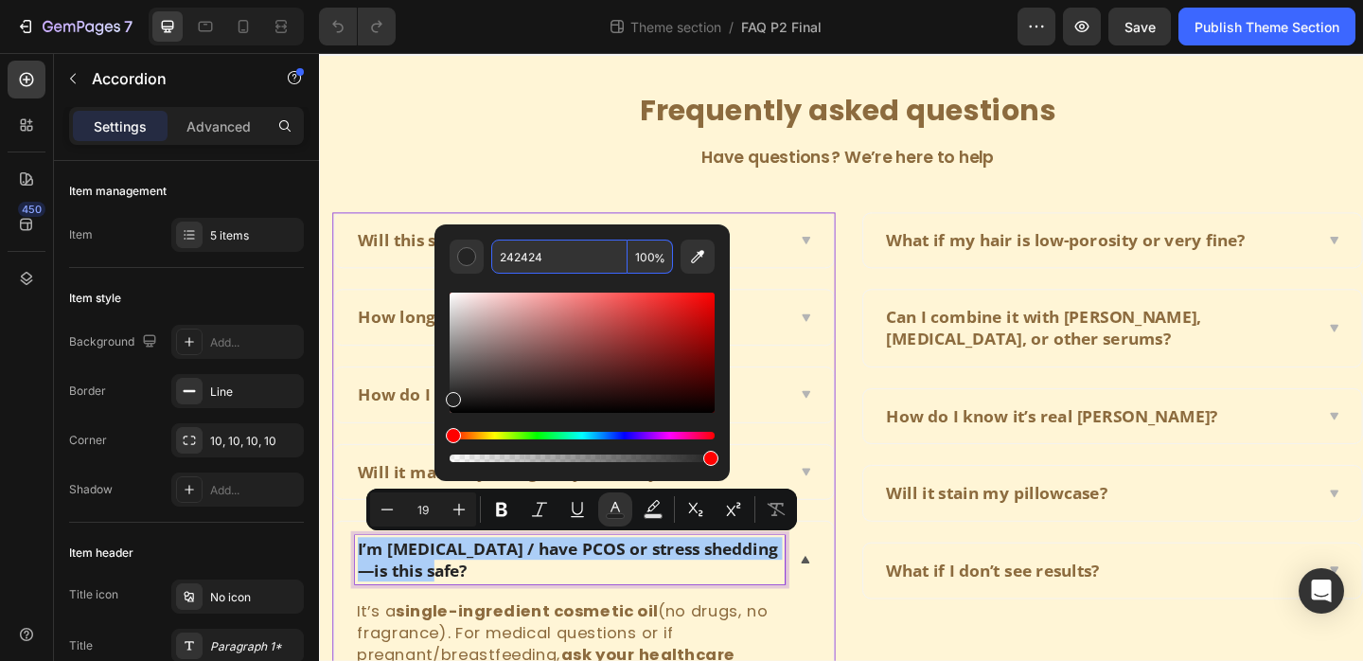
click at [549, 256] on input "242424" at bounding box center [559, 257] width 136 height 34
paste input "8C6B3E"
type input "8C6B3E"
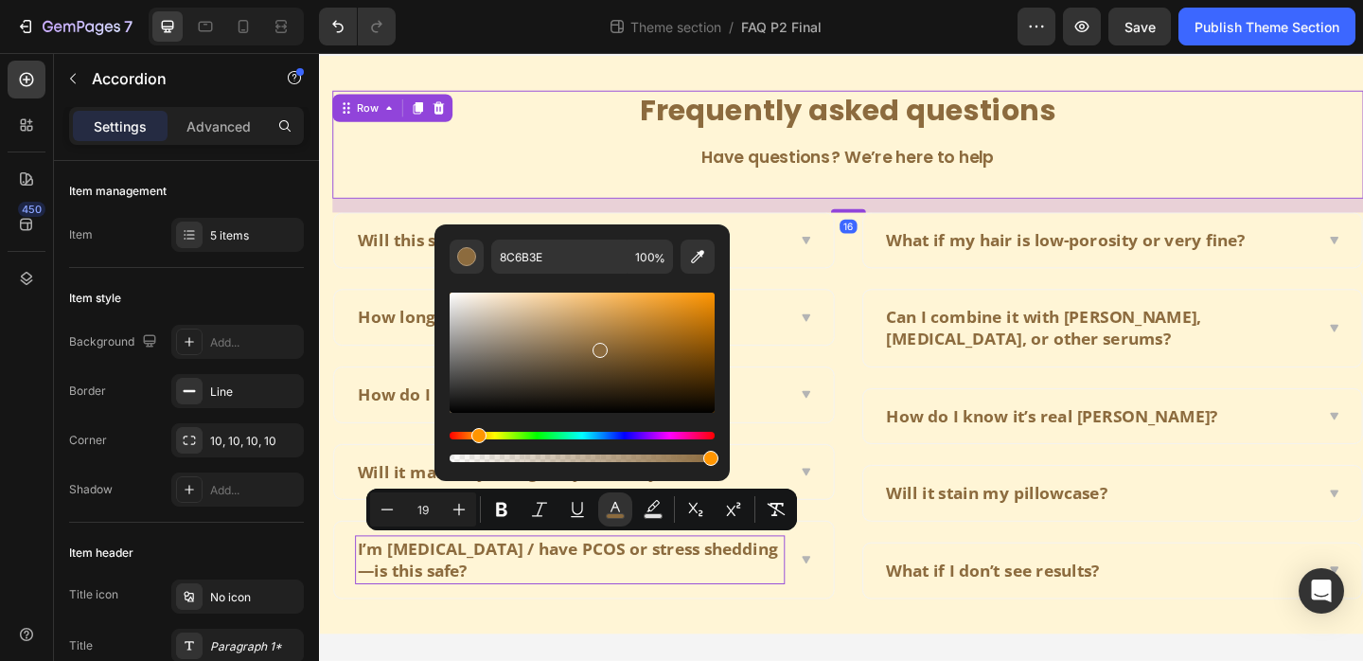
click at [471, 198] on div "Frequently asked questions Heading Have questions? We’re here to help Text block" at bounding box center [894, 152] width 1122 height 117
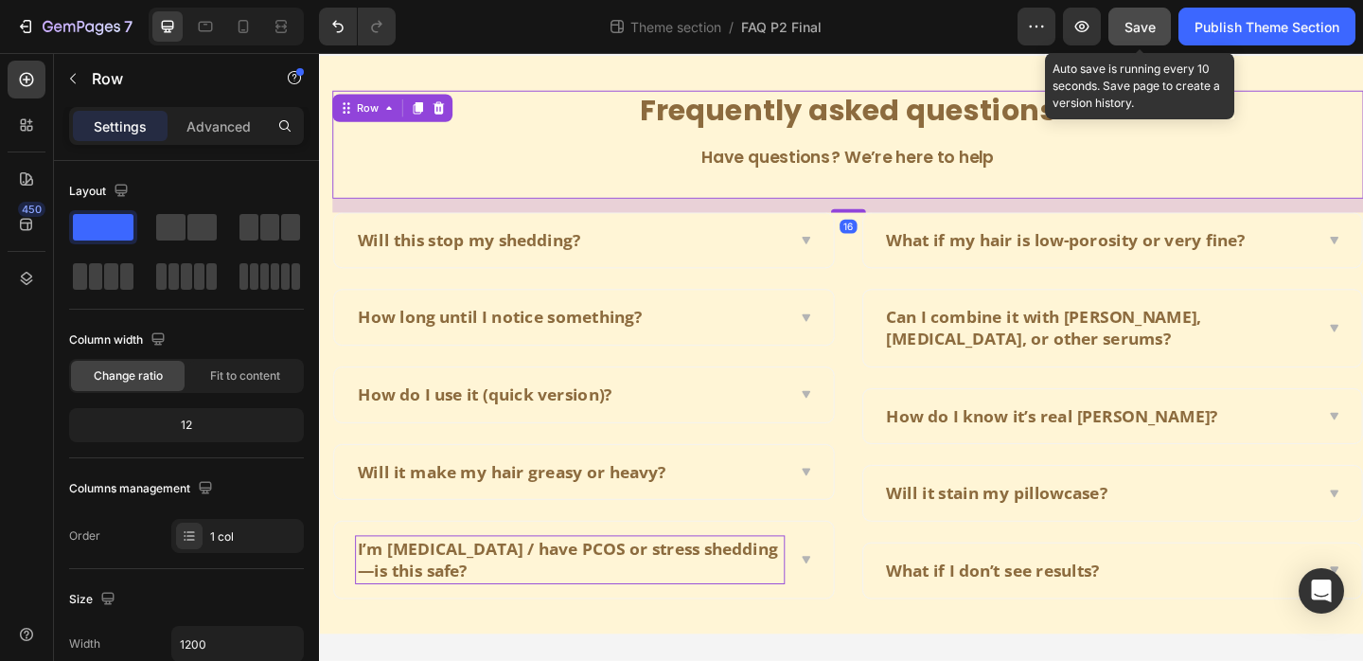
click at [1125, 34] on div "Save" at bounding box center [1140, 27] width 31 height 20
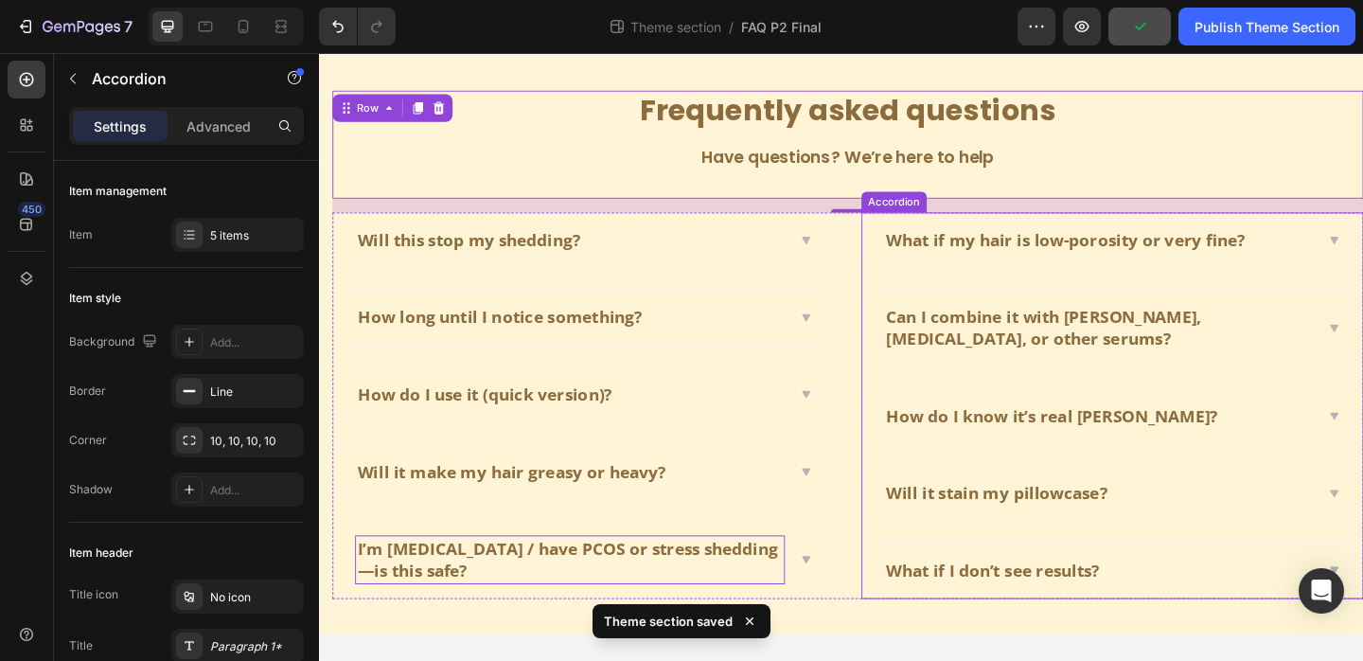
click at [1231, 615] on div "What if I don’t see results?" at bounding box center [1168, 615] width 468 height 29
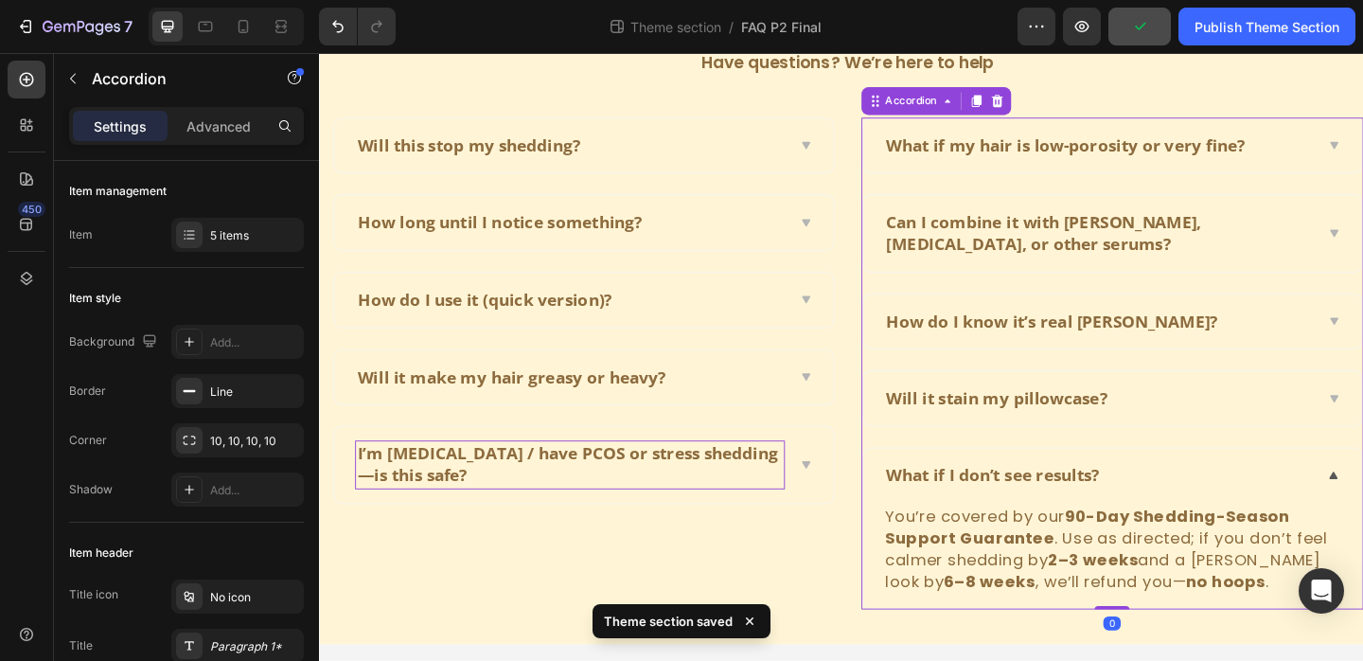
scroll to position [180, 0]
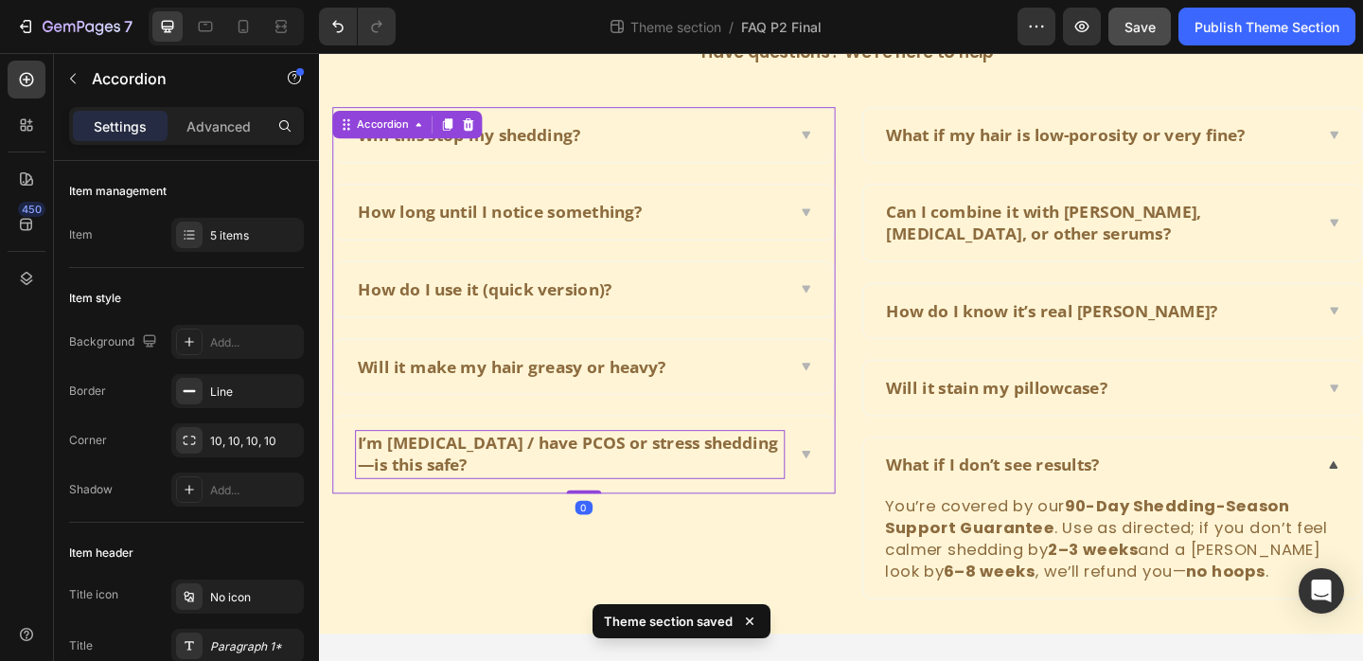
click at [832, 483] on div "I’m postpartum / have PCOS or stress shedding—is this safe?" at bounding box center [606, 489] width 543 height 82
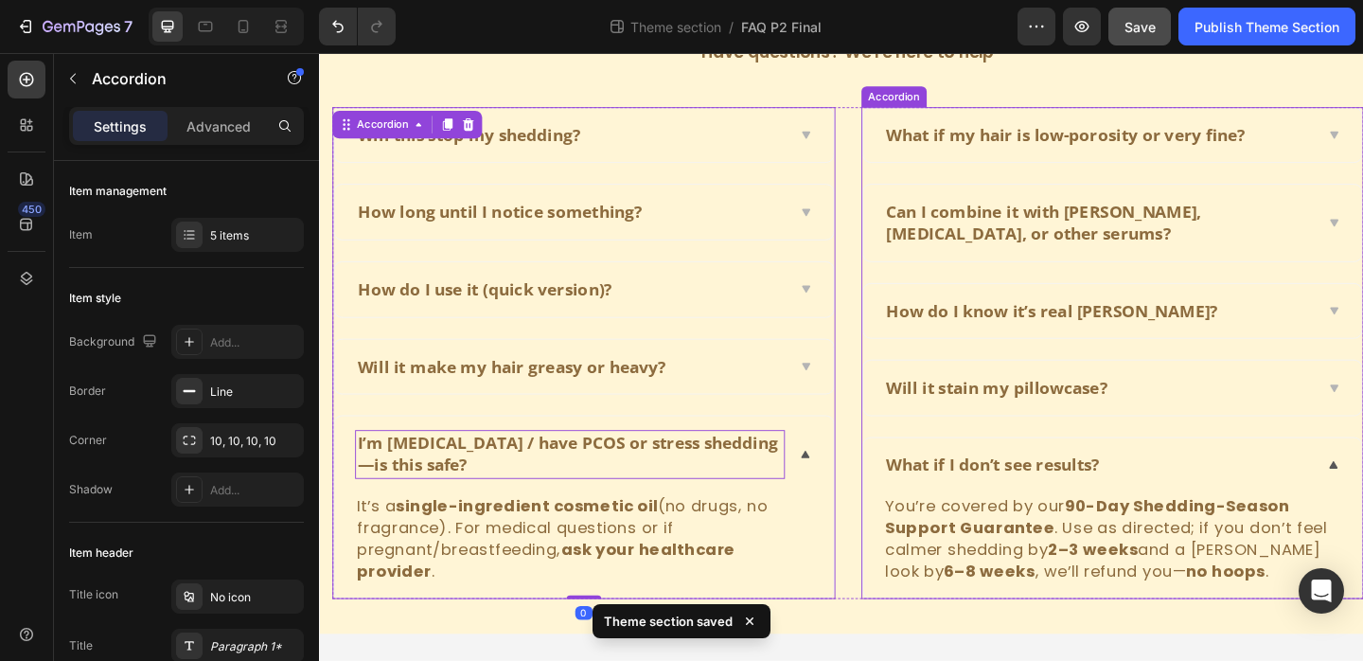
click at [1160, 440] on div "Will it stain my pillowcase?" at bounding box center [1182, 417] width 543 height 60
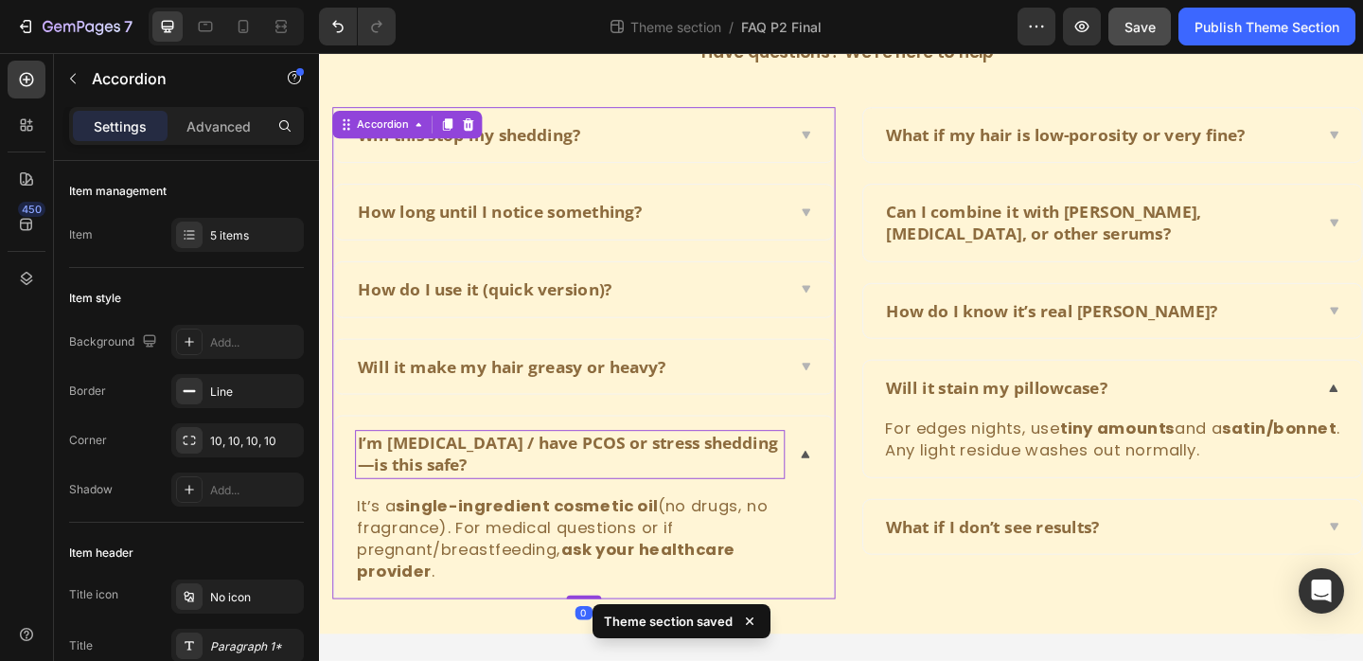
click at [833, 407] on div "Will it make my hair greasy or heavy?" at bounding box center [606, 395] width 543 height 60
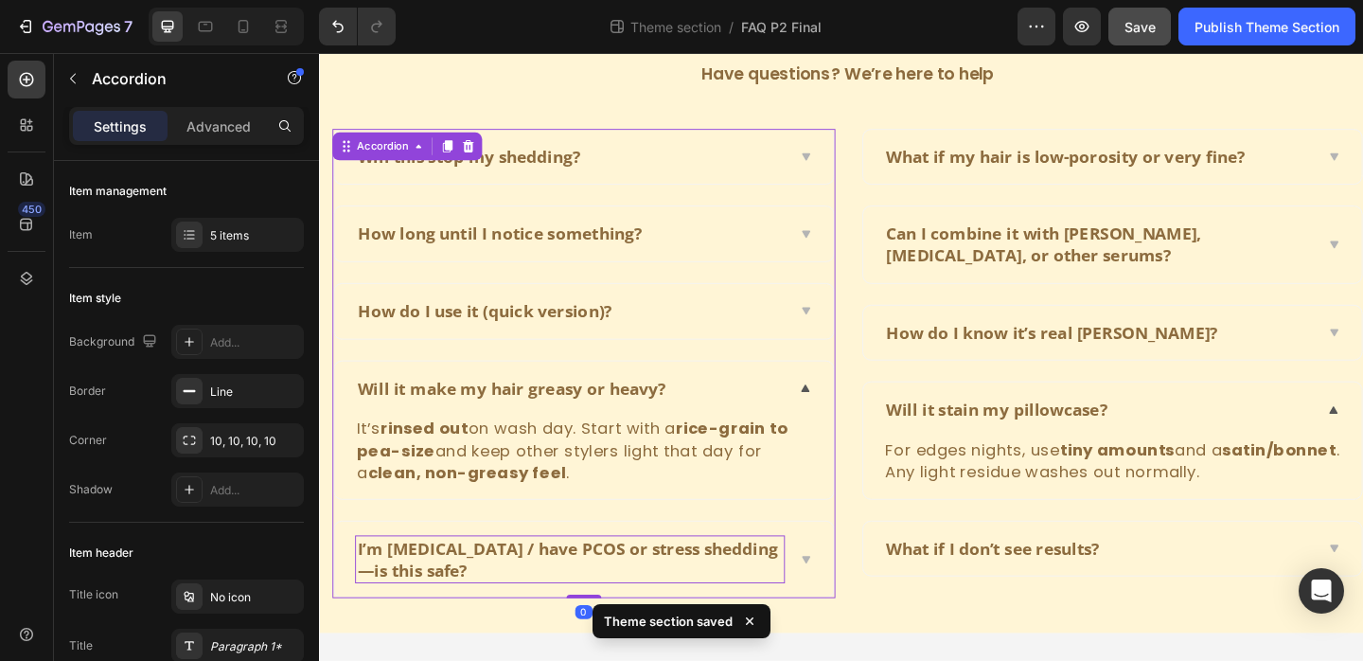
click at [828, 336] on div "How do I use it (quick version)?" at bounding box center [606, 334] width 543 height 60
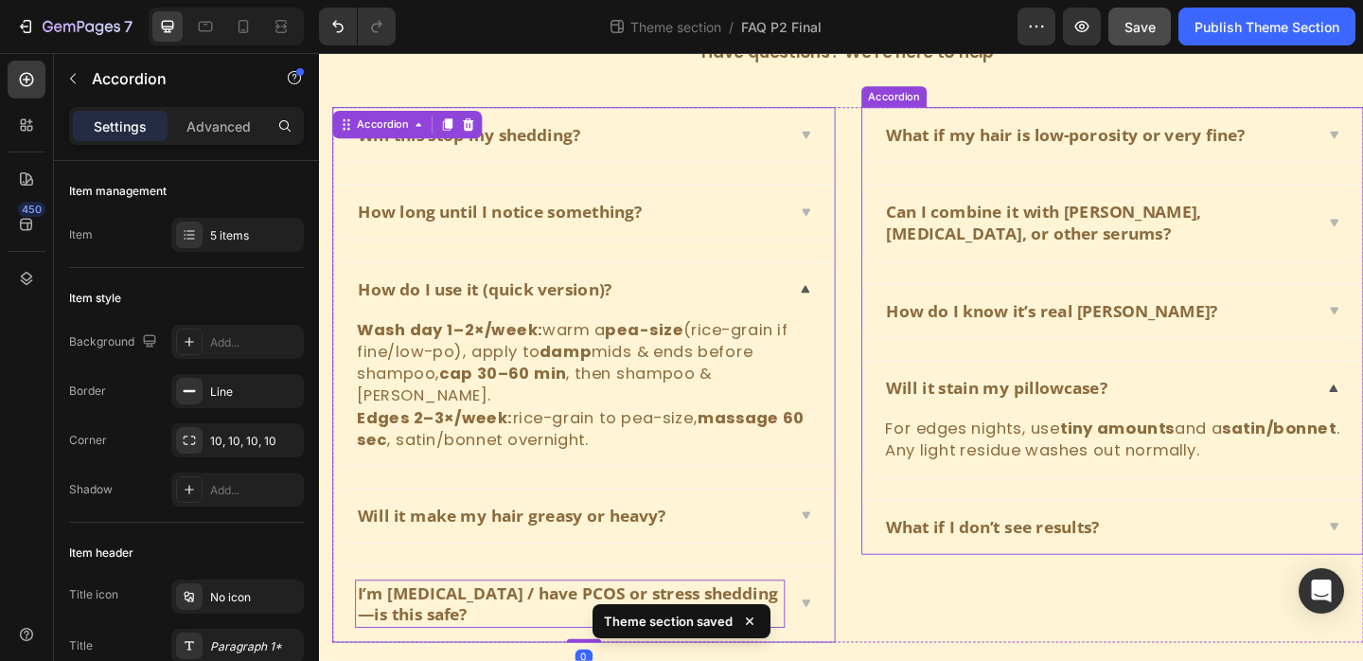
click at [1230, 328] on div "How do I know it’s real Batana?" at bounding box center [1168, 333] width 468 height 29
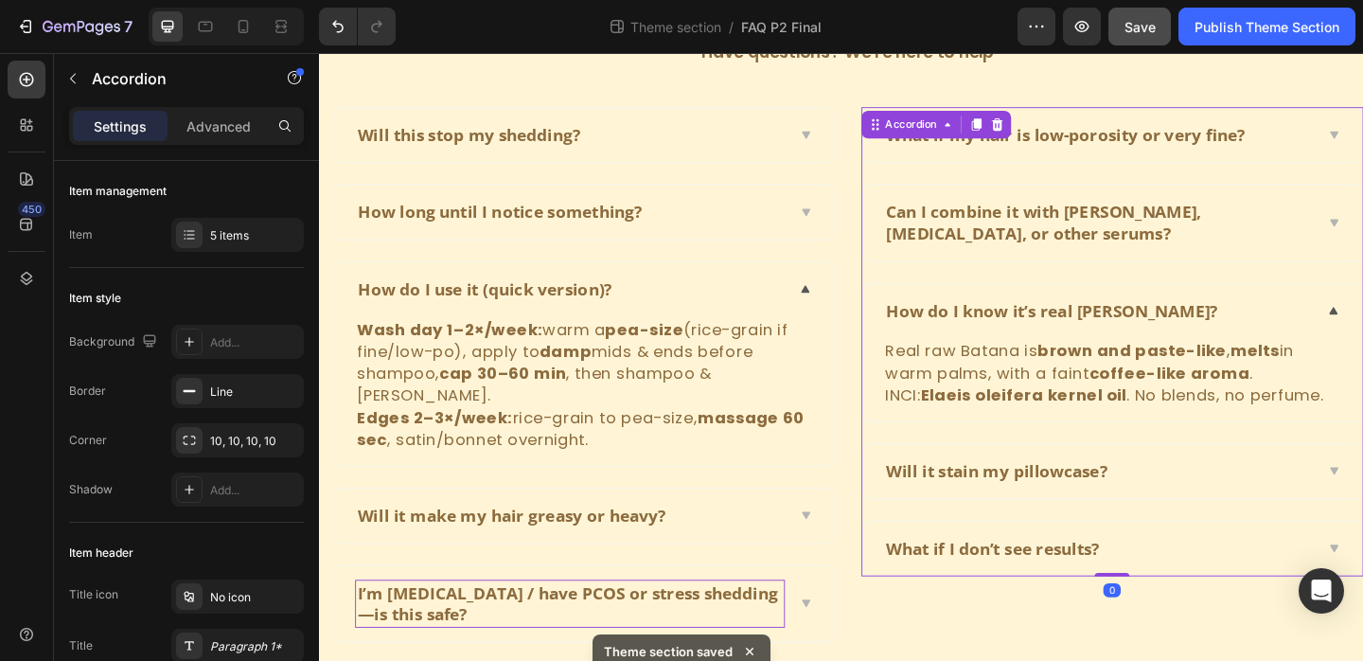
click at [1362, 265] on div "Can I combine it with rosemary, minoxidil, or other serums?" at bounding box center [1182, 237] width 543 height 82
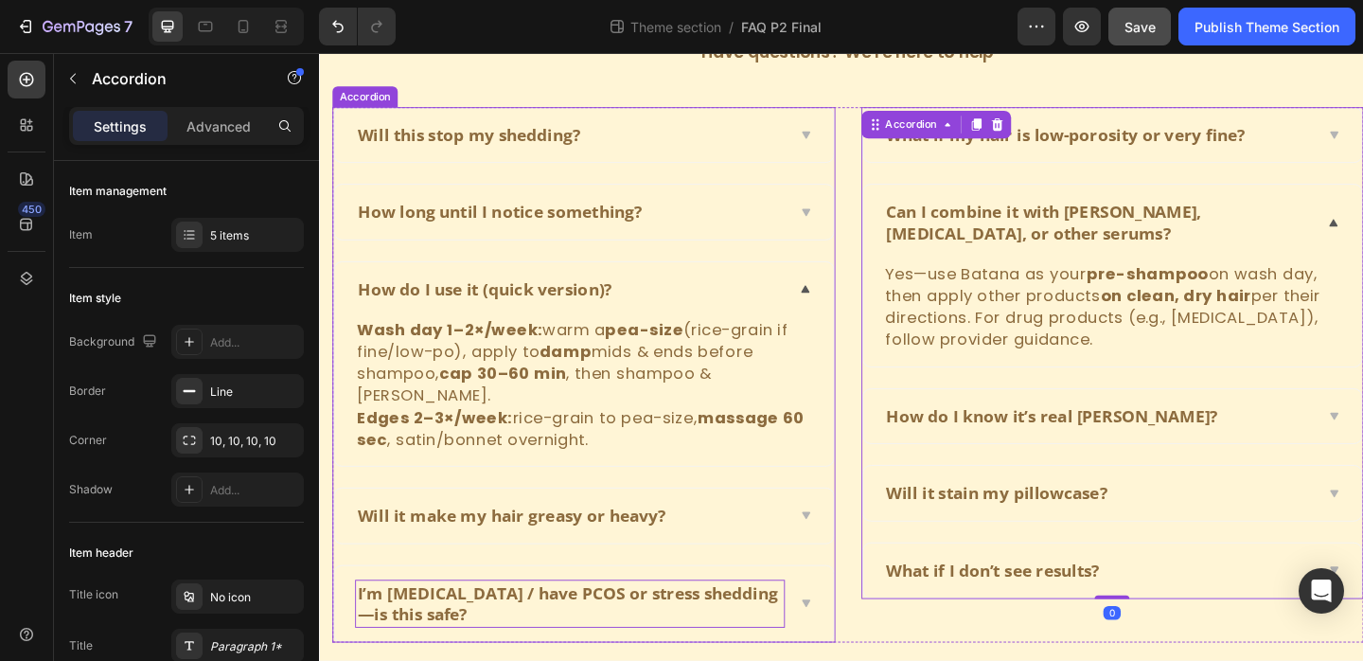
click at [752, 233] on div "How long until I notice something?" at bounding box center [592, 225] width 468 height 29
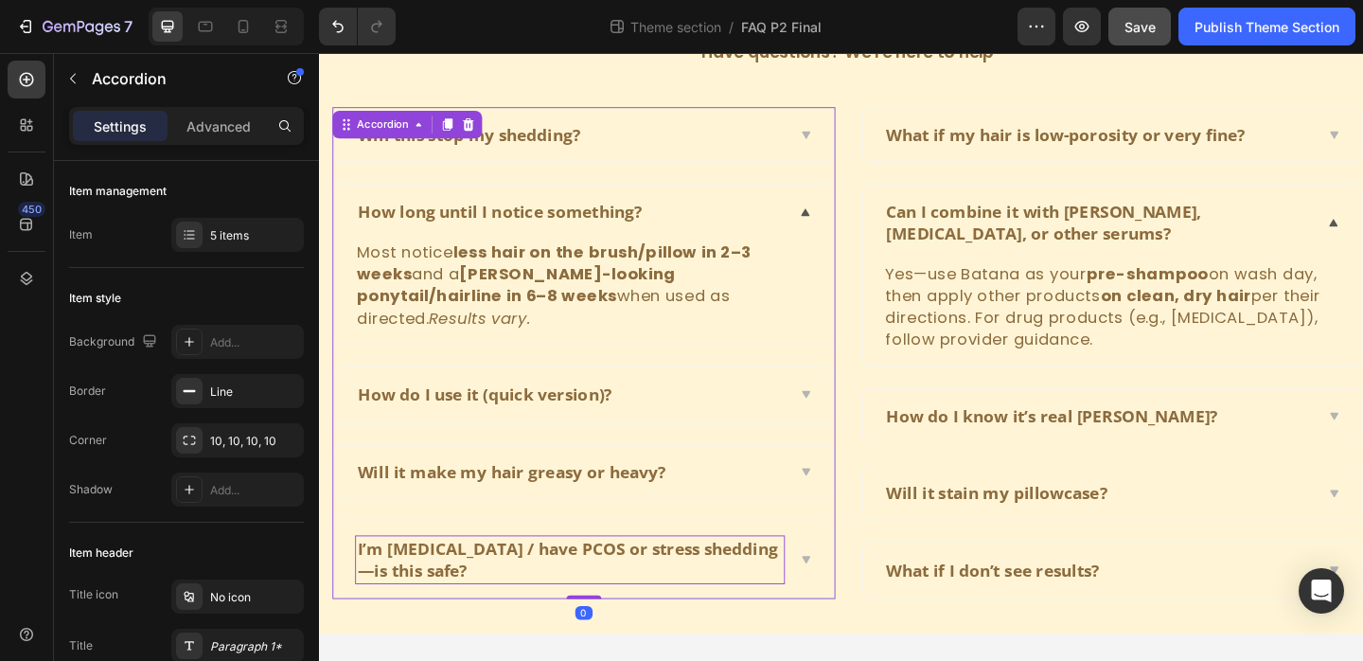
click at [804, 156] on div "Will this stop my shedding?" at bounding box center [606, 143] width 543 height 60
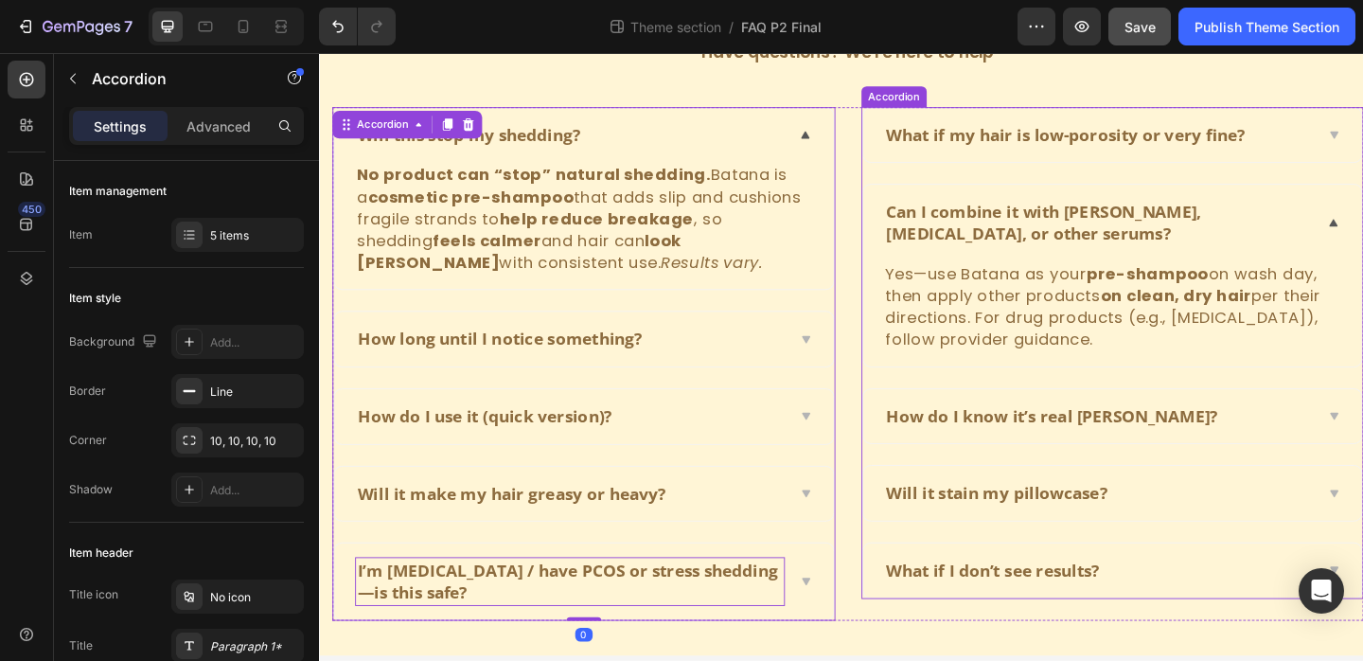
click at [1362, 146] on div "What if my hair is low-porosity or very fine?" at bounding box center [1182, 143] width 543 height 60
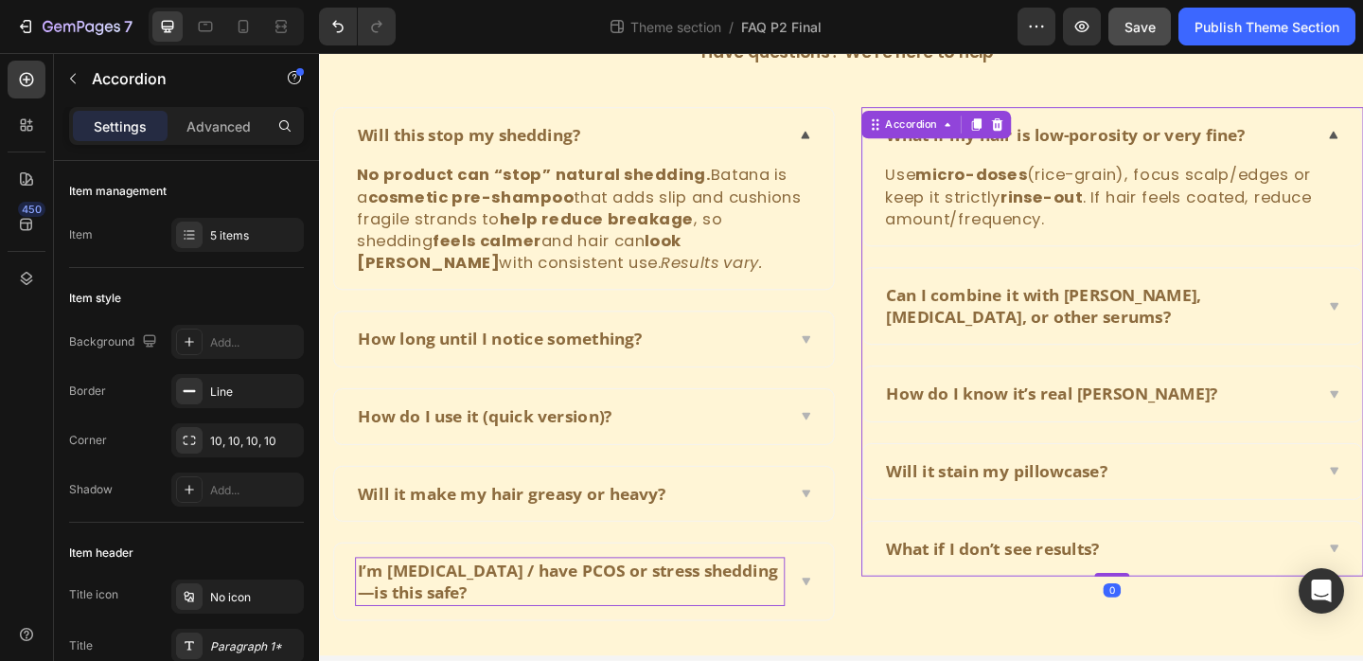
click at [1362, 151] on div "What if my hair is low-porosity or very fine?" at bounding box center [1182, 143] width 543 height 60
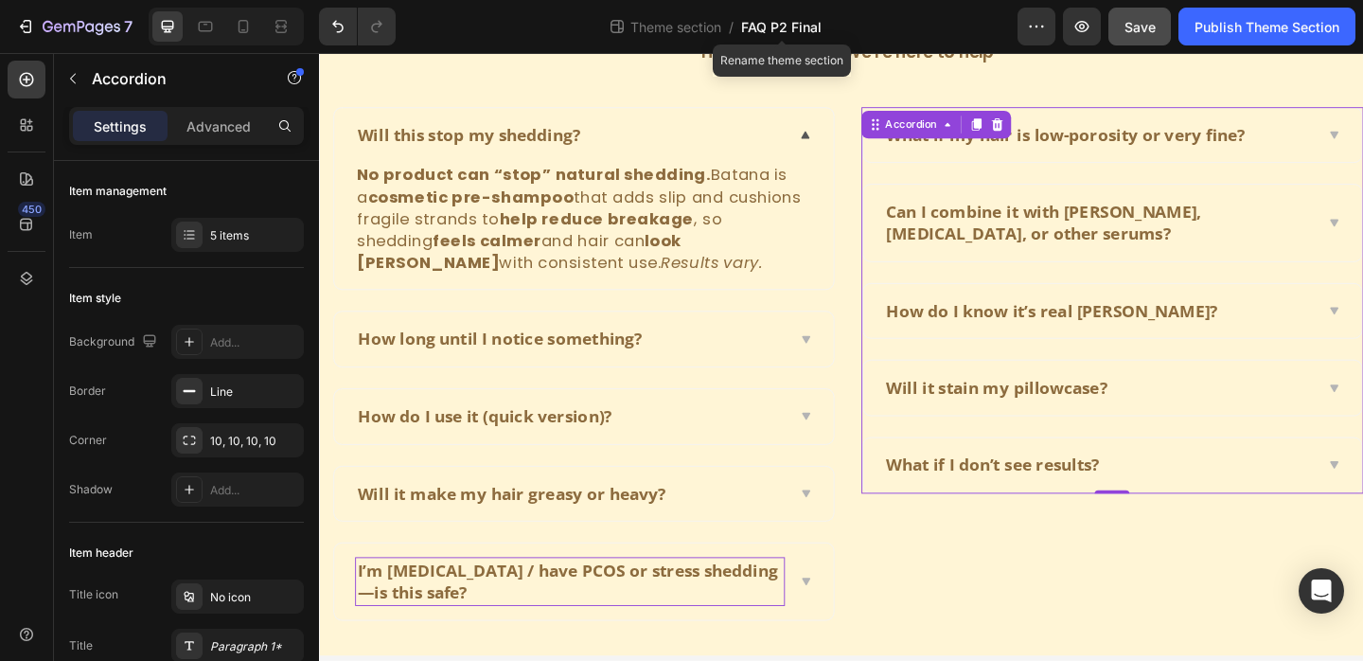
click at [819, 28] on span "FAQ P2 Final" at bounding box center [781, 27] width 80 height 20
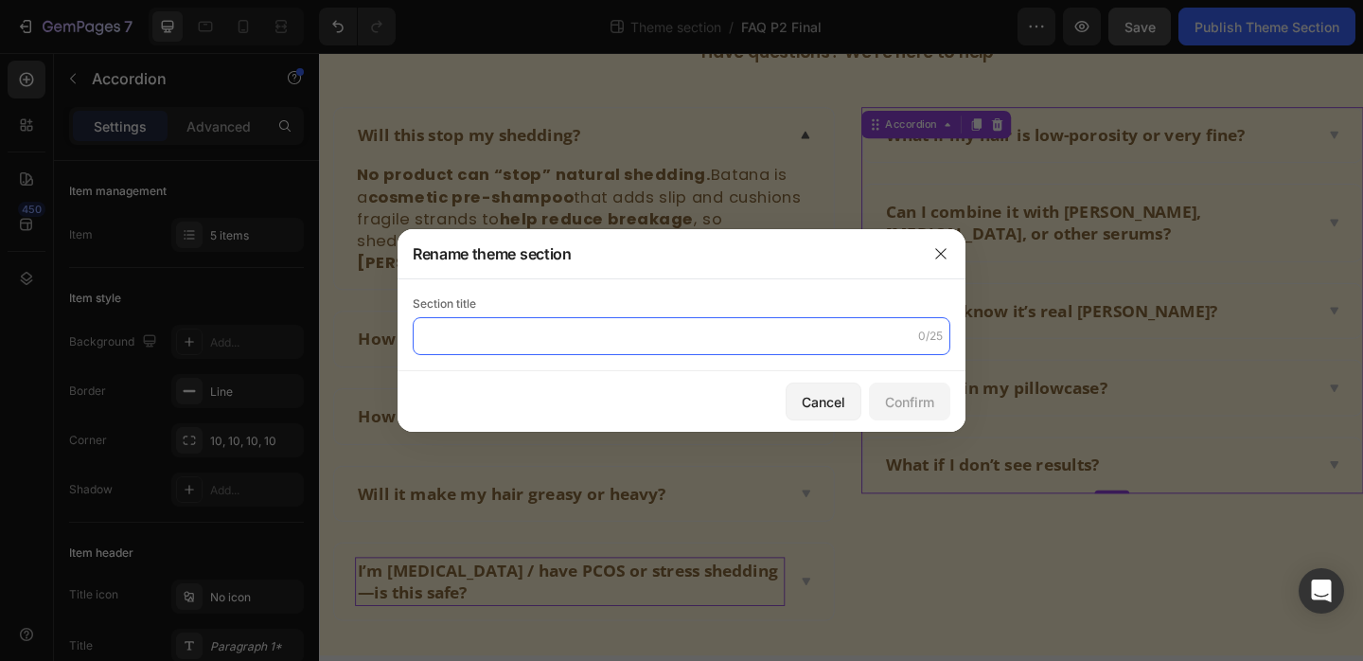
click at [665, 352] on input "text" at bounding box center [682, 336] width 538 height 38
type input "FAQ P2 Finall"
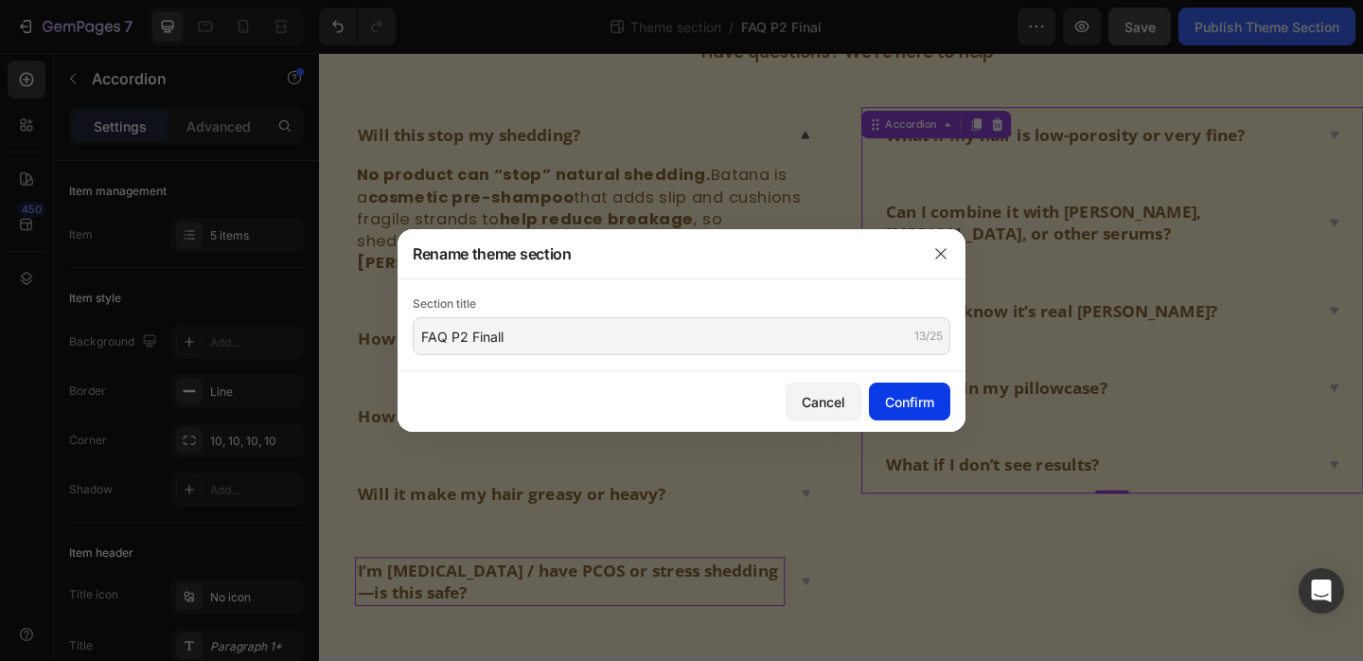
click at [922, 418] on button "Confirm" at bounding box center [909, 402] width 81 height 38
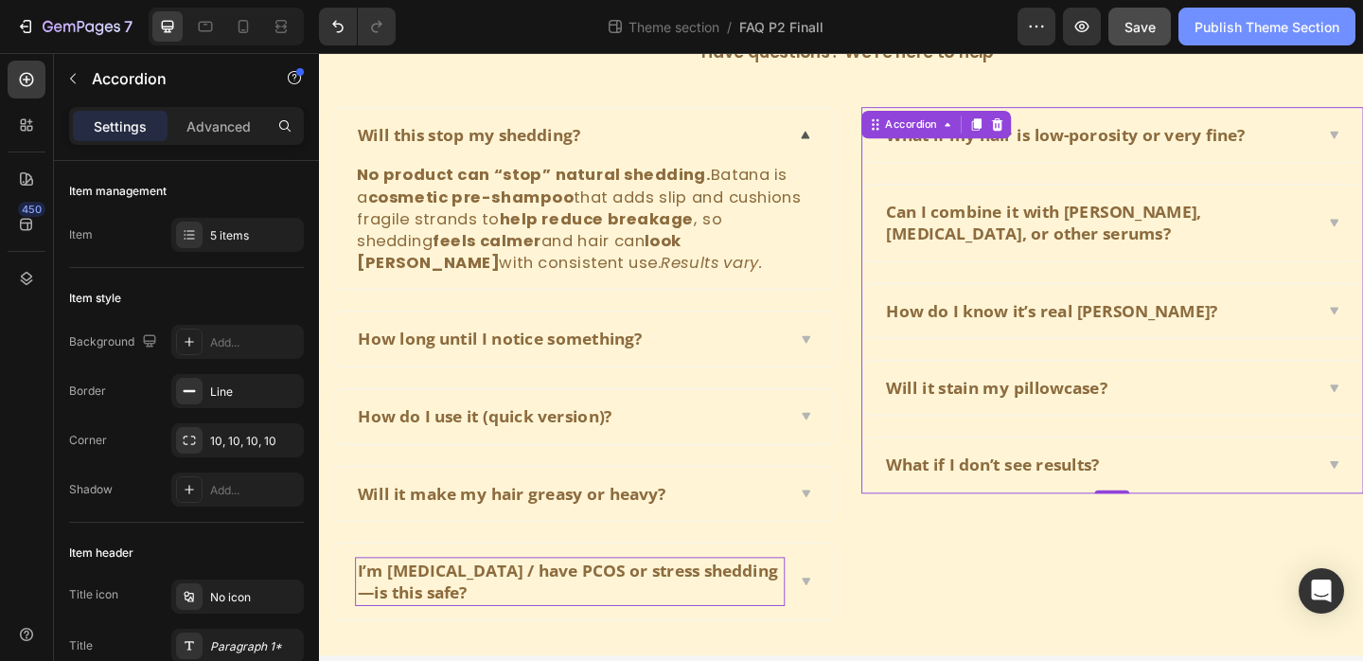
click at [1265, 39] on button "Publish Theme Section" at bounding box center [1267, 27] width 177 height 38
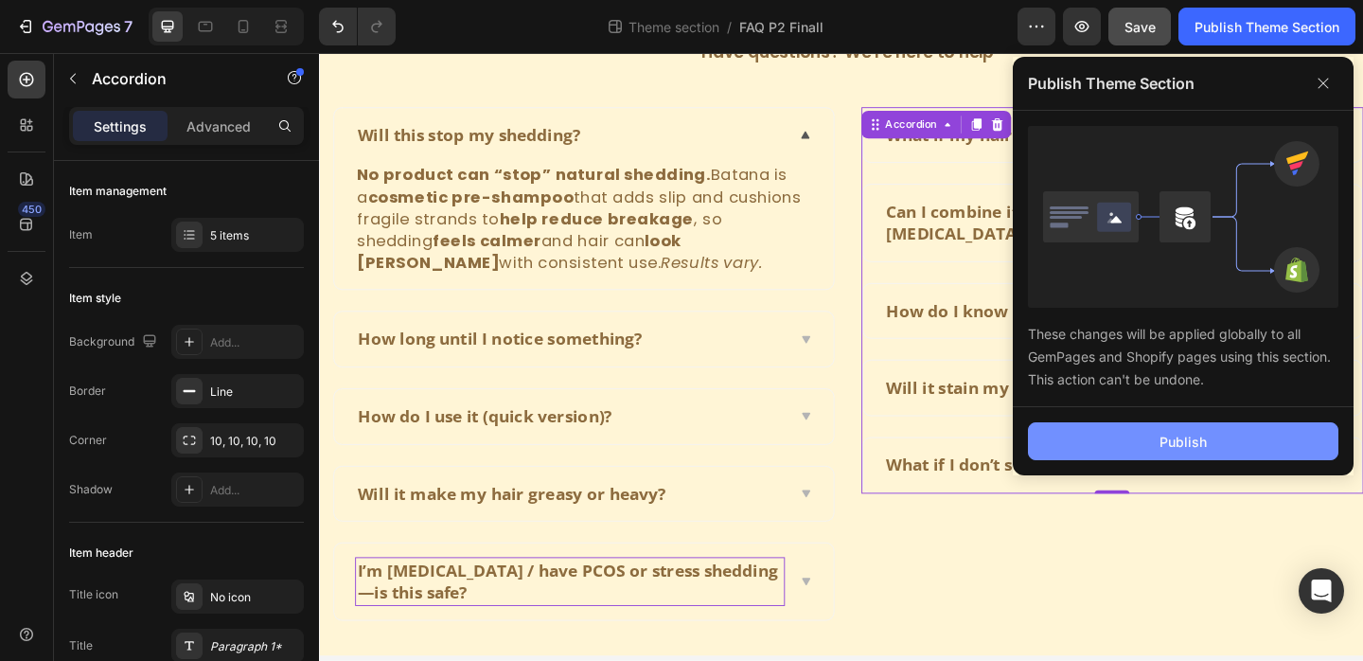
click at [1141, 436] on button "Publish" at bounding box center [1183, 441] width 311 height 38
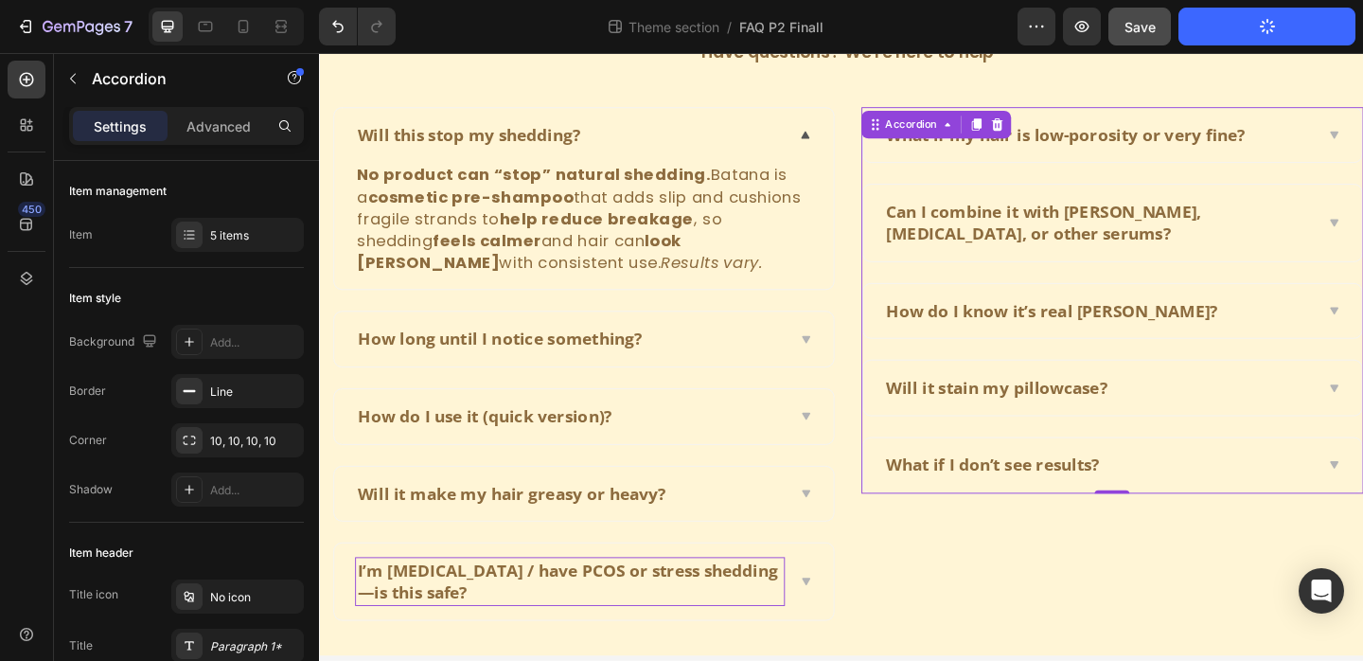
click at [1237, 20] on button "Publish Theme Section" at bounding box center [1267, 27] width 177 height 38
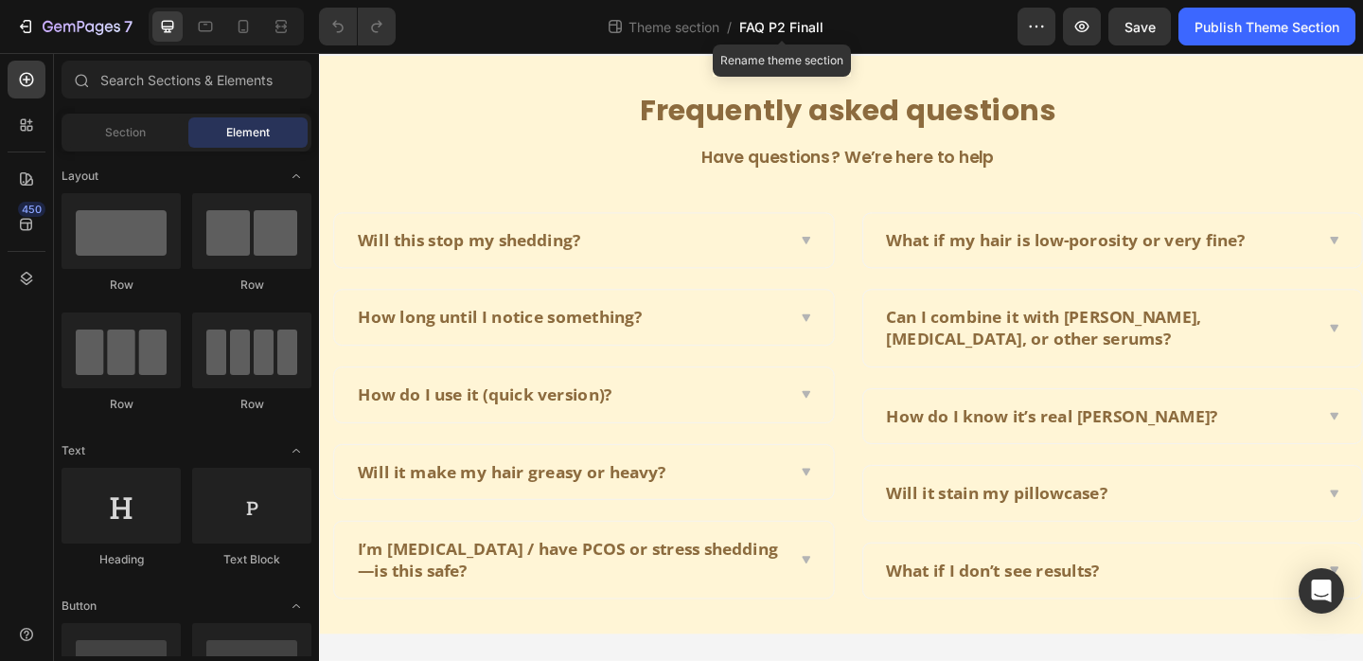
click at [820, 27] on span "FAQ P2 Finall" at bounding box center [781, 27] width 84 height 20
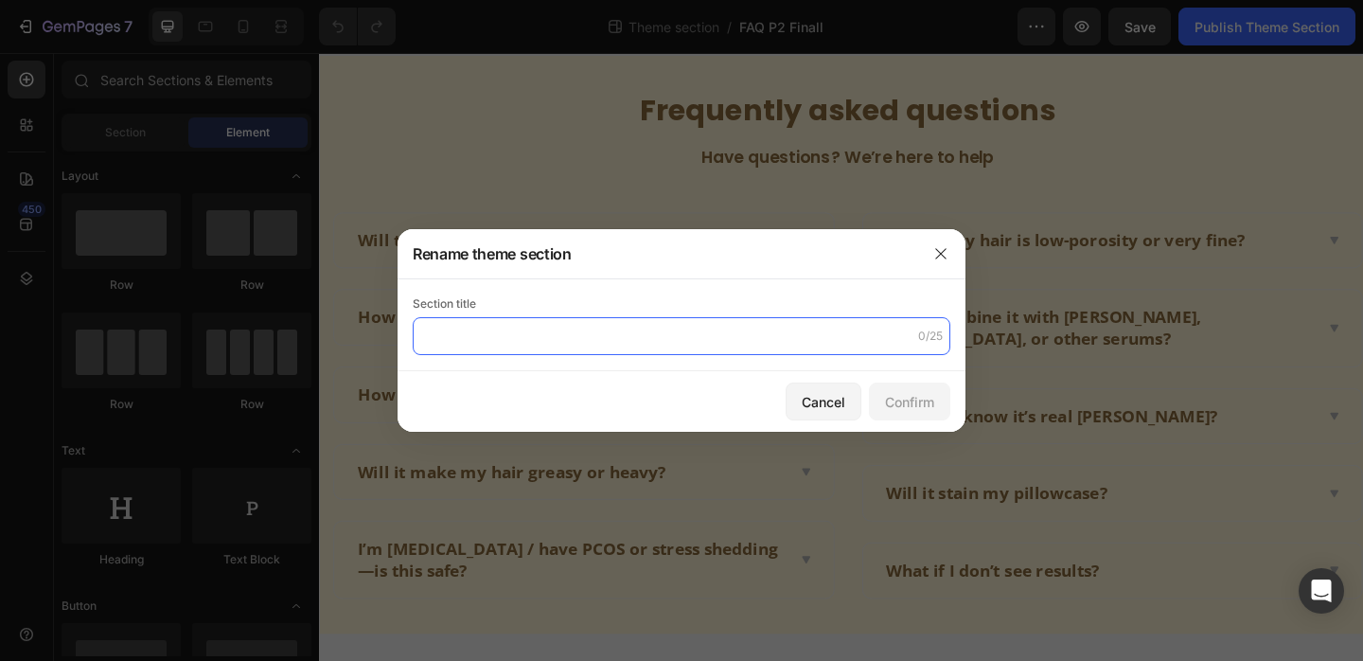
click at [679, 329] on input "text" at bounding box center [682, 336] width 538 height 38
type input "FAQ P2 FINALL"
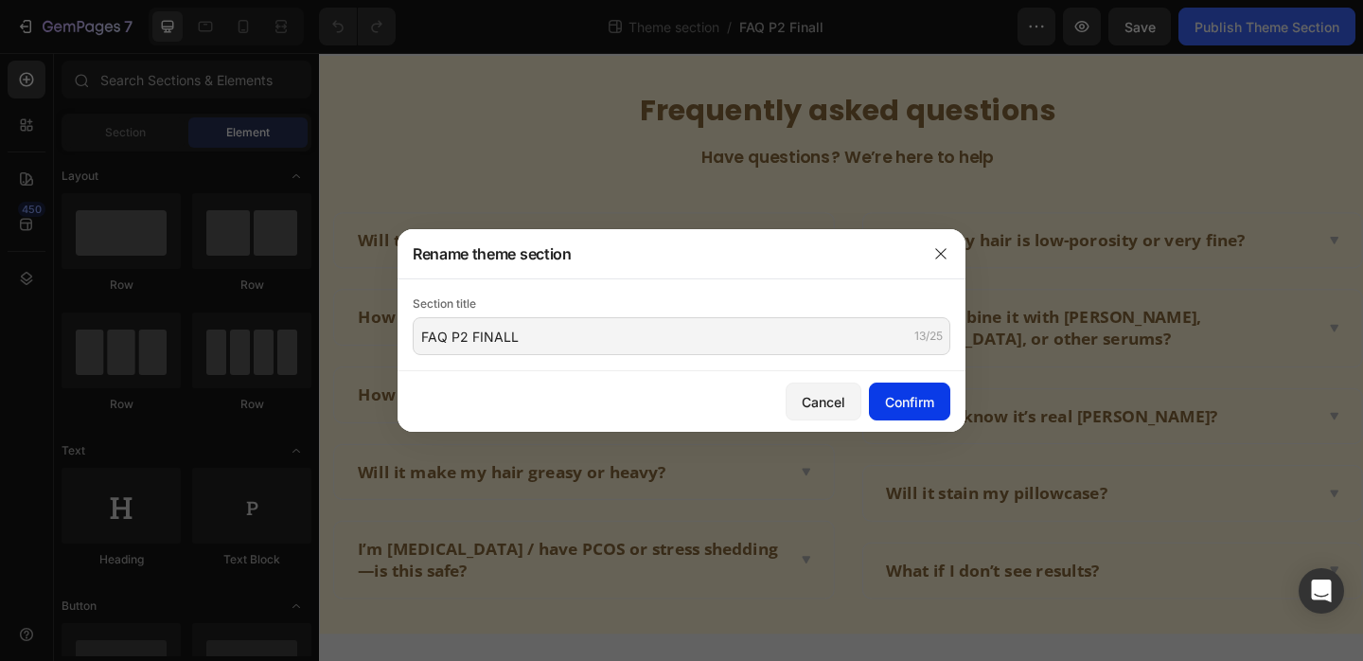
click at [915, 404] on div "Confirm" at bounding box center [909, 402] width 49 height 20
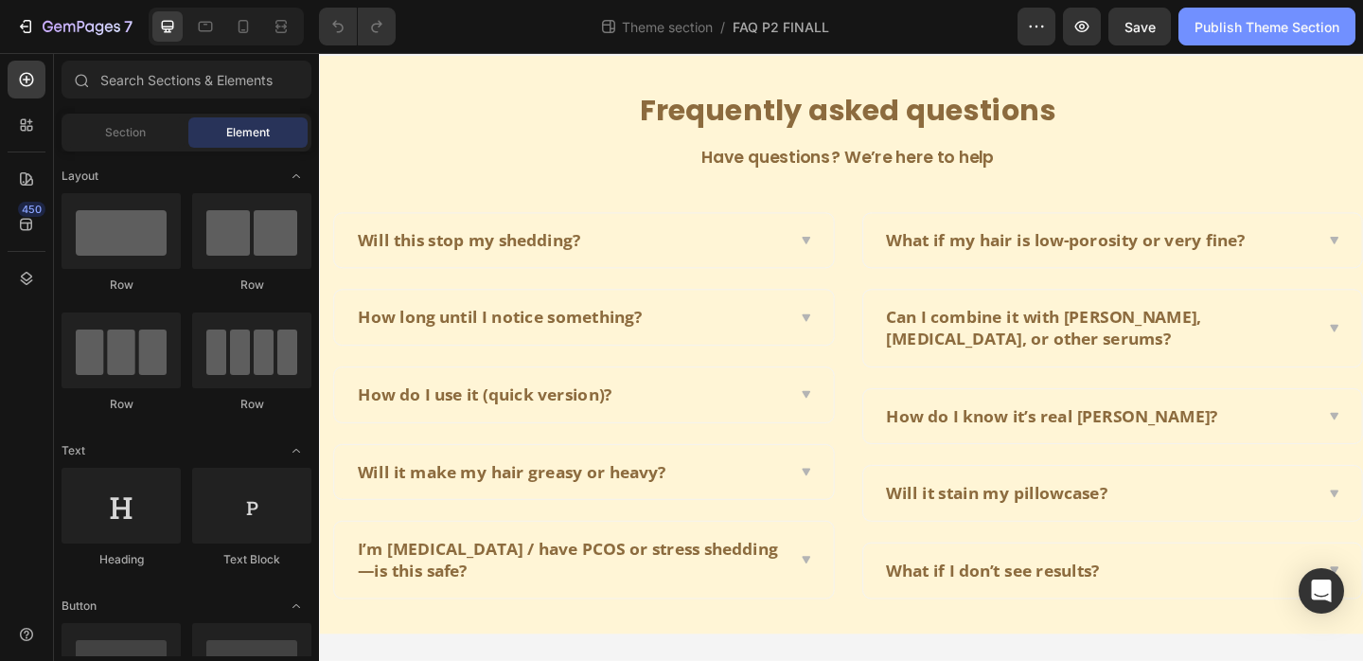
click at [1277, 36] on button "Publish Theme Section" at bounding box center [1267, 27] width 177 height 38
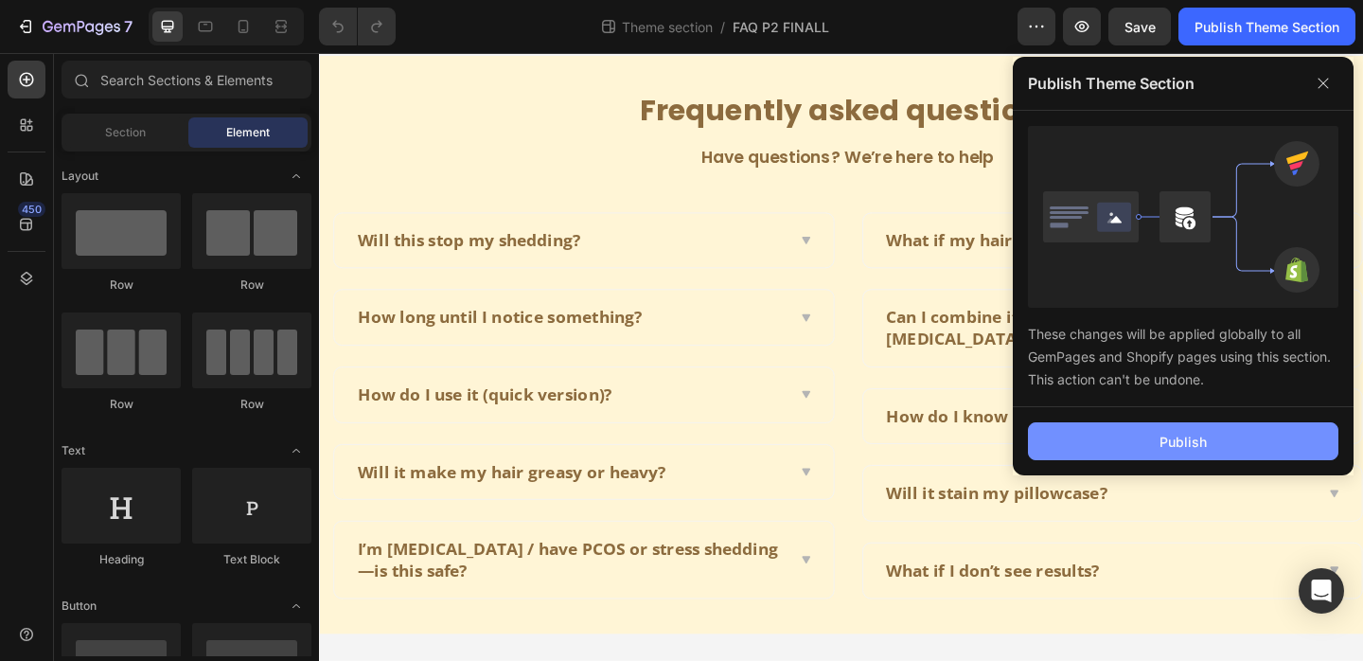
click at [1161, 436] on div "Publish" at bounding box center [1183, 442] width 47 height 20
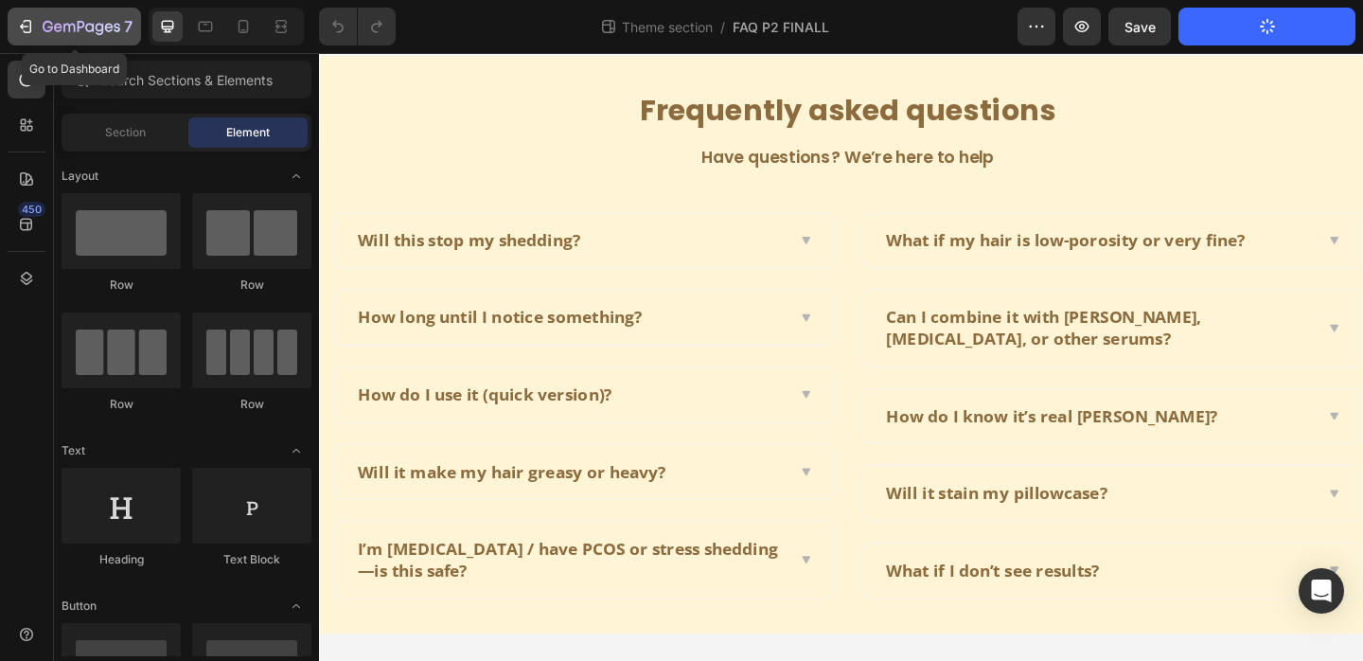
click at [44, 21] on icon "button" at bounding box center [82, 28] width 78 height 16
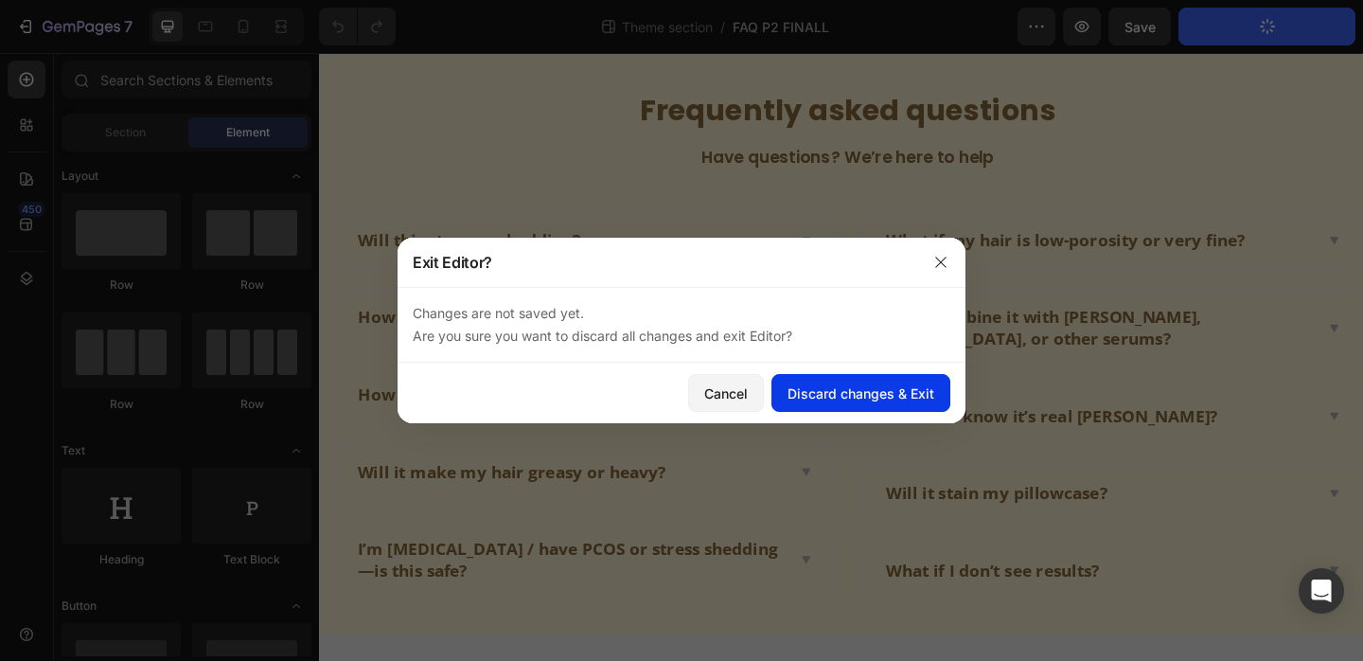
click at [811, 388] on div "Discard changes & Exit" at bounding box center [861, 393] width 147 height 20
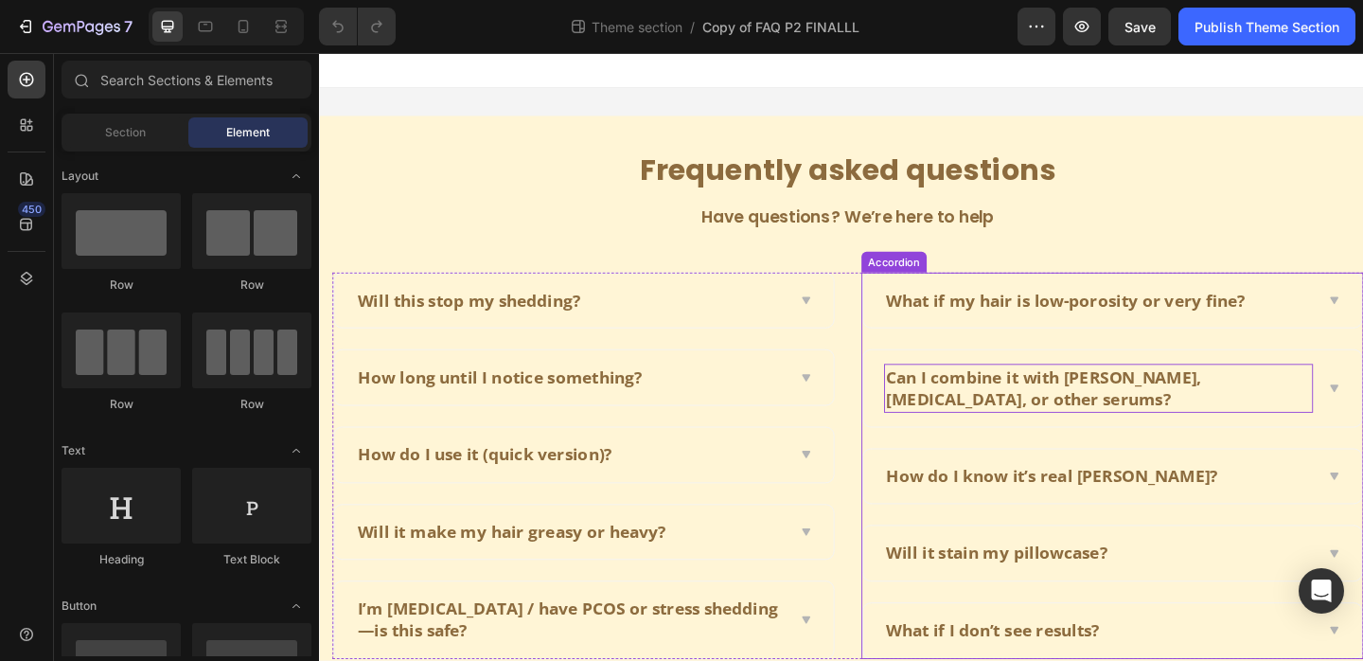
scroll to position [65, 0]
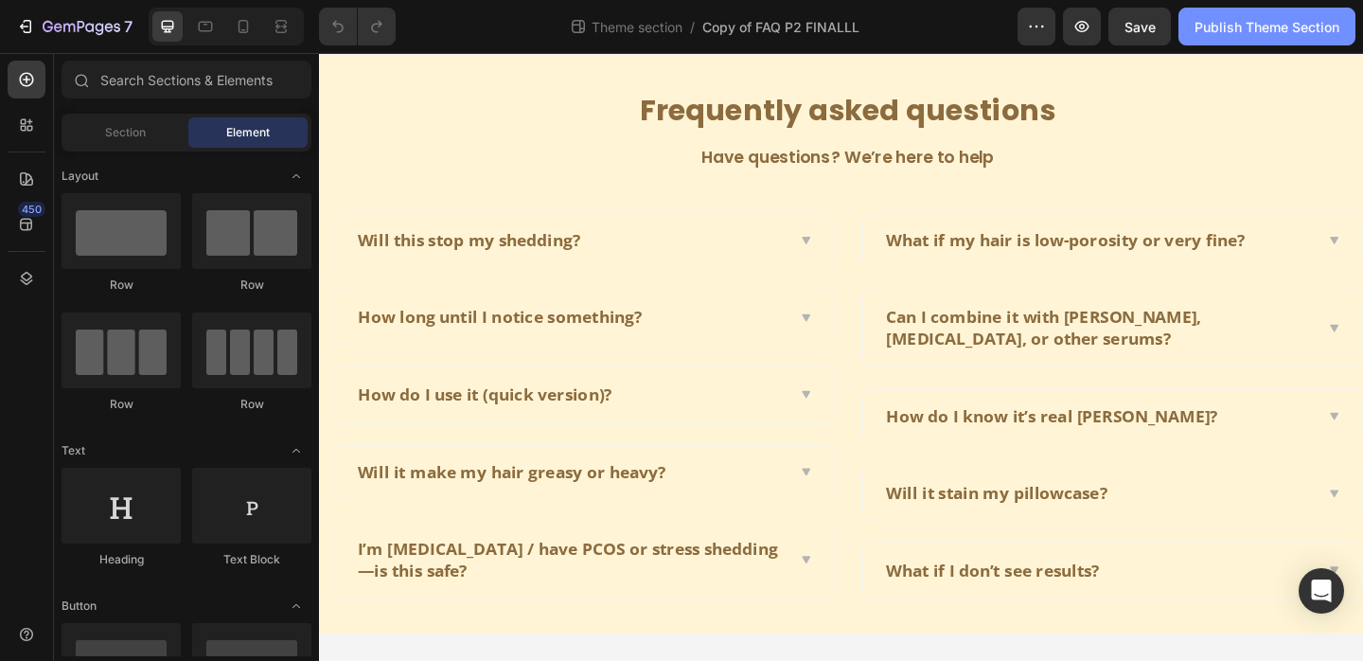
click at [1244, 18] on div "Publish Theme Section" at bounding box center [1267, 27] width 145 height 20
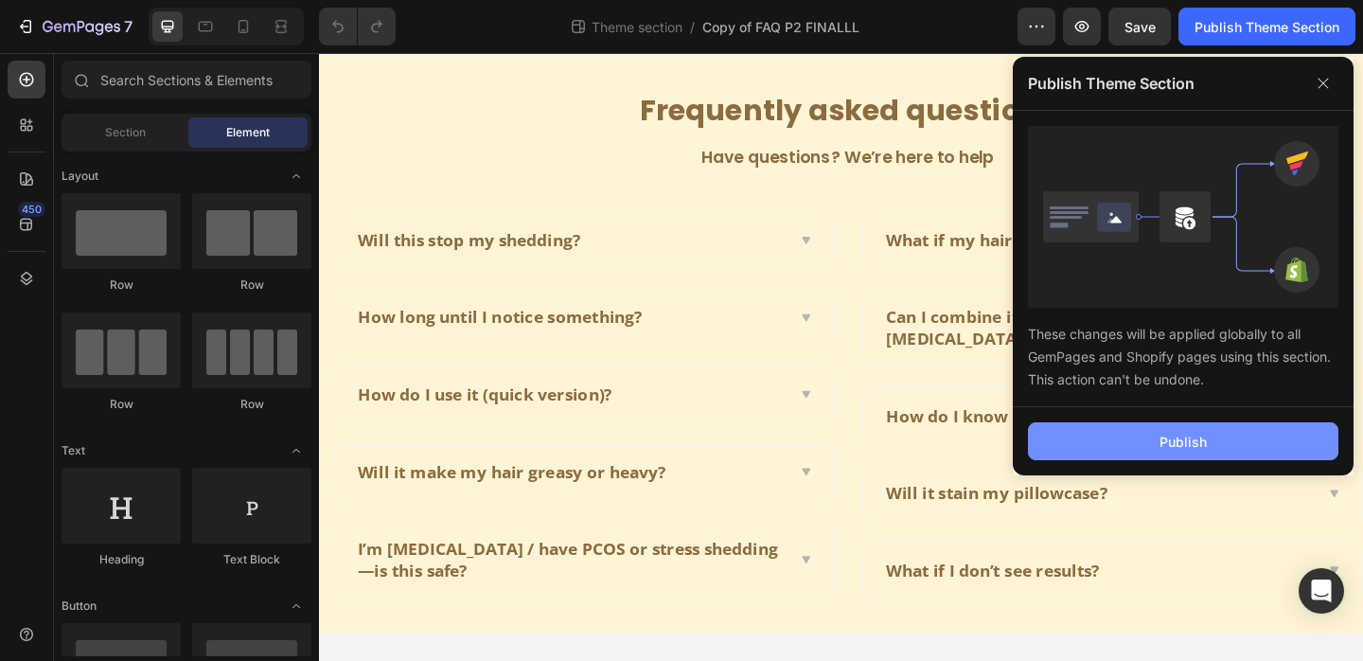
click at [1181, 423] on button "Publish" at bounding box center [1183, 441] width 311 height 38
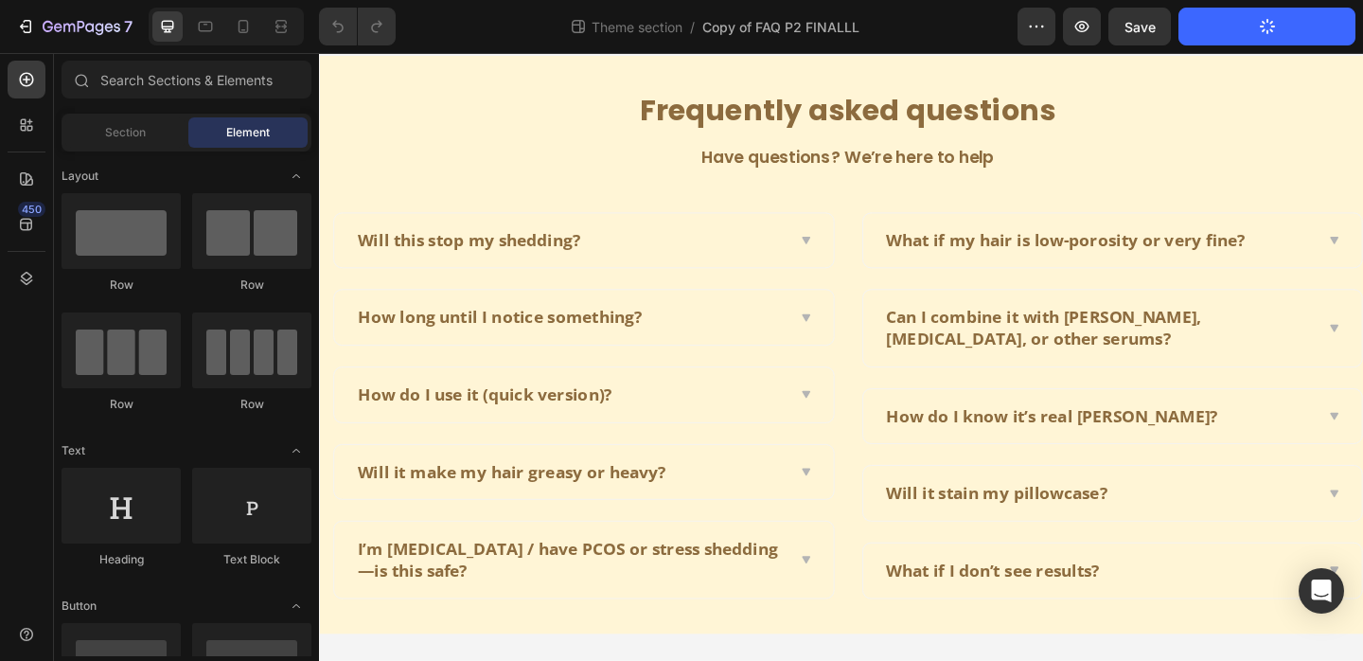
click at [1251, 461] on div "How do I know it’s real [PERSON_NAME]?" at bounding box center [1168, 448] width 468 height 29
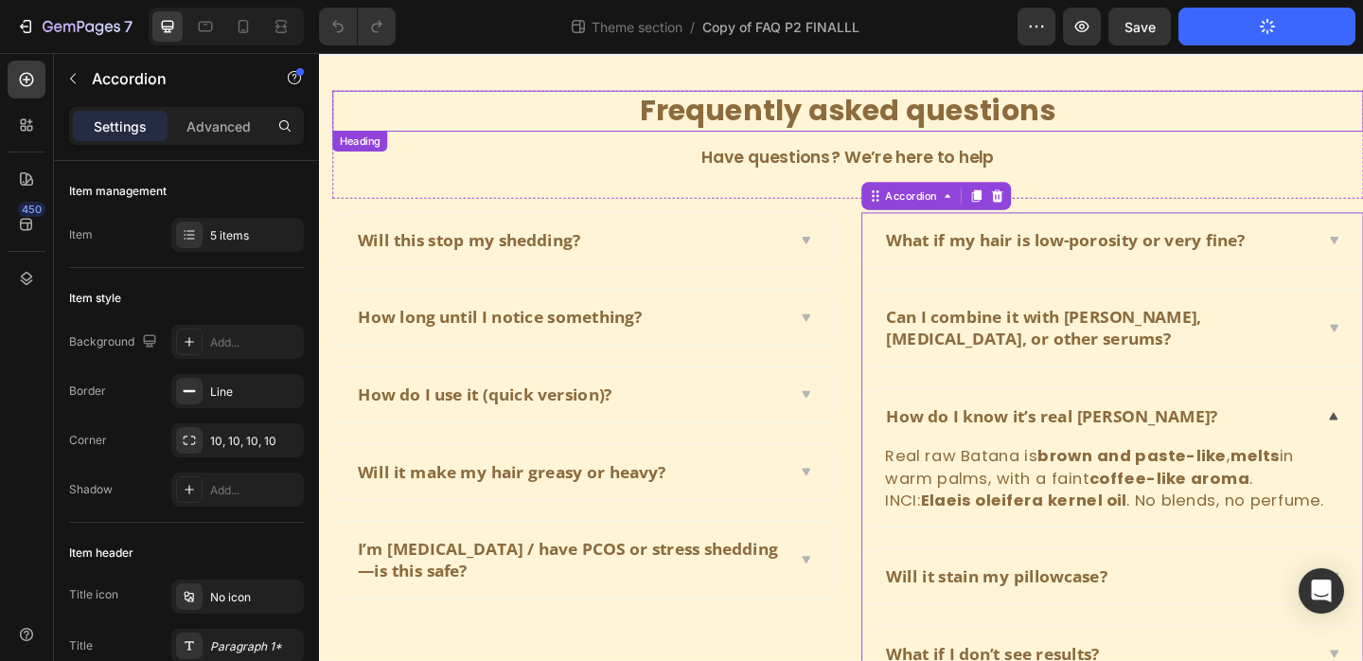
click at [1269, 108] on p "Frequently asked questions" at bounding box center [894, 116] width 1118 height 41
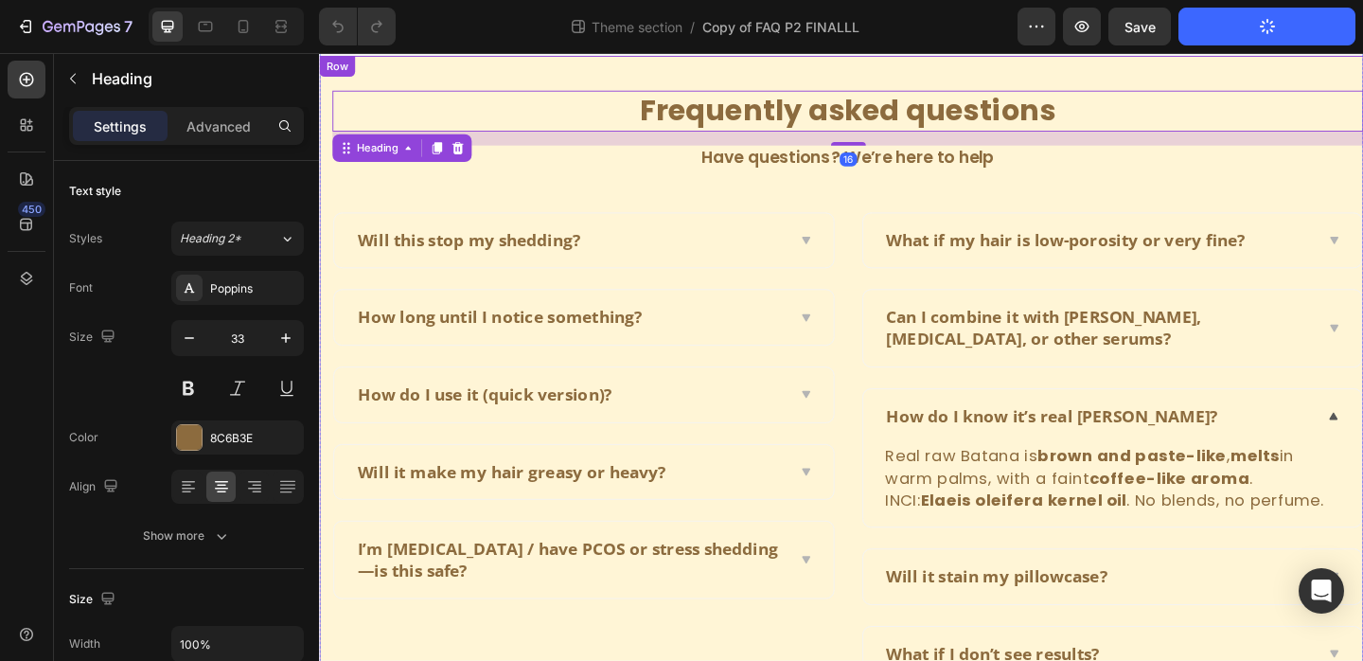
click at [1247, 79] on div "Frequently asked questions Heading 16 Have questions? We’re here to help Text b…" at bounding box center [887, 415] width 1136 height 719
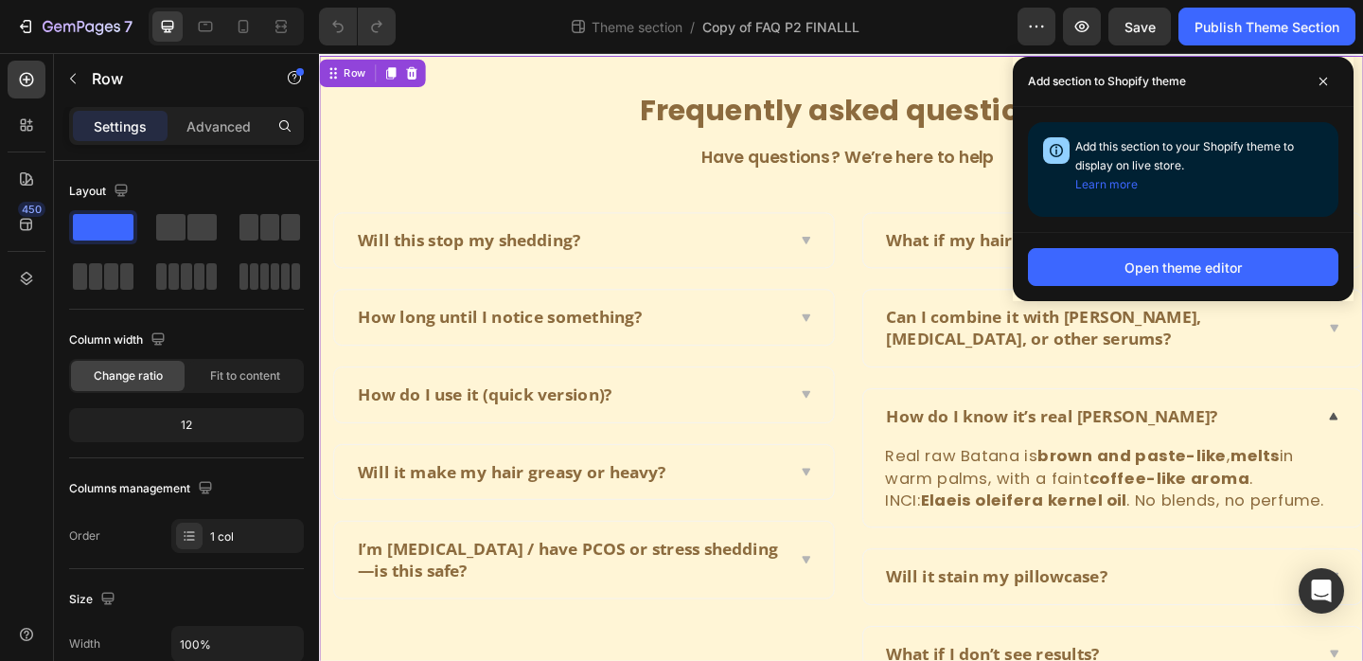
click at [586, 88] on div "Frequently asked questions Heading Have questions? We’re here to help Text bloc…" at bounding box center [887, 415] width 1136 height 719
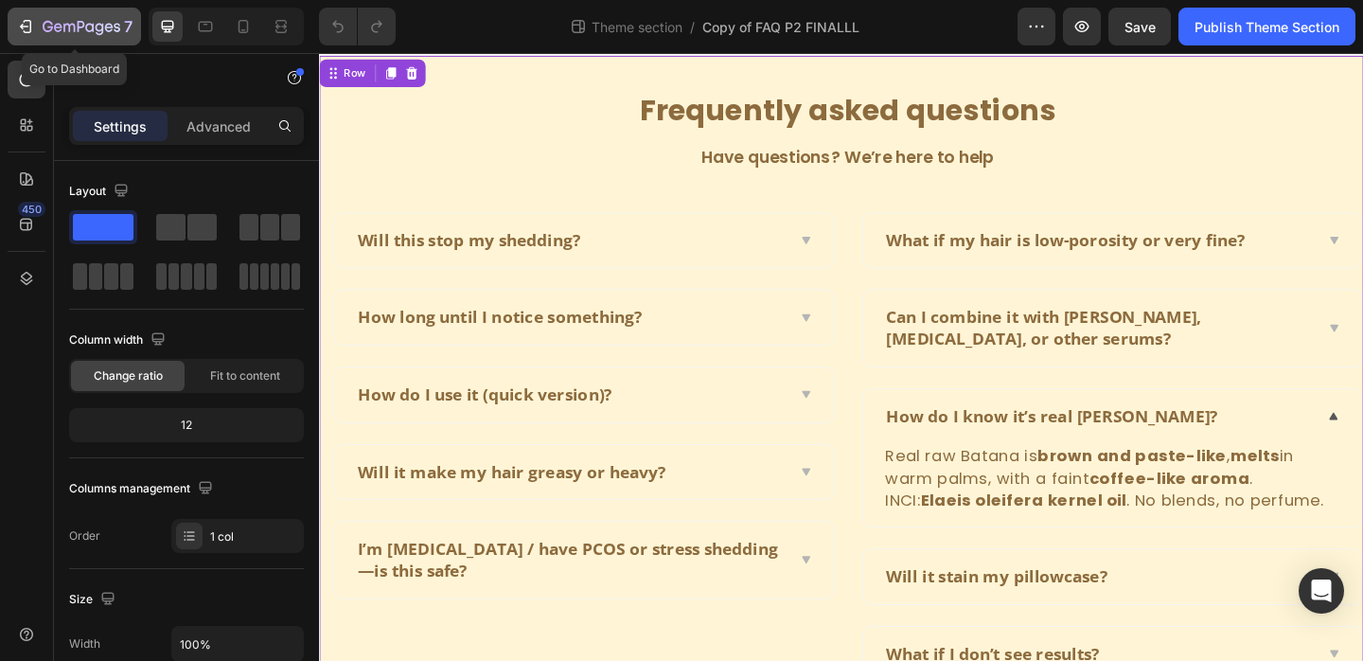
click at [78, 21] on icon "button" at bounding box center [82, 26] width 8 height 11
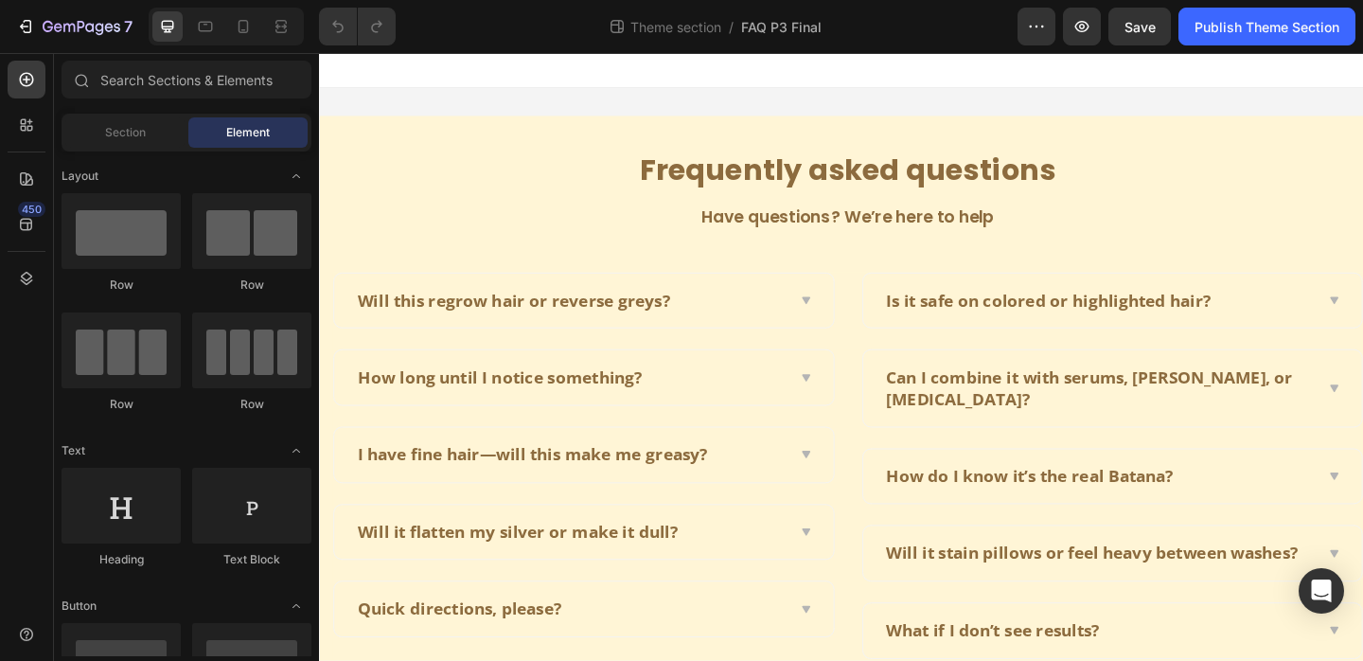
scroll to position [65, 0]
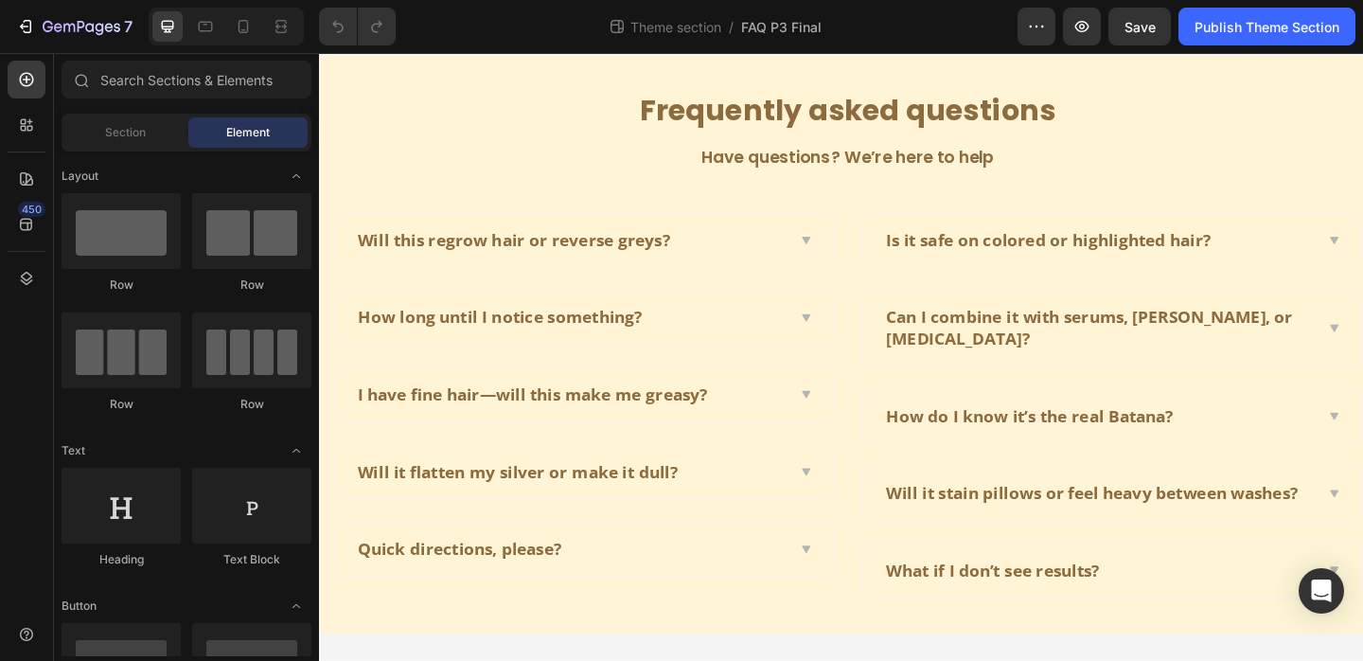
click at [801, 37] on div "Theme section / FAQ P3 Final" at bounding box center [714, 27] width 607 height 38
click at [794, 29] on span "FAQ P3 Final" at bounding box center [781, 27] width 80 height 20
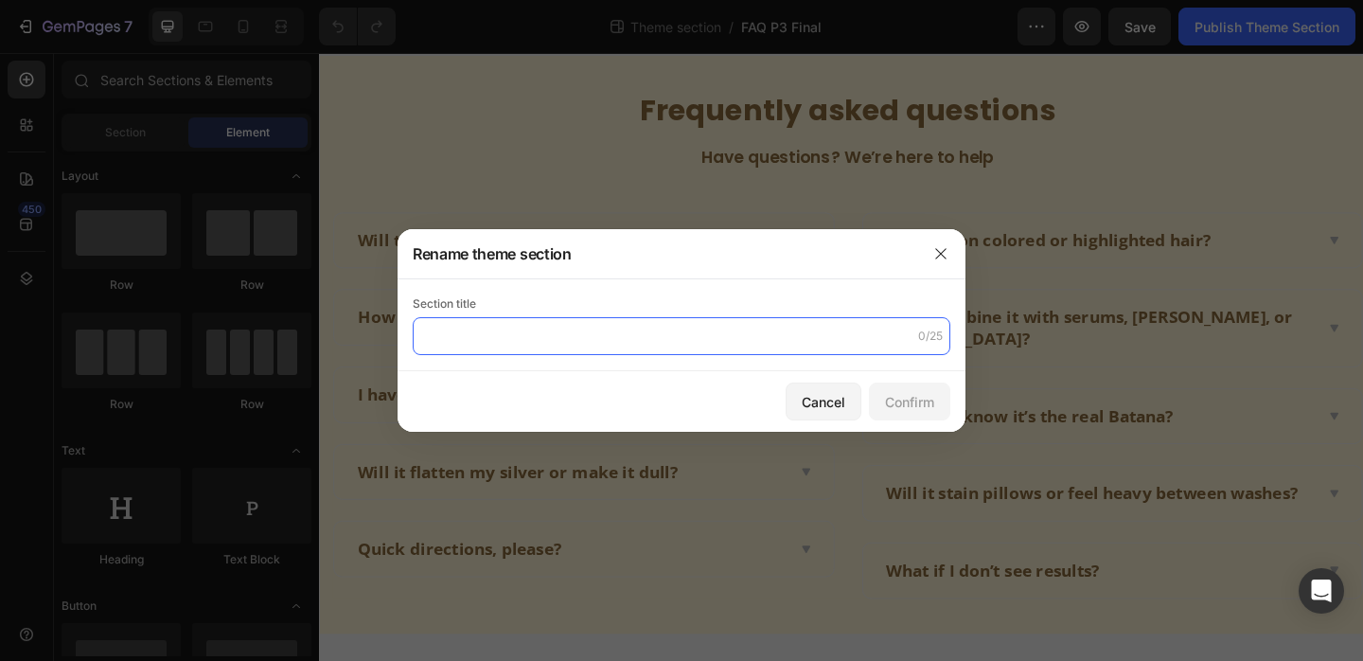
click at [580, 320] on input "text" at bounding box center [682, 336] width 538 height 38
type input "FAQ P3 FINALL"
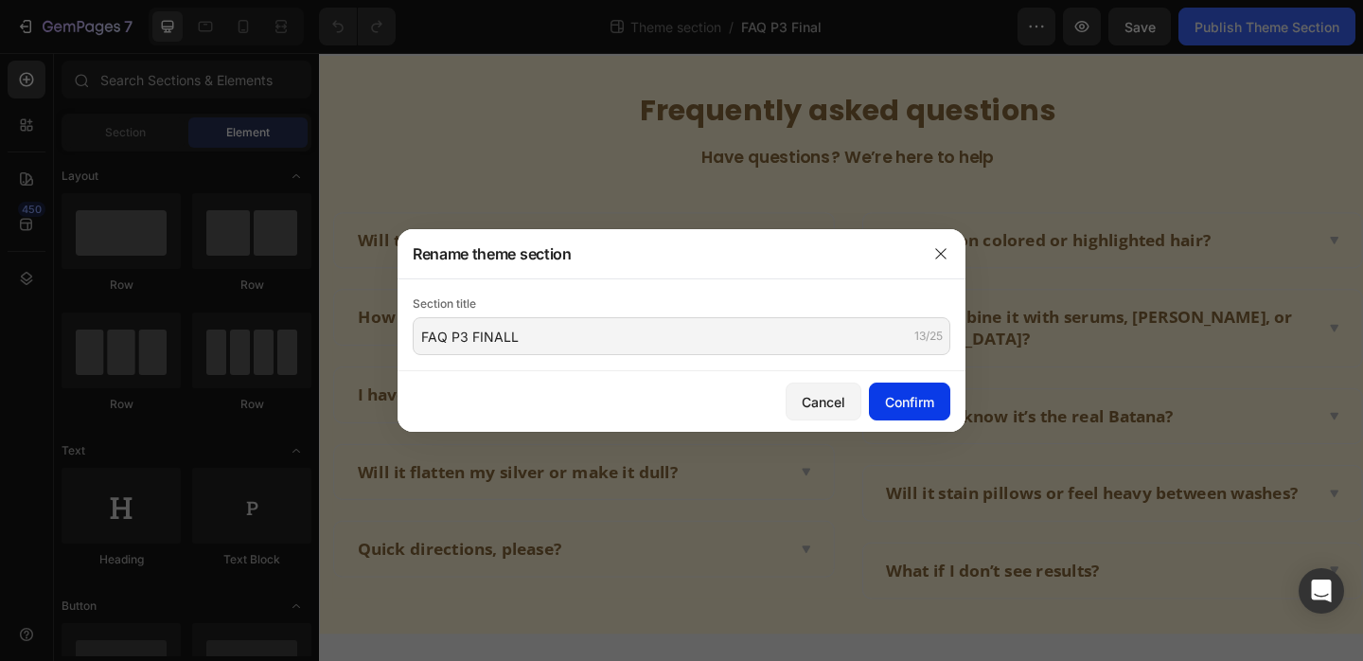
click at [899, 403] on div "Confirm" at bounding box center [909, 402] width 49 height 20
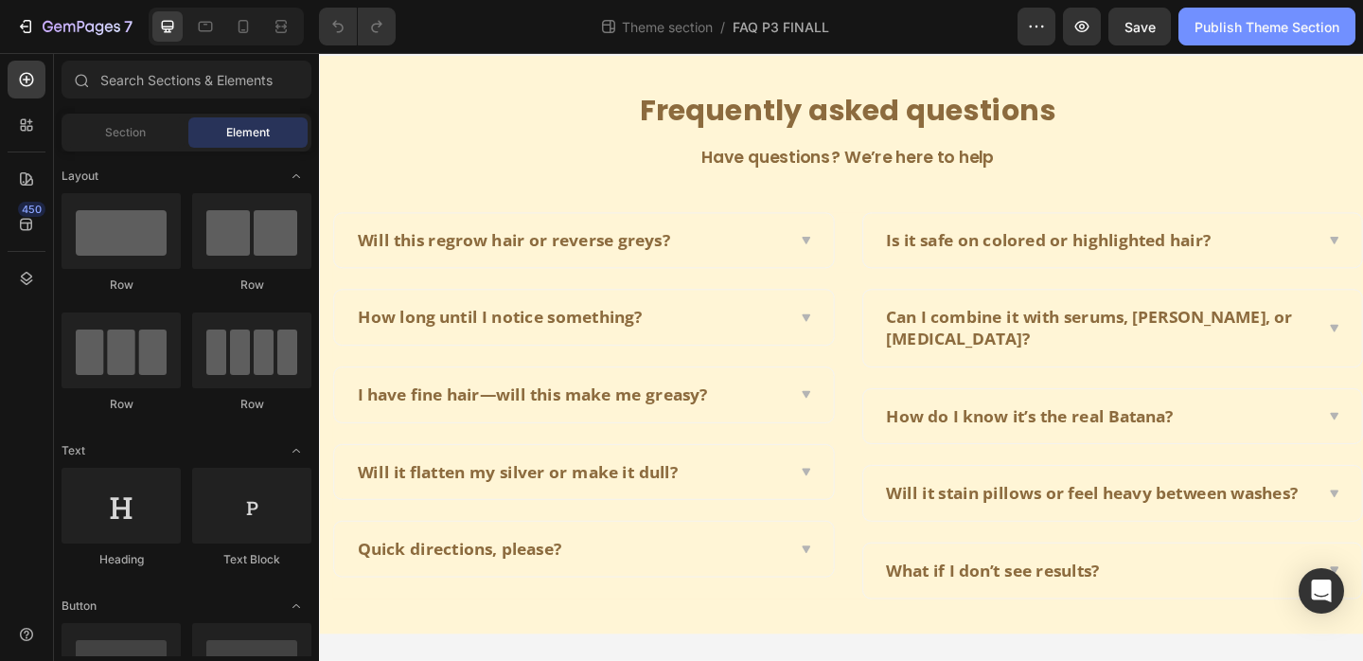
click at [1228, 29] on div "Publish Theme Section" at bounding box center [1267, 27] width 145 height 20
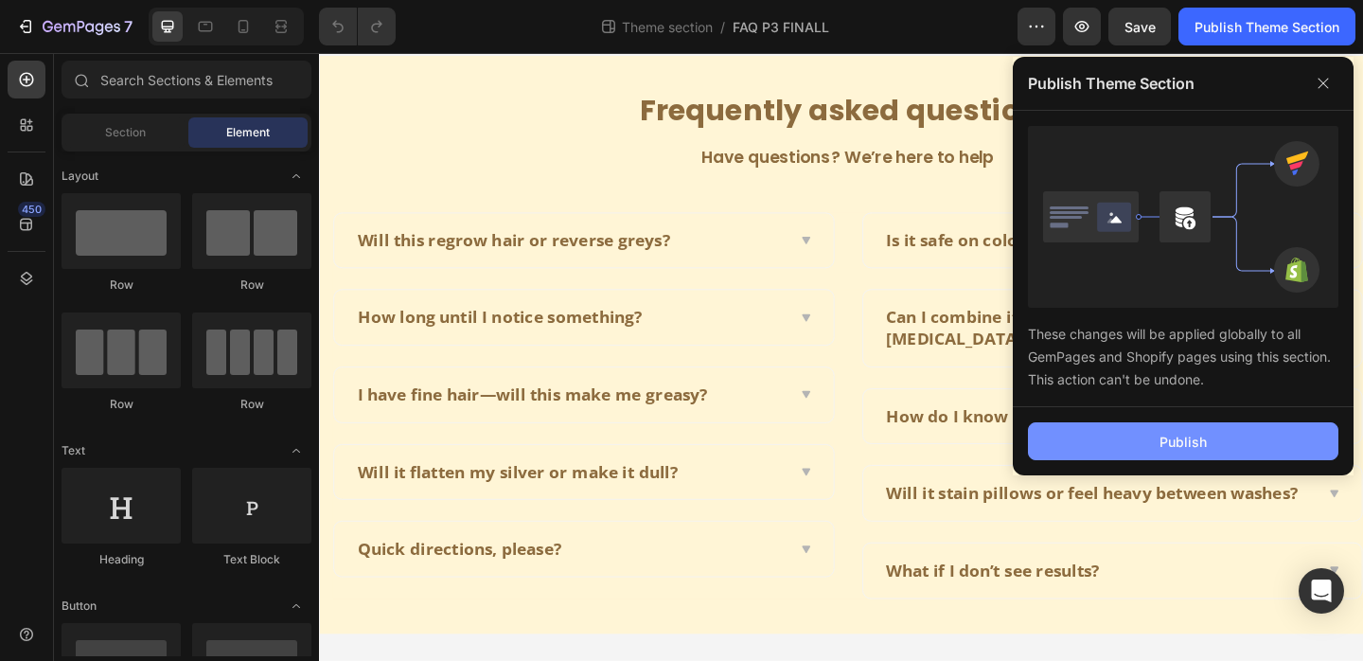
click at [1165, 446] on div "Publish" at bounding box center [1183, 442] width 47 height 20
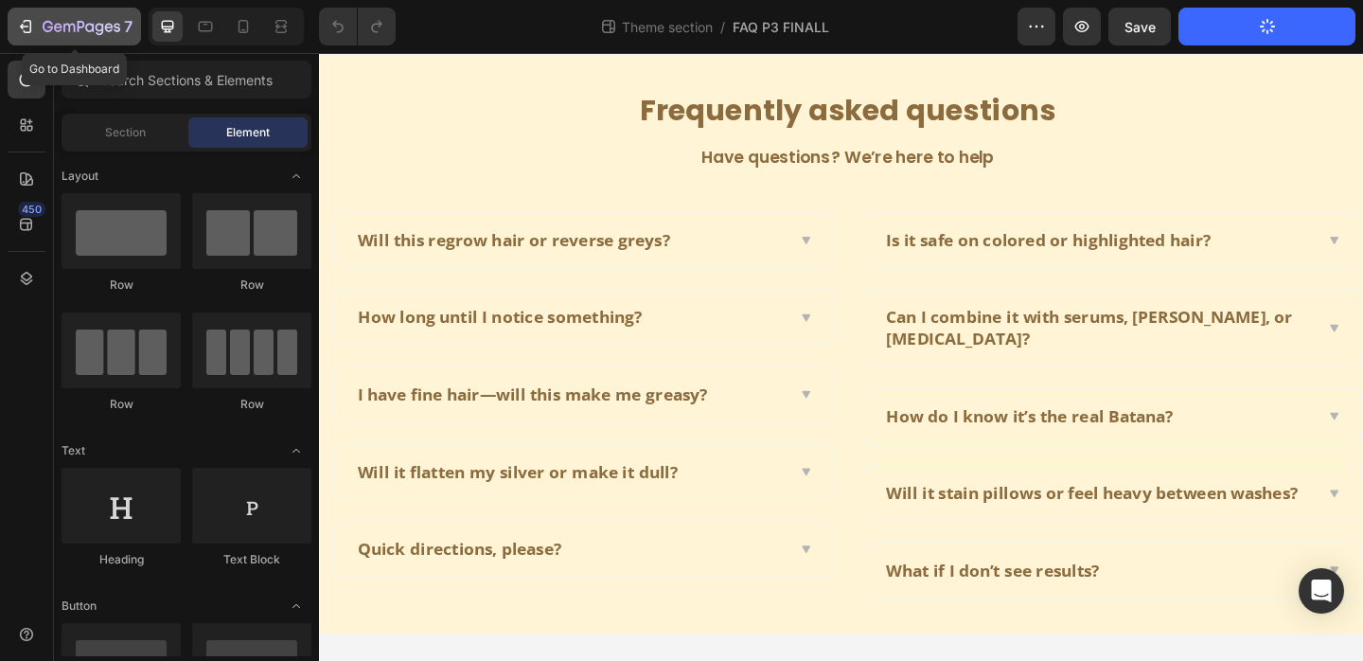
click at [43, 27] on icon "button" at bounding box center [48, 26] width 10 height 11
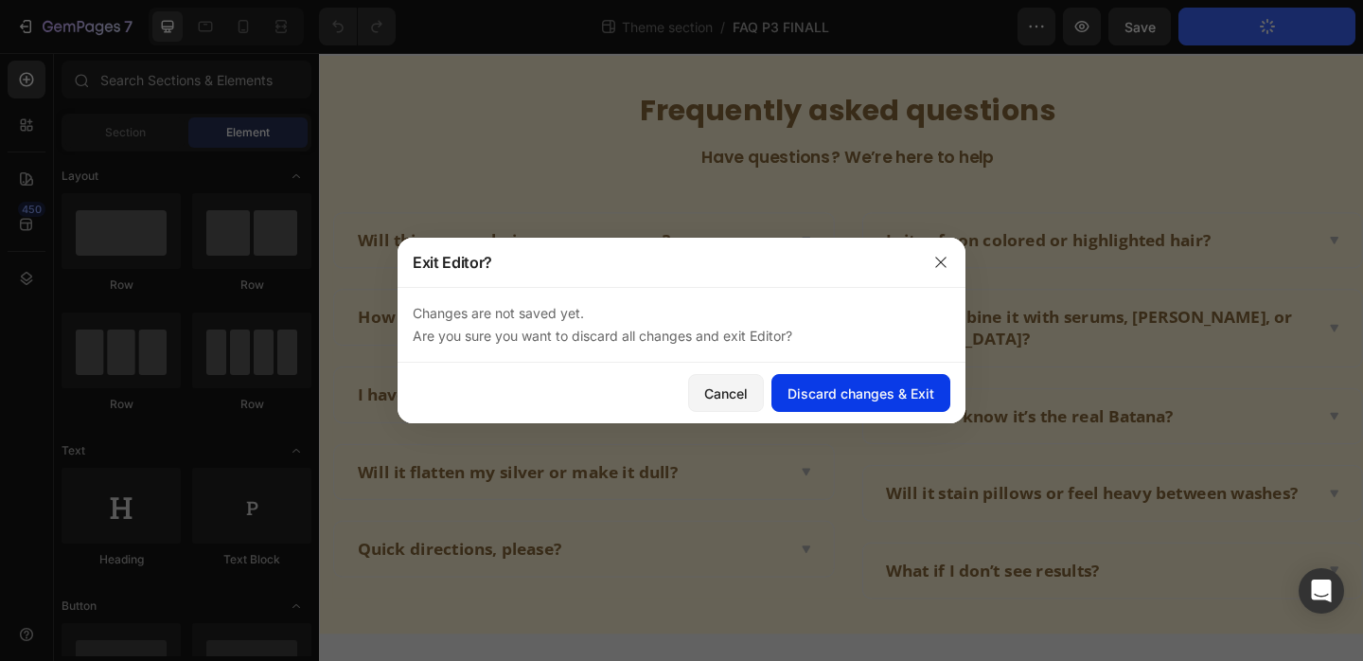
click at [833, 396] on div "Discard changes & Exit" at bounding box center [861, 393] width 147 height 20
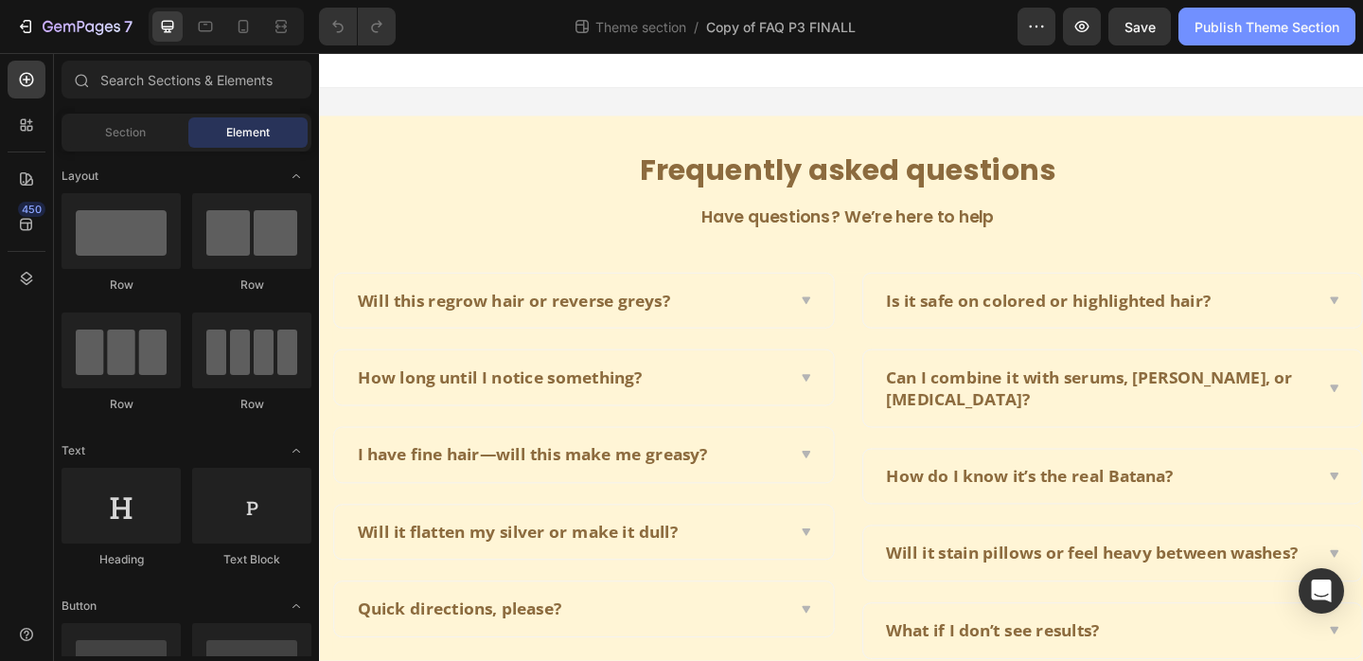
click at [1243, 36] on button "Publish Theme Section" at bounding box center [1267, 27] width 177 height 38
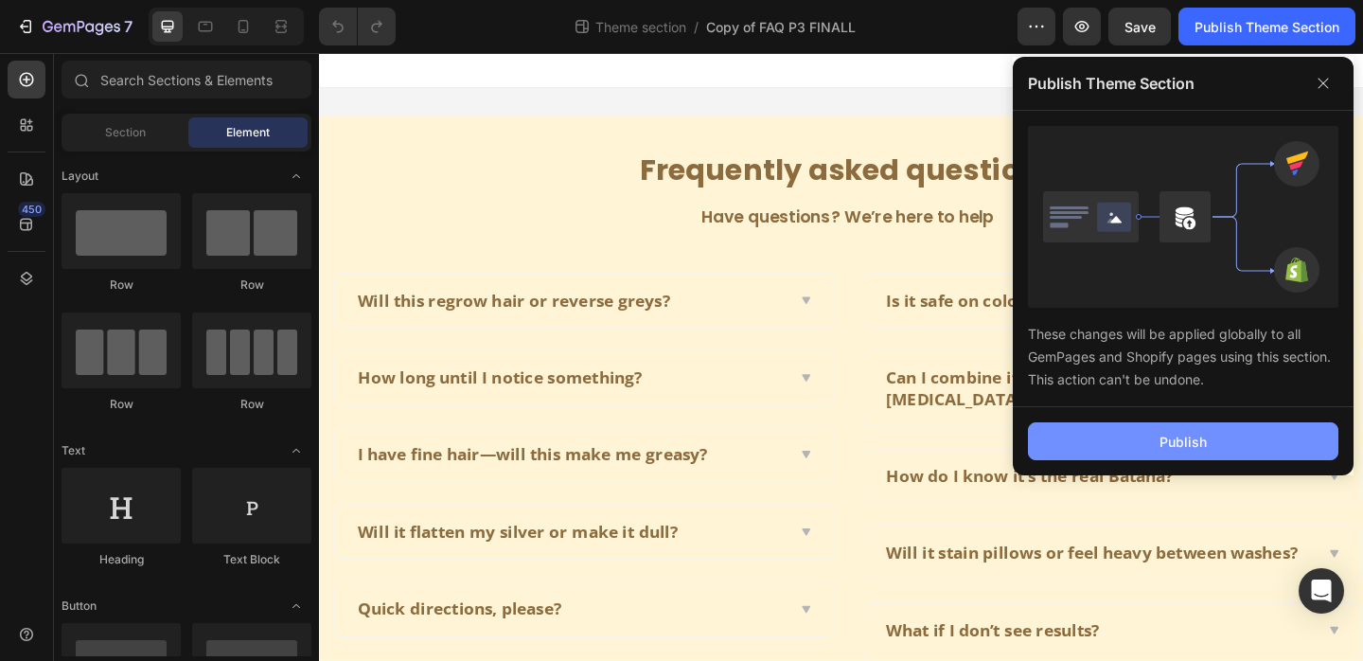
click at [1173, 436] on div "Publish" at bounding box center [1183, 442] width 47 height 20
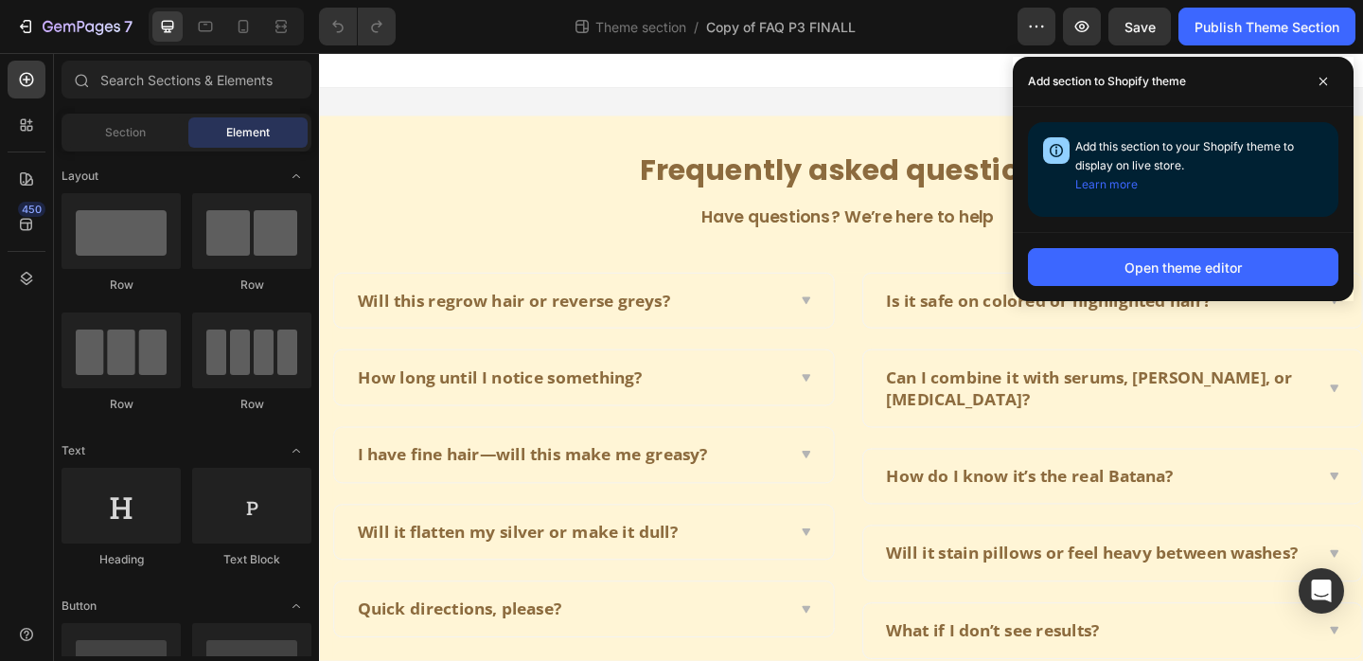
drag, startPoint x: 1492, startPoint y: 489, endPoint x: 823, endPoint y: -117, distance: 902.9
click at [823, 53] on html "Frequently asked questions Heading Have questions? We’re here to help Text bloc…" at bounding box center [887, 416] width 1136 height 727
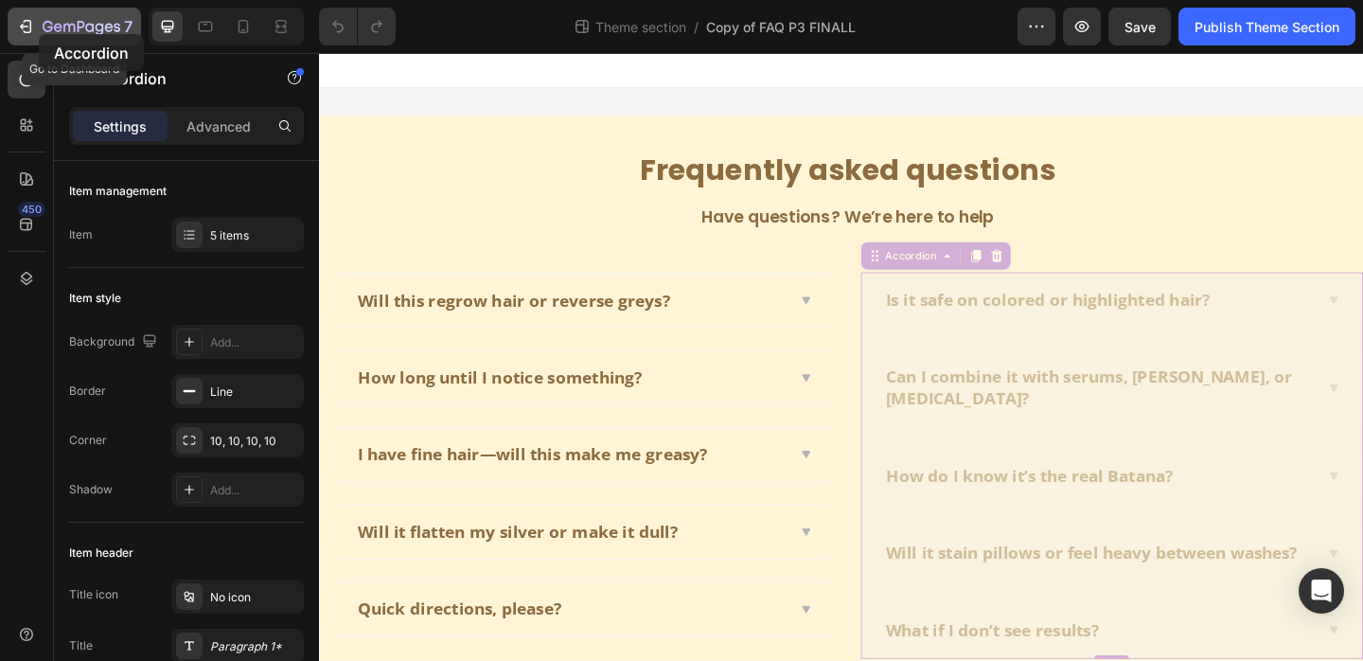
click at [39, 33] on div "7" at bounding box center [74, 26] width 116 height 23
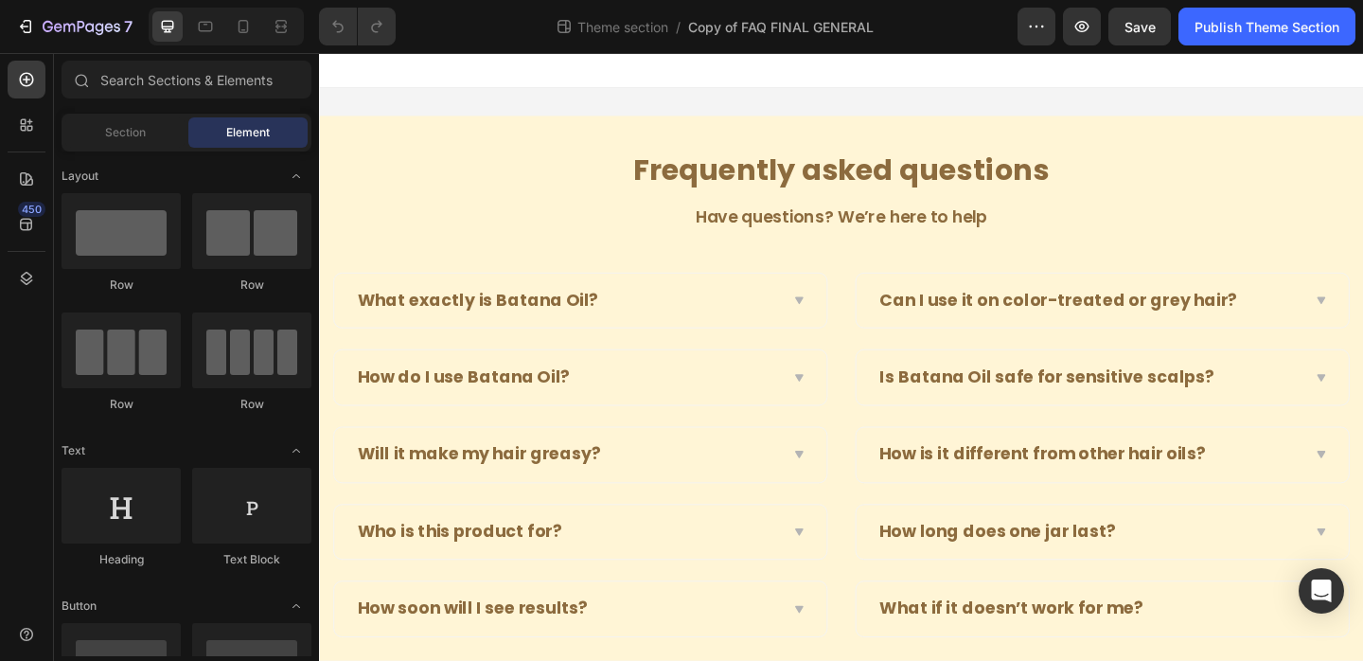
scroll to position [42, 0]
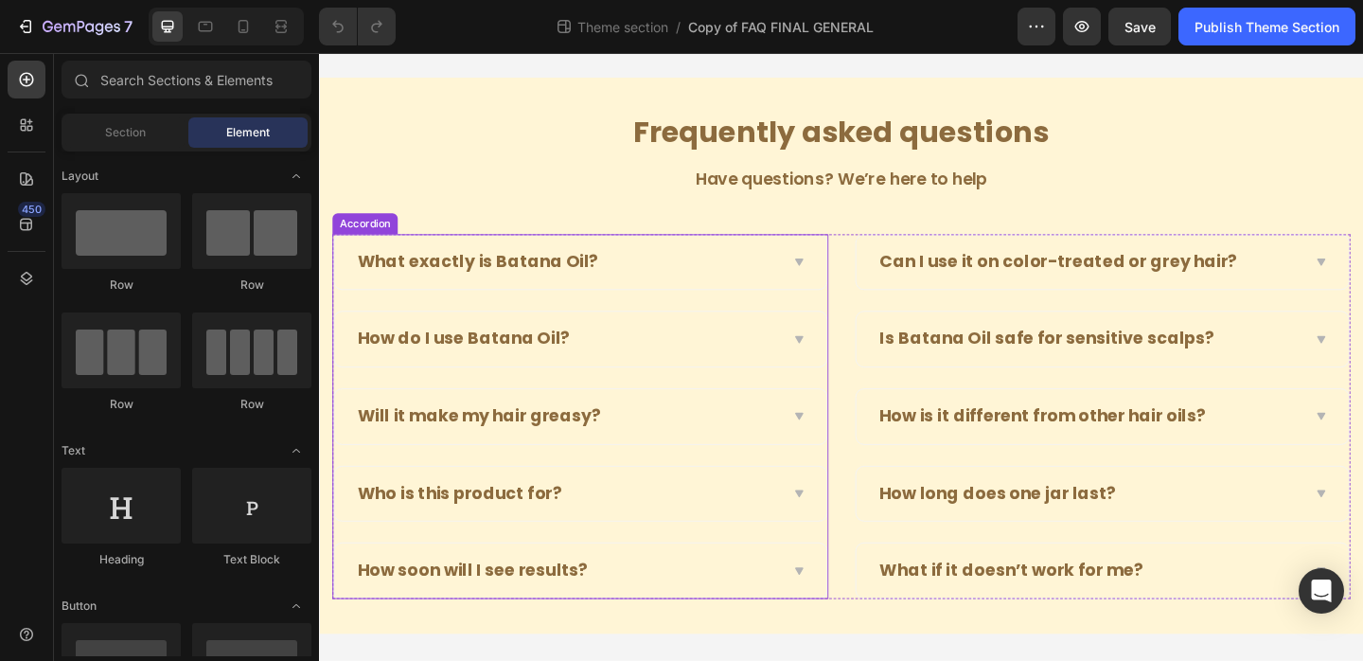
click at [834, 614] on icon at bounding box center [840, 616] width 14 height 15
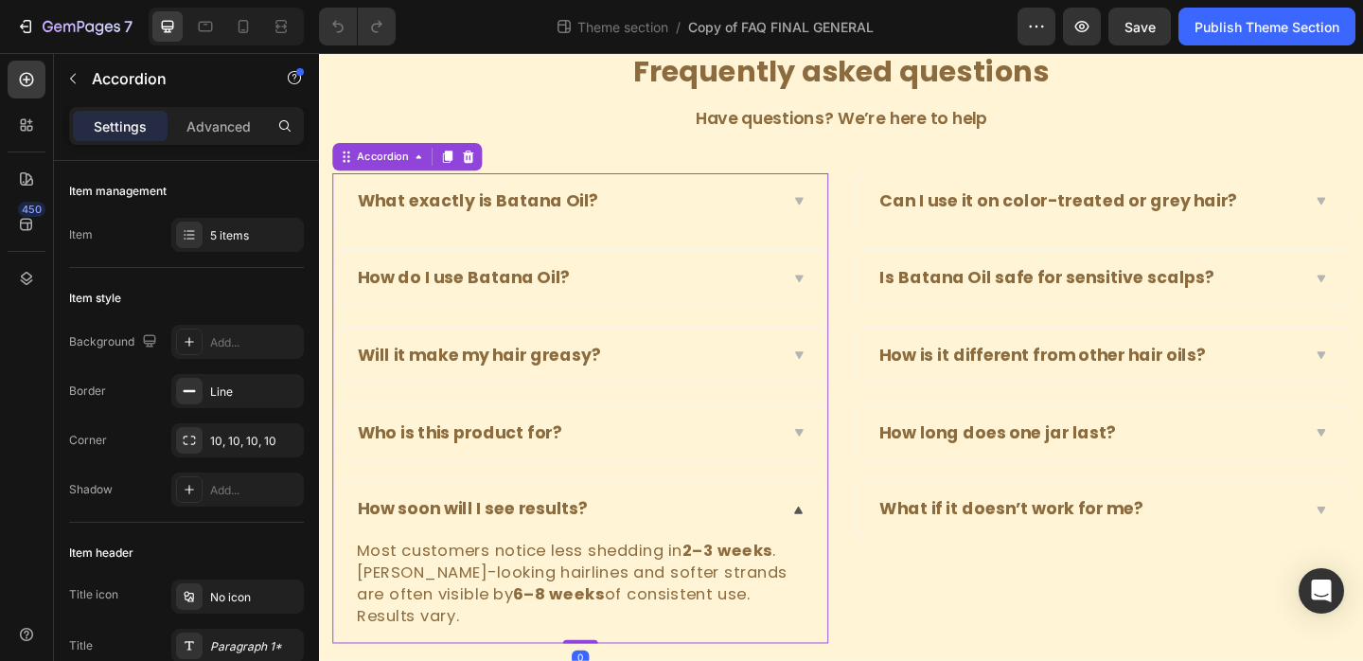
scroll to position [133, 0]
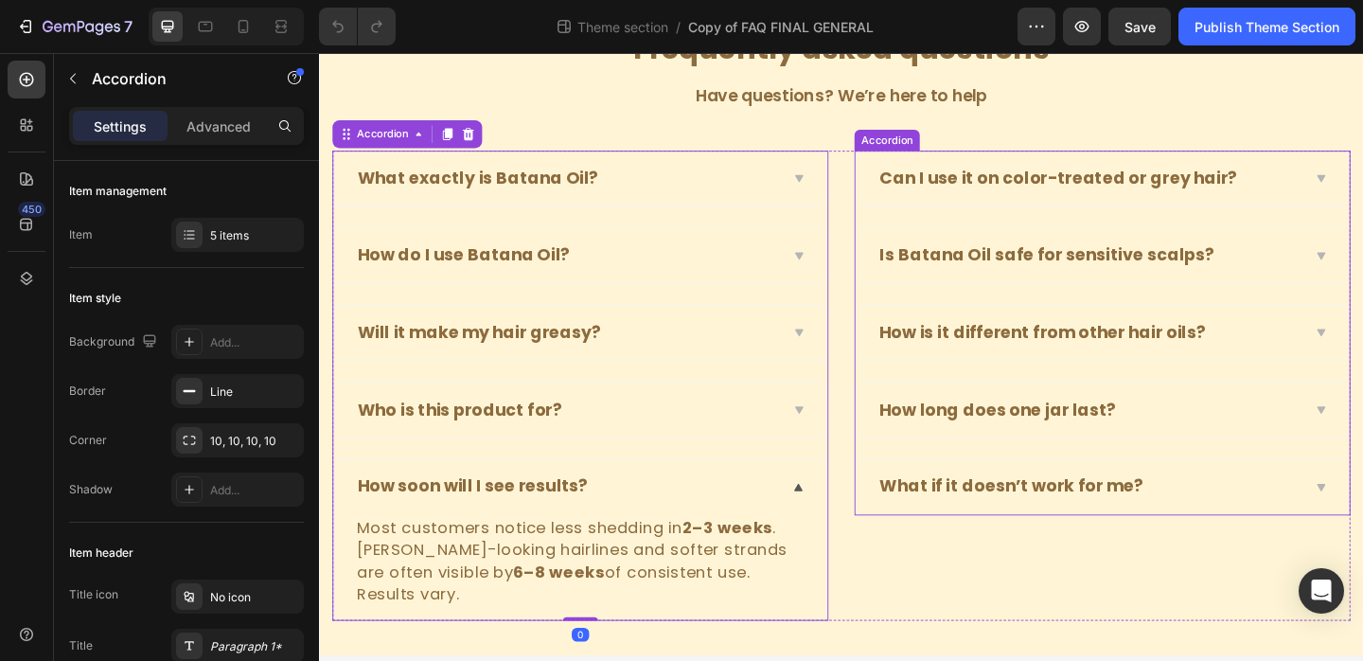
click at [1362, 517] on div "What if it doesn’t work for me?" at bounding box center [1171, 525] width 536 height 60
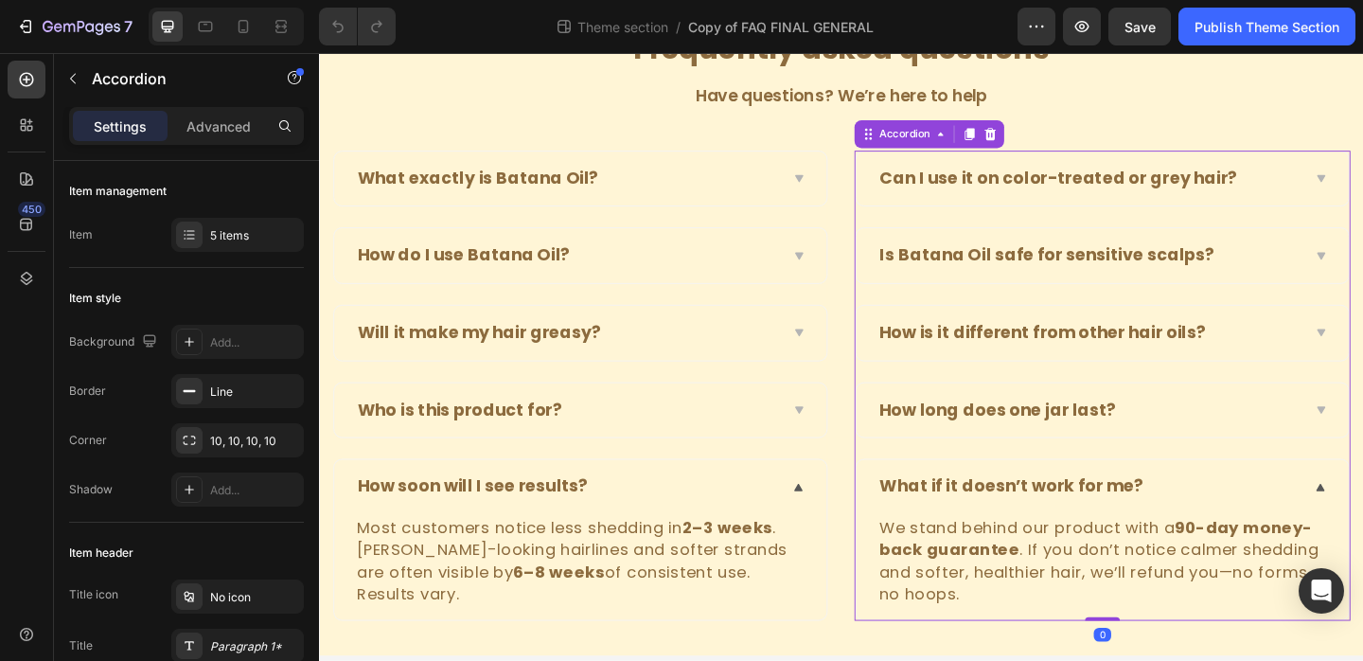
click at [1362, 430] on div "How long does one jar last?" at bounding box center [1171, 442] width 536 height 60
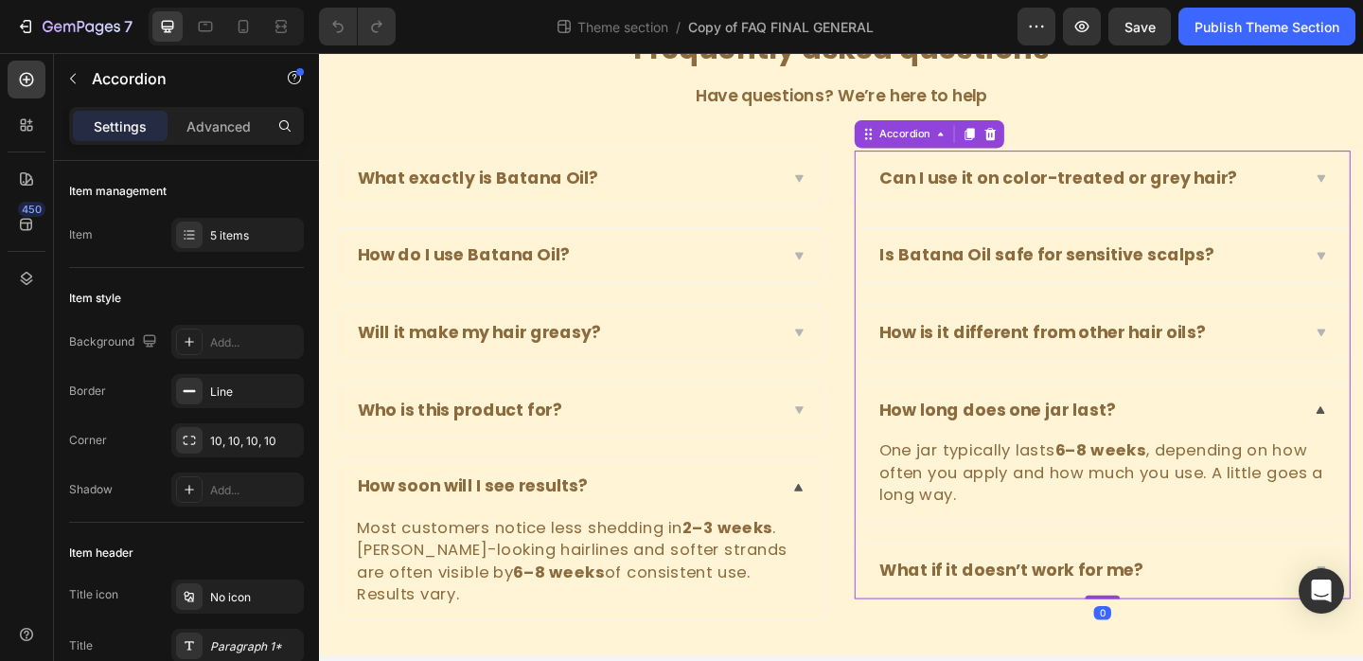
click at [1362, 357] on div "How is it different from other hair oils?" at bounding box center [1156, 357] width 460 height 29
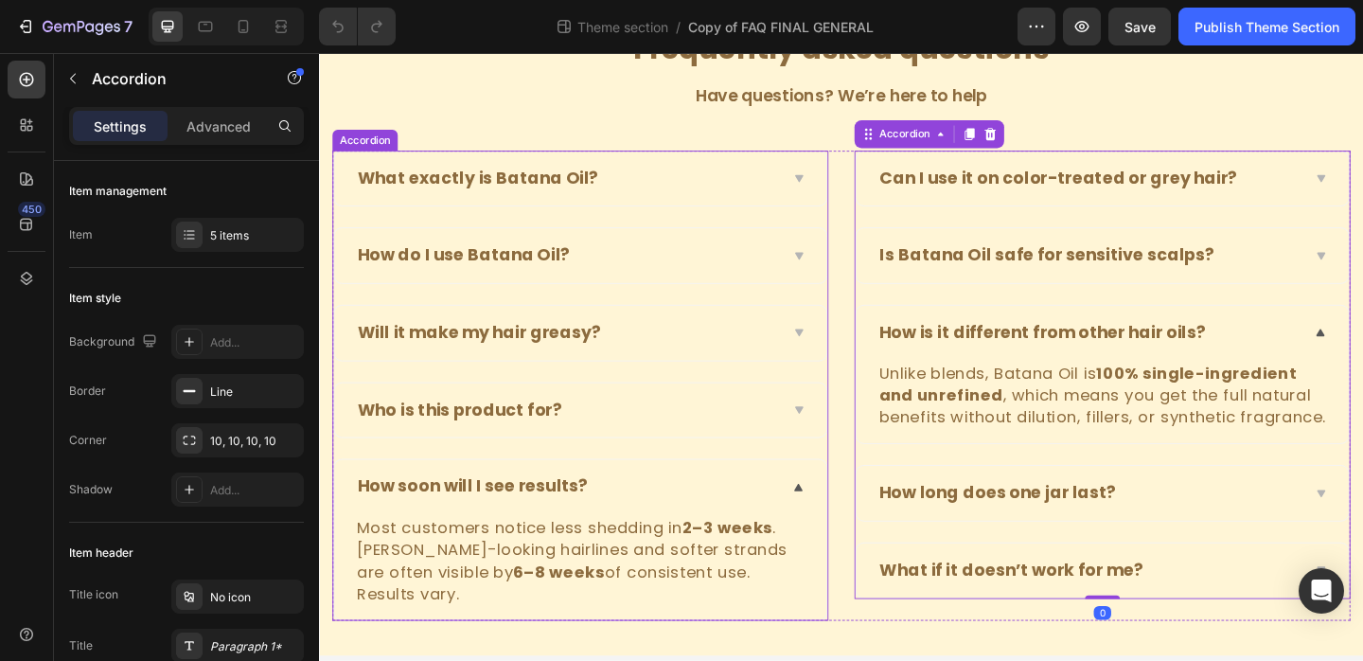
click at [781, 515] on div "How soon will I see results?" at bounding box center [588, 524] width 460 height 29
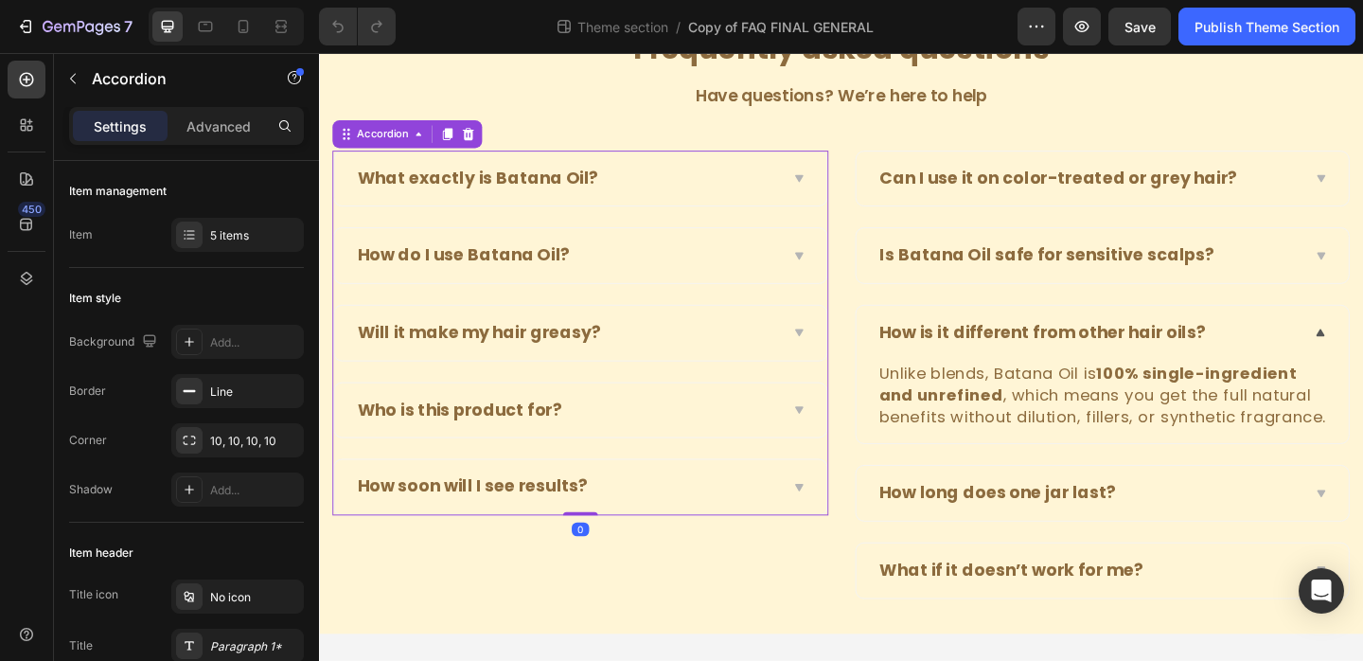
click at [801, 436] on div "Who is this product for?" at bounding box center [588, 441] width 460 height 29
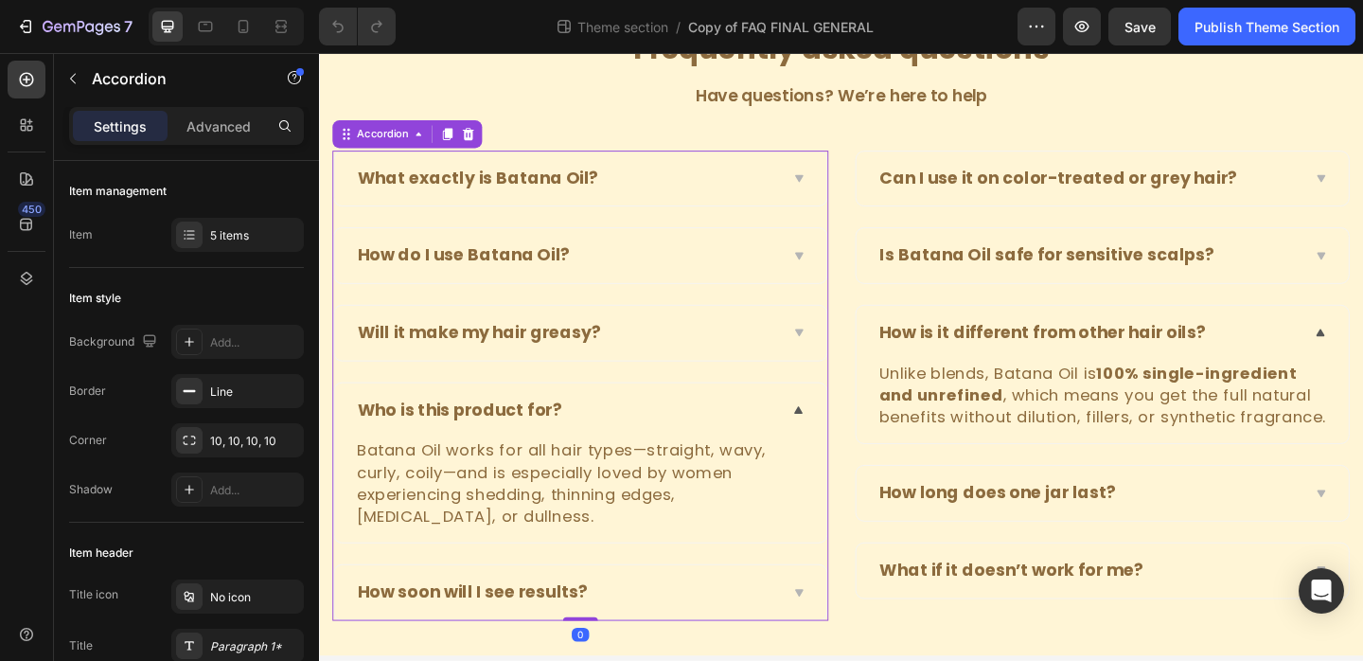
click at [832, 347] on div "Will it make my hair greasy?" at bounding box center [603, 358] width 536 height 60
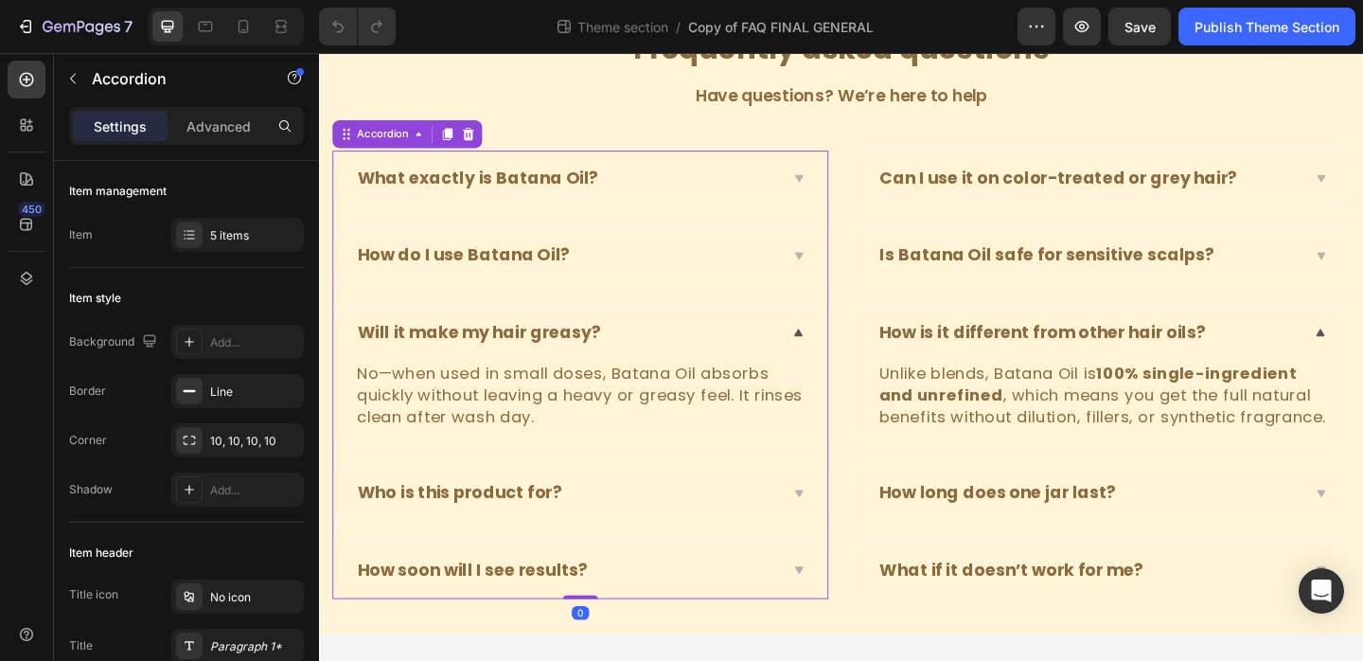
click at [832, 285] on div "How do I use Batana Oil?" at bounding box center [603, 273] width 536 height 60
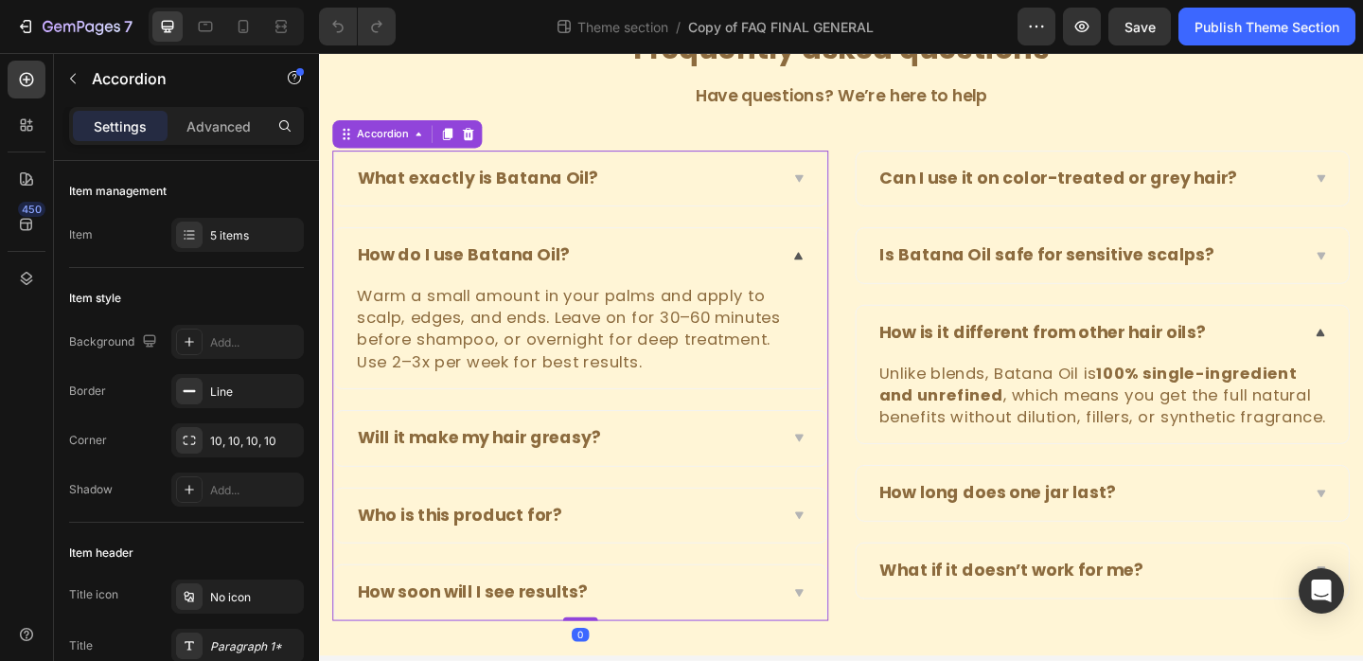
click at [834, 218] on div "What exactly is Batana Oil?" at bounding box center [603, 190] width 536 height 60
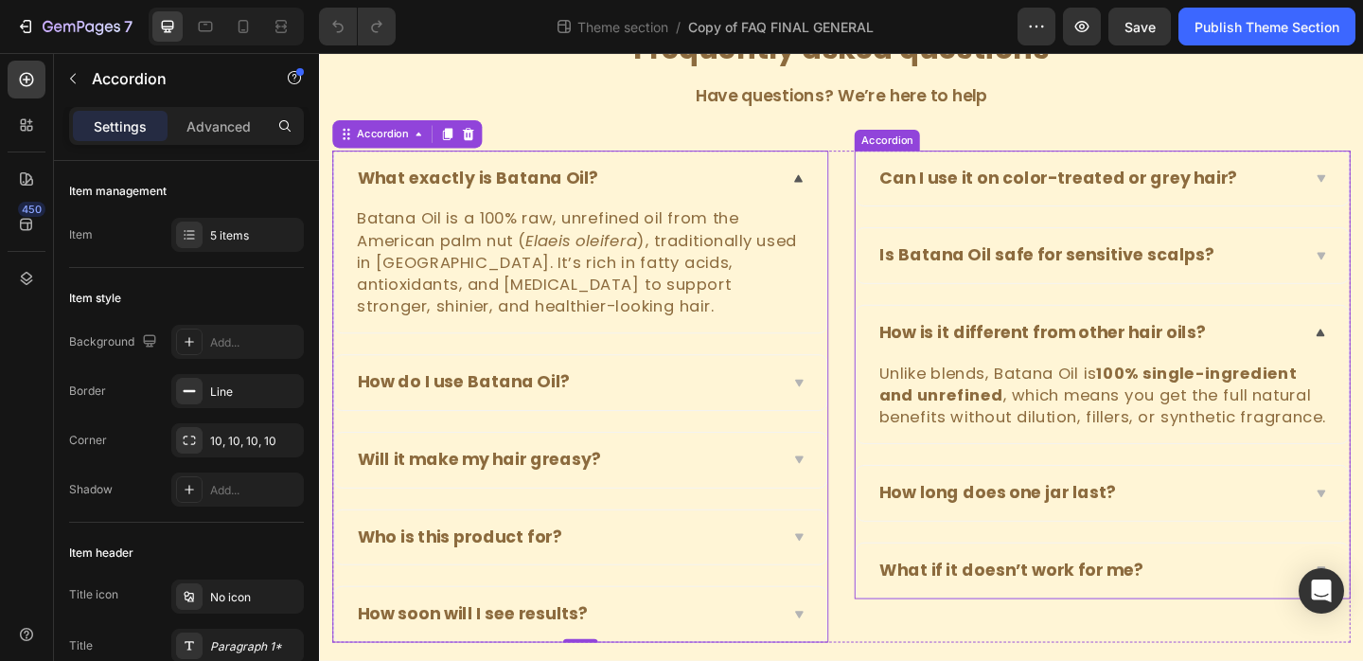
click at [1362, 196] on div "Can I use it on color-treated or grey hair?" at bounding box center [1156, 189] width 460 height 29
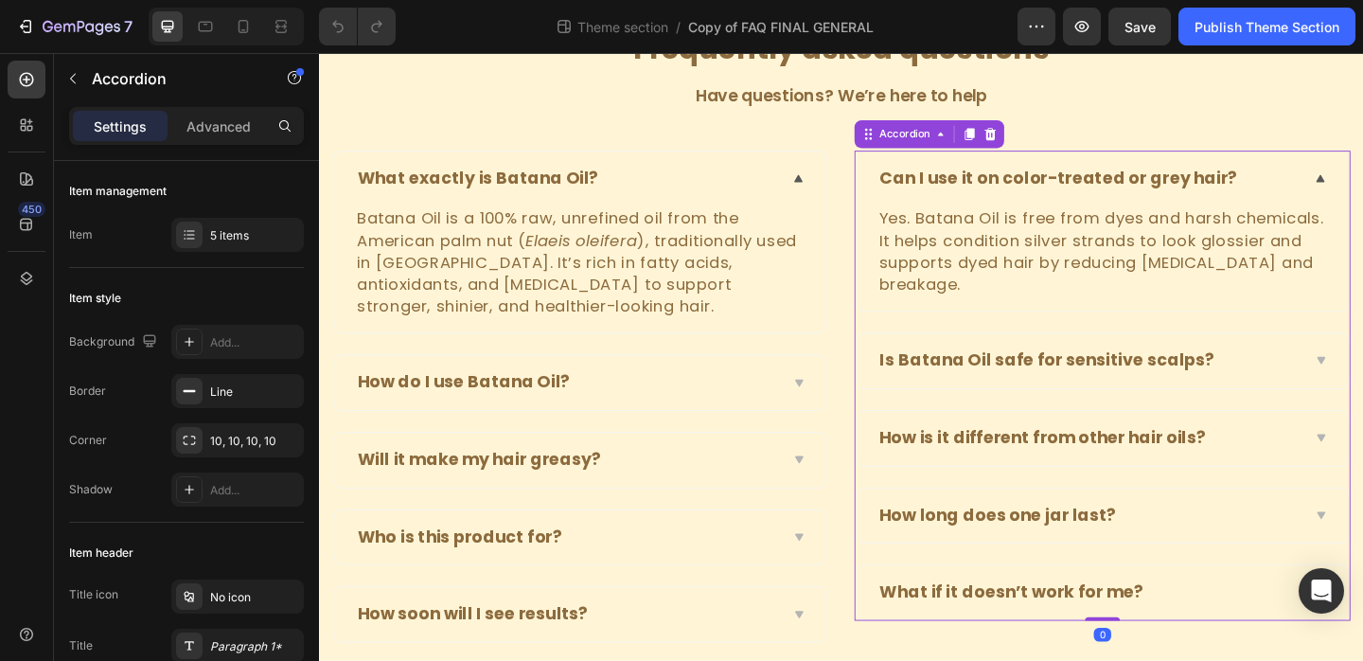
click at [1362, 381] on div "Is Batana Oil safe for sensitive scalps?" at bounding box center [1156, 387] width 460 height 29
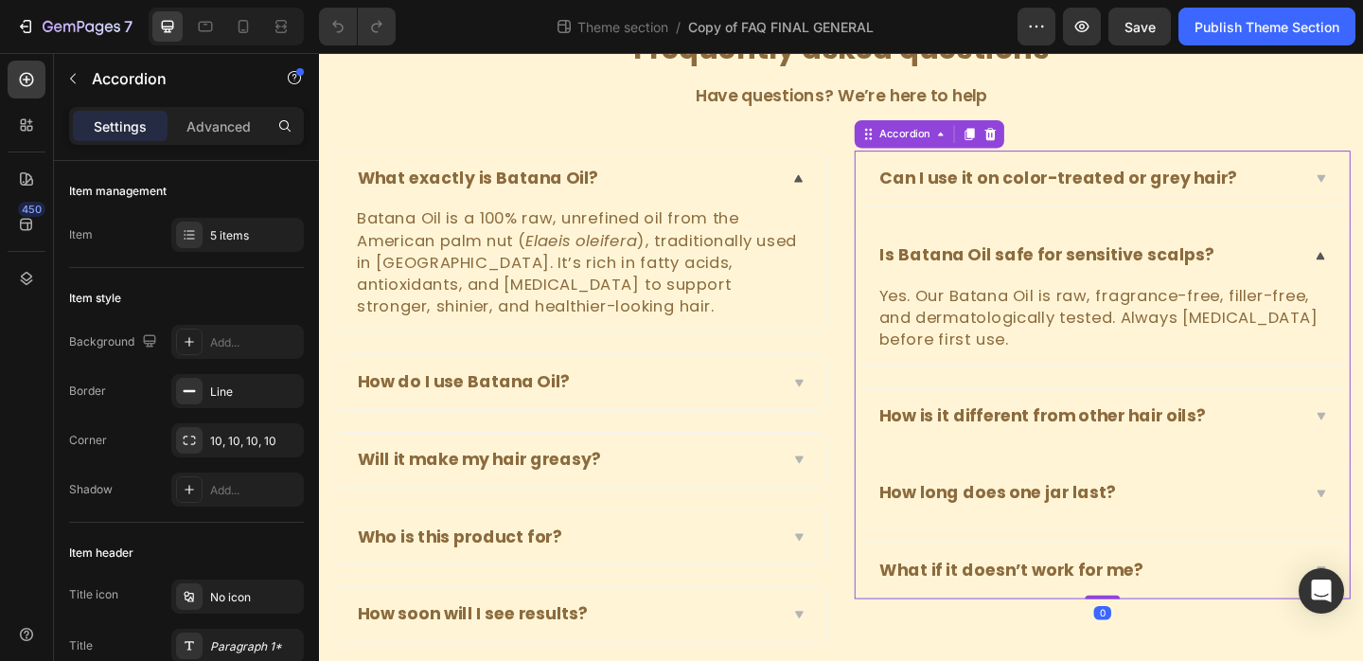
click at [1362, 431] on div "How is it different from other hair oils?" at bounding box center [1171, 448] width 536 height 60
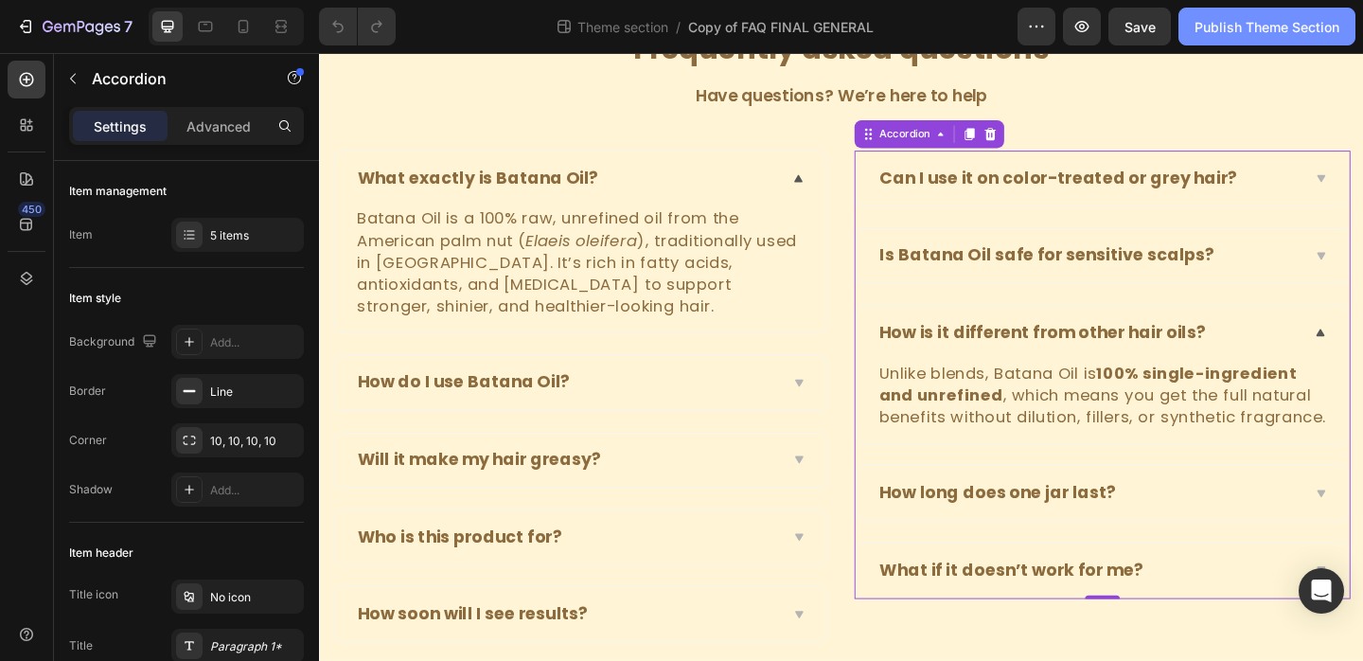
click at [1229, 27] on div "Publish Theme Section" at bounding box center [1267, 27] width 145 height 20
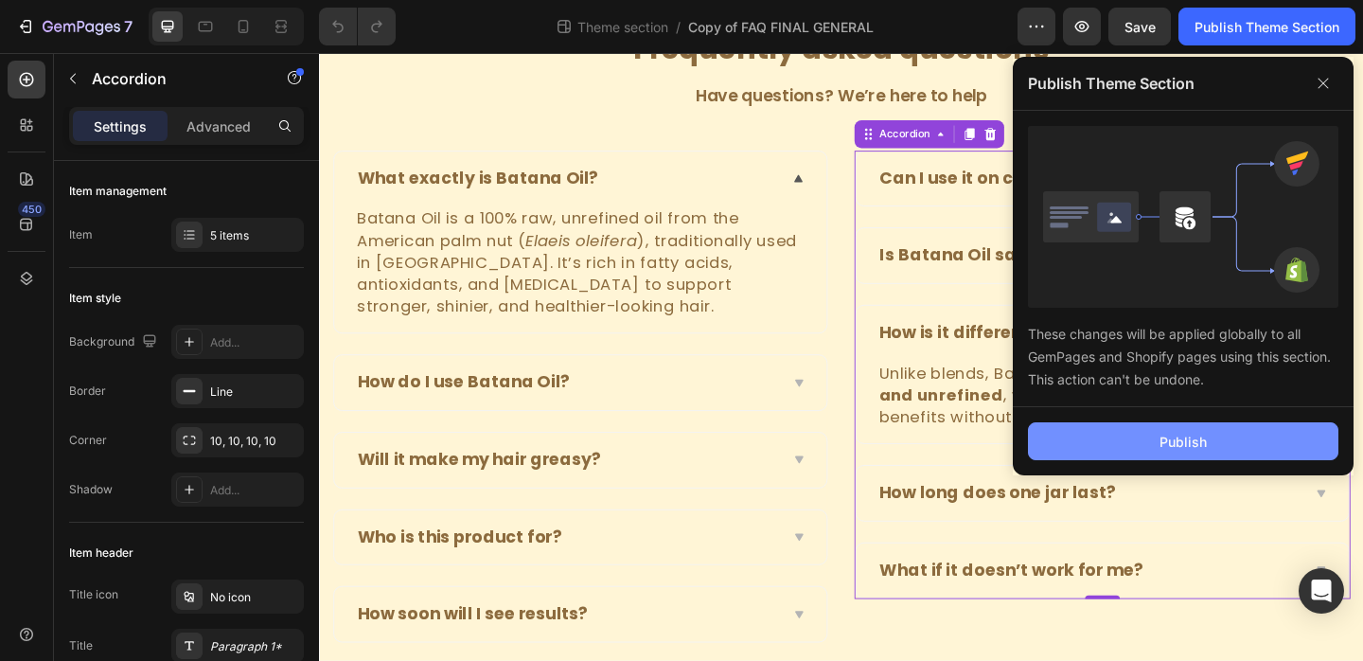
click at [1166, 434] on div "Publish" at bounding box center [1183, 442] width 47 height 20
